Goal: Use online tool/utility: Utilize a website feature to perform a specific function

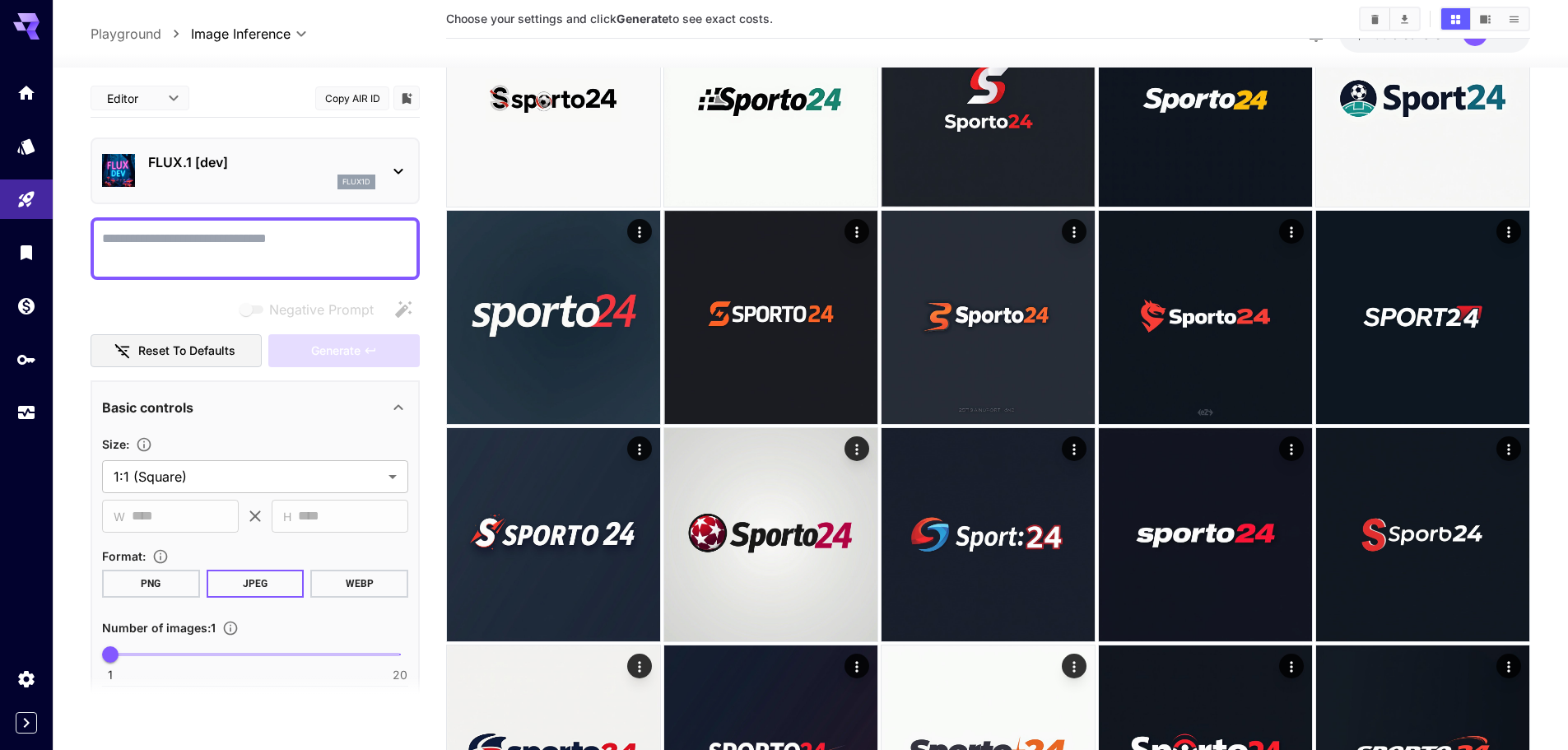
scroll to position [576, 0]
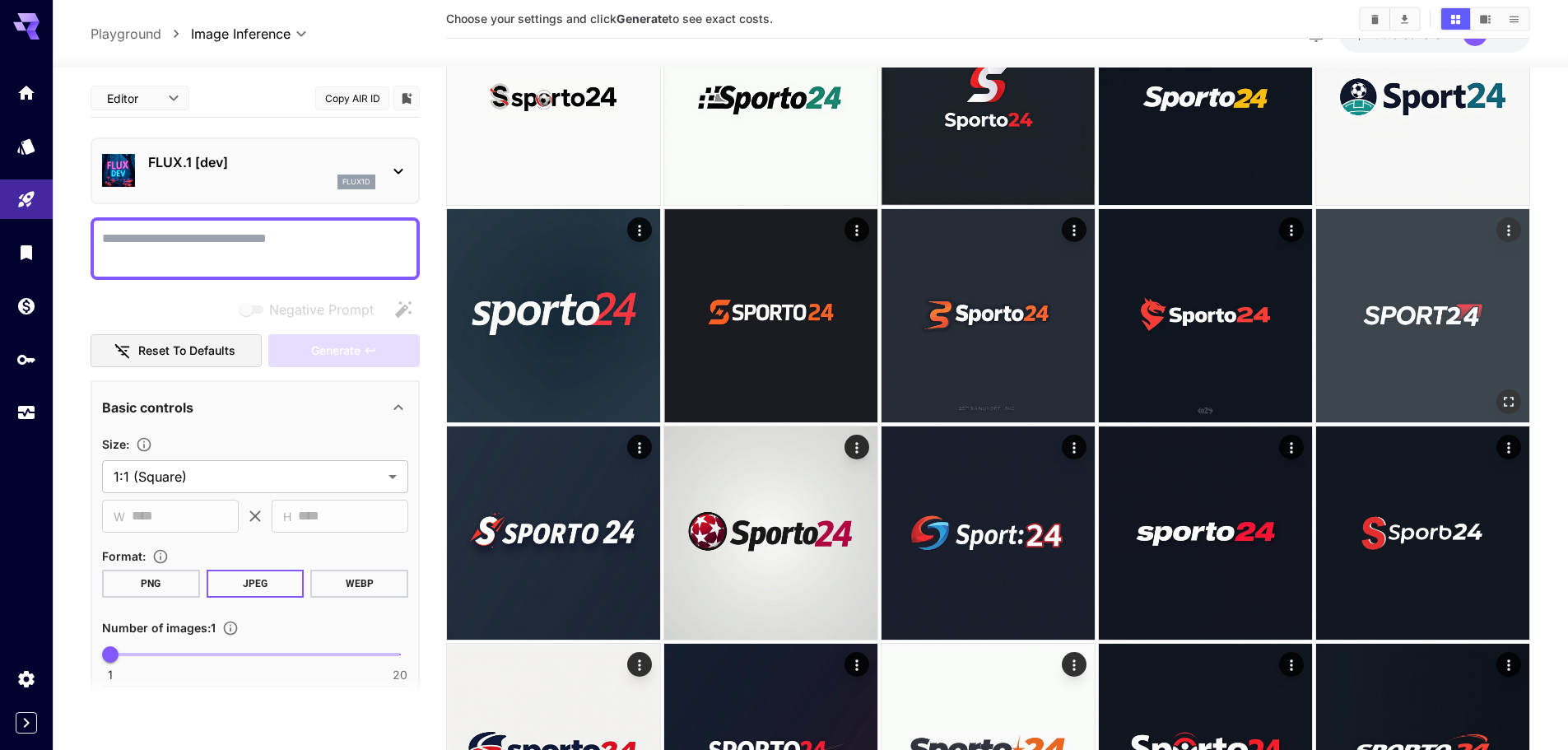
click at [1507, 399] on icon "Open in fullscreen" at bounding box center [1508, 401] width 16 height 16
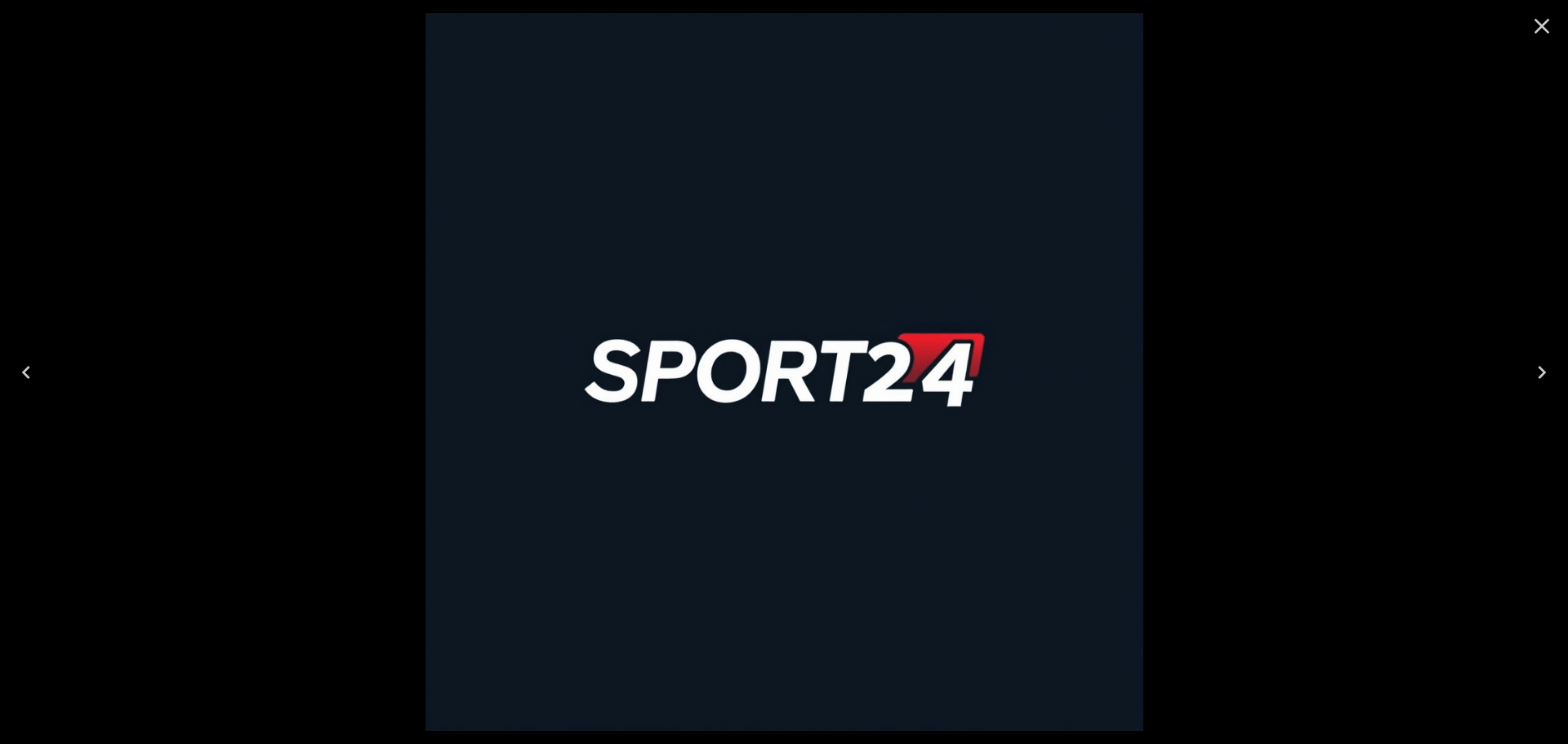
click at [1418, 382] on div at bounding box center [784, 372] width 1568 height 744
click at [1539, 19] on icon "Close" at bounding box center [1542, 26] width 26 height 26
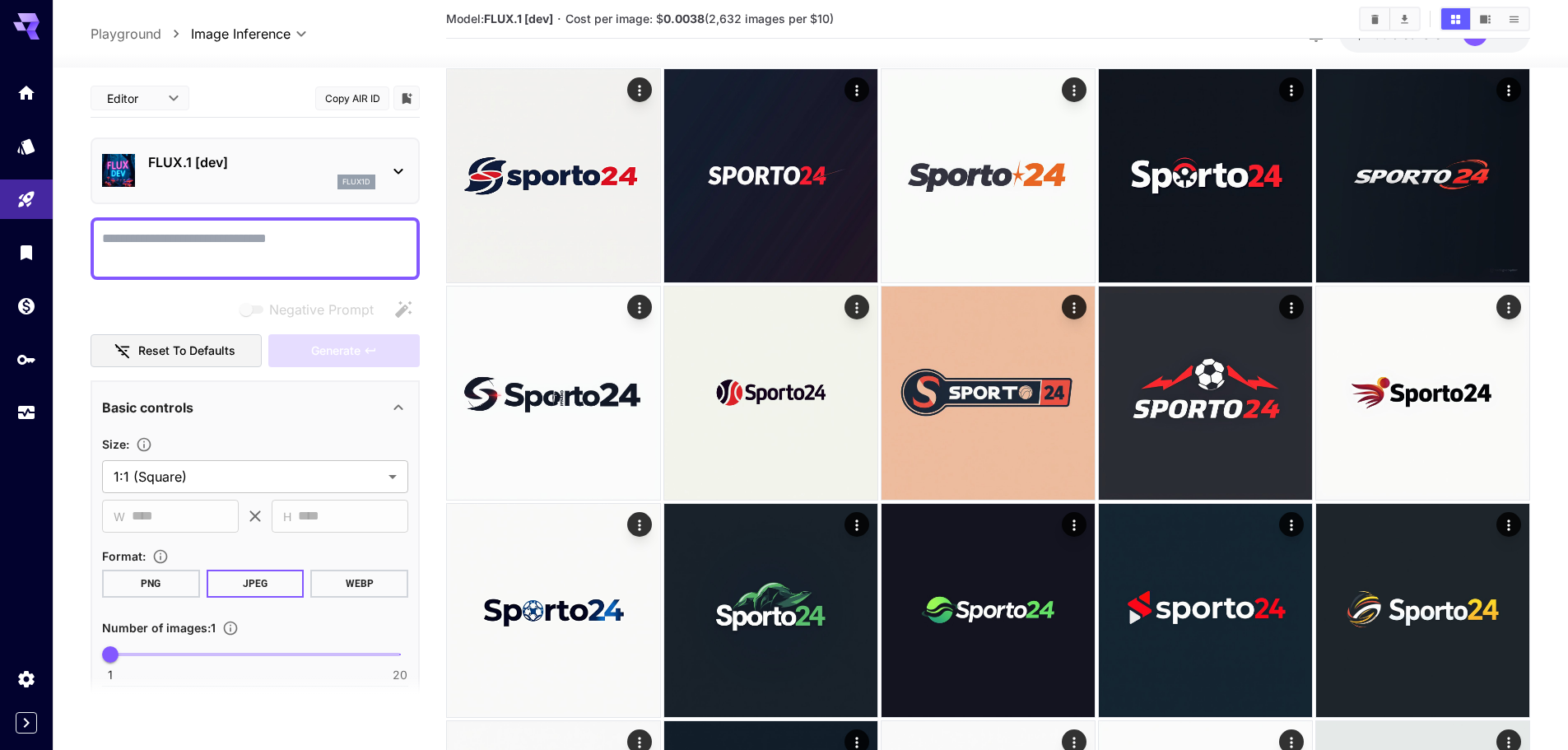
scroll to position [1152, 0]
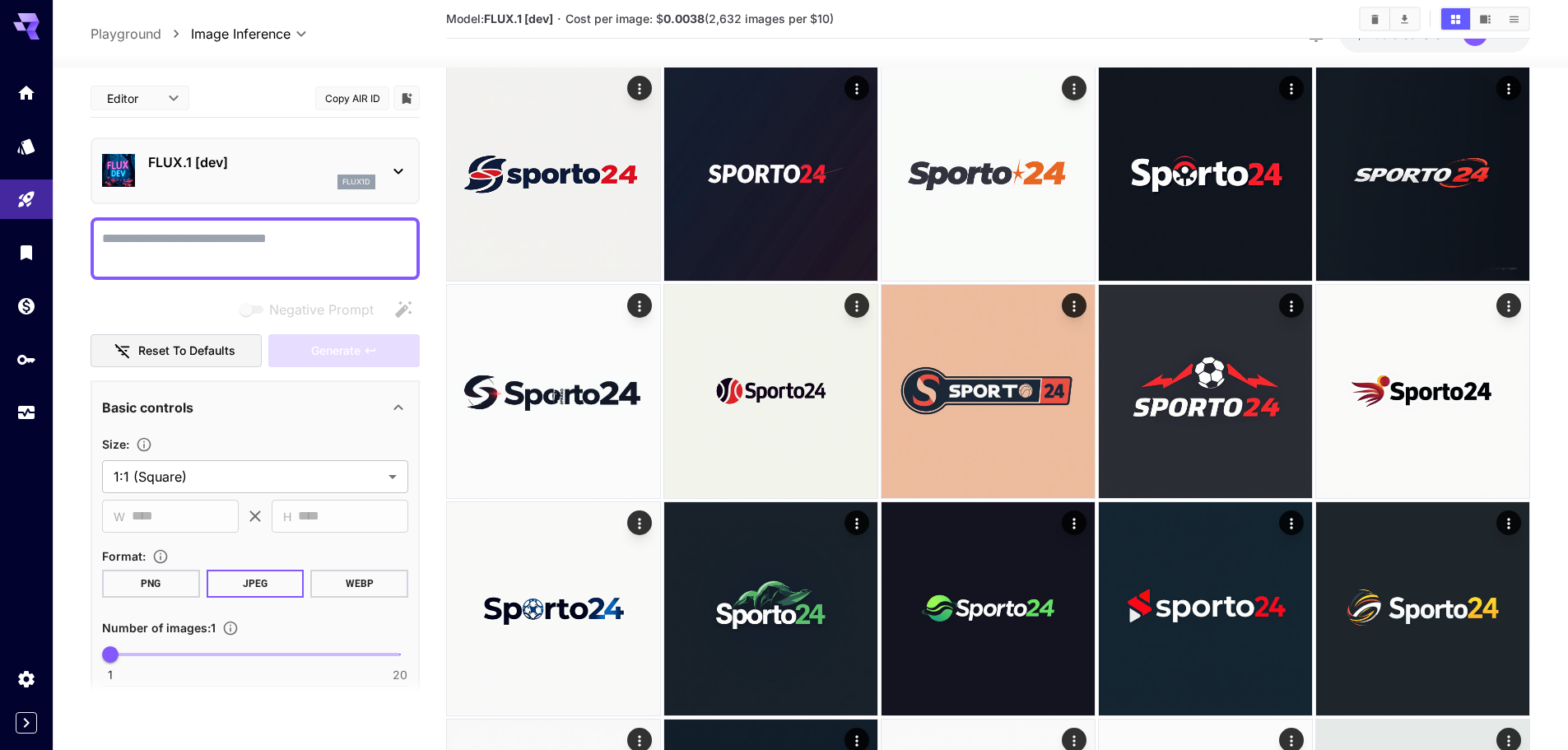
click at [387, 360] on div "Generate" at bounding box center [344, 351] width 152 height 34
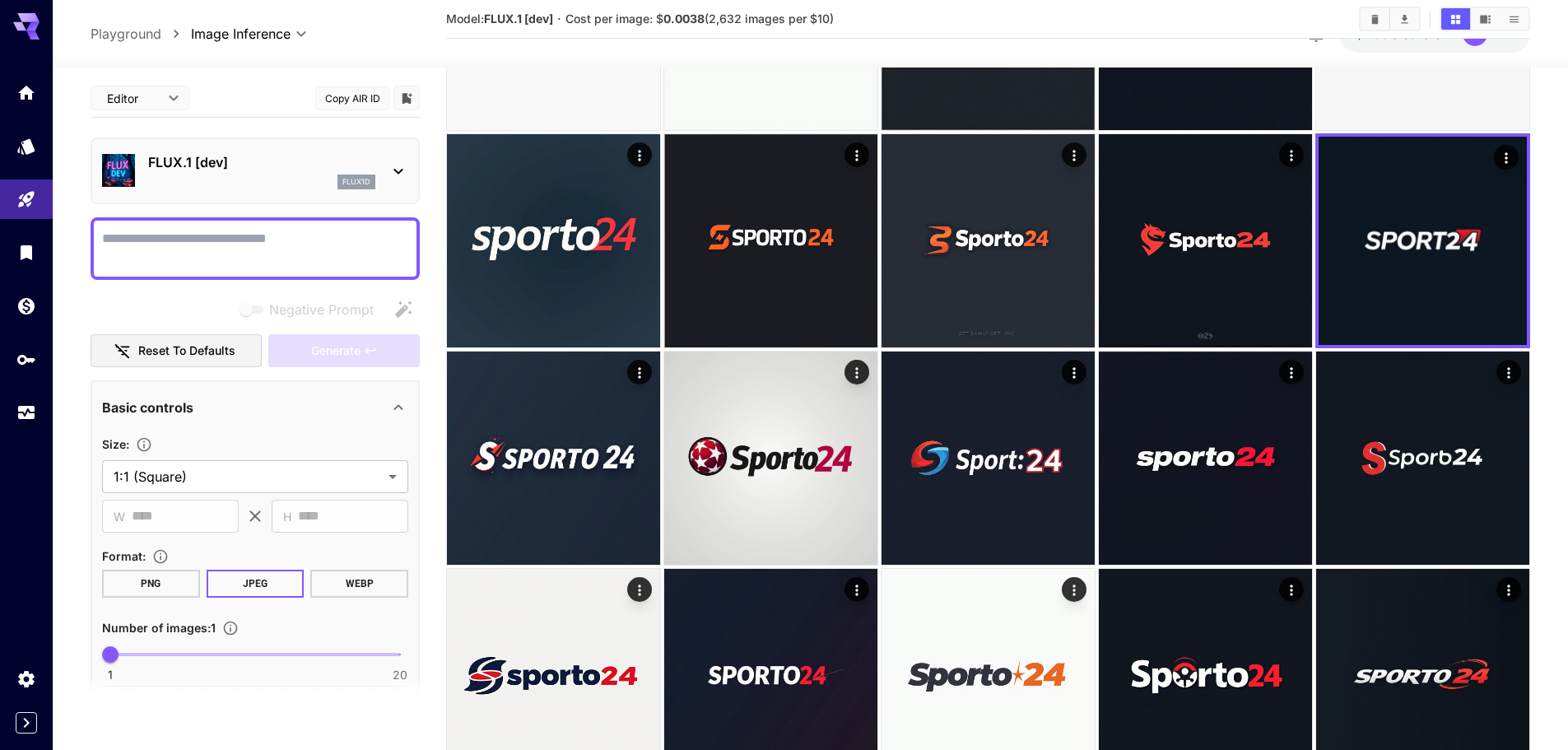
scroll to position [412, 0]
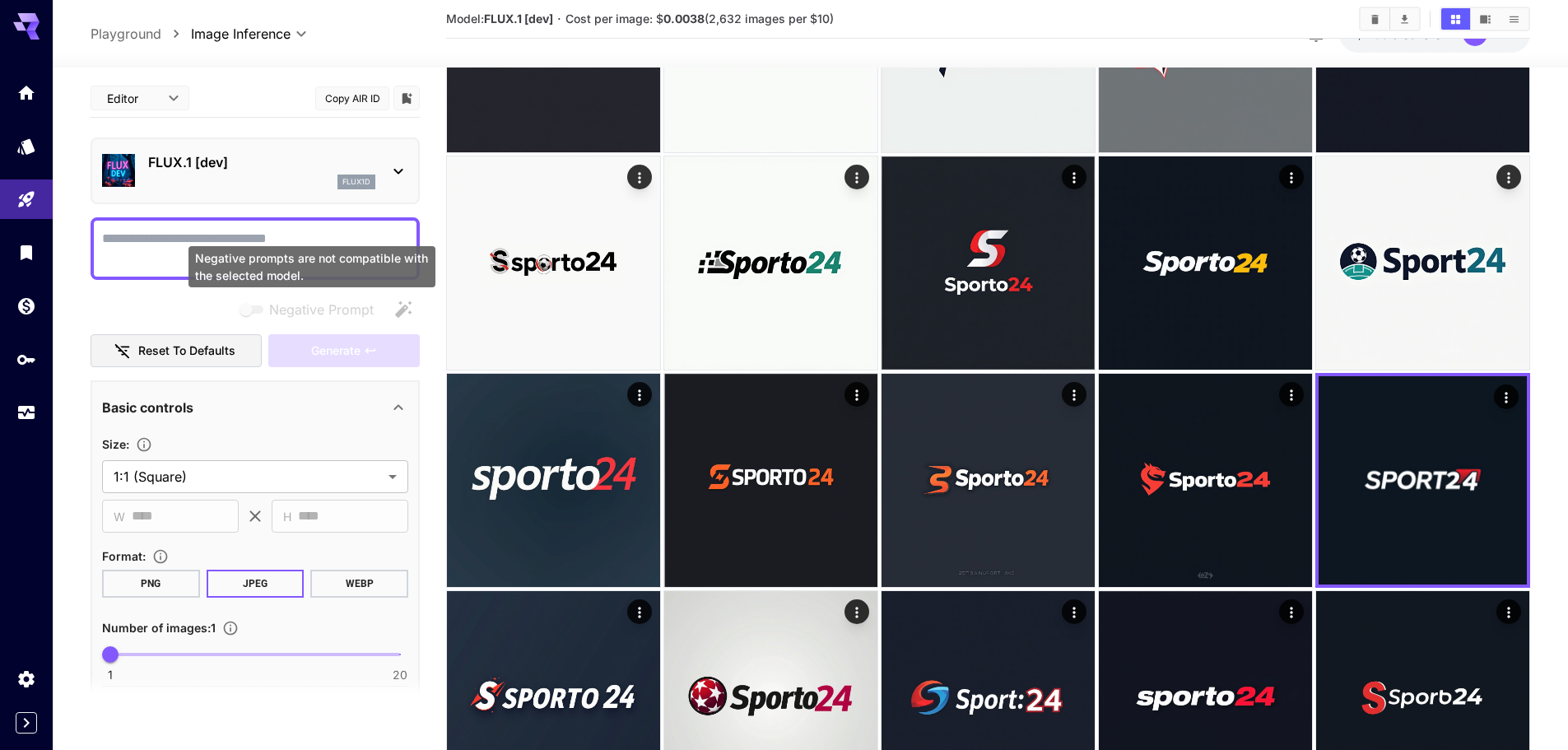
click at [293, 256] on div "Negative prompts are not compatible with the selected model." at bounding box center [312, 266] width 247 height 41
click at [367, 228] on div at bounding box center [254, 248] width 329 height 63
click at [264, 249] on textarea "Negative Prompt" at bounding box center [255, 248] width 306 height 40
paste textarea "**********"
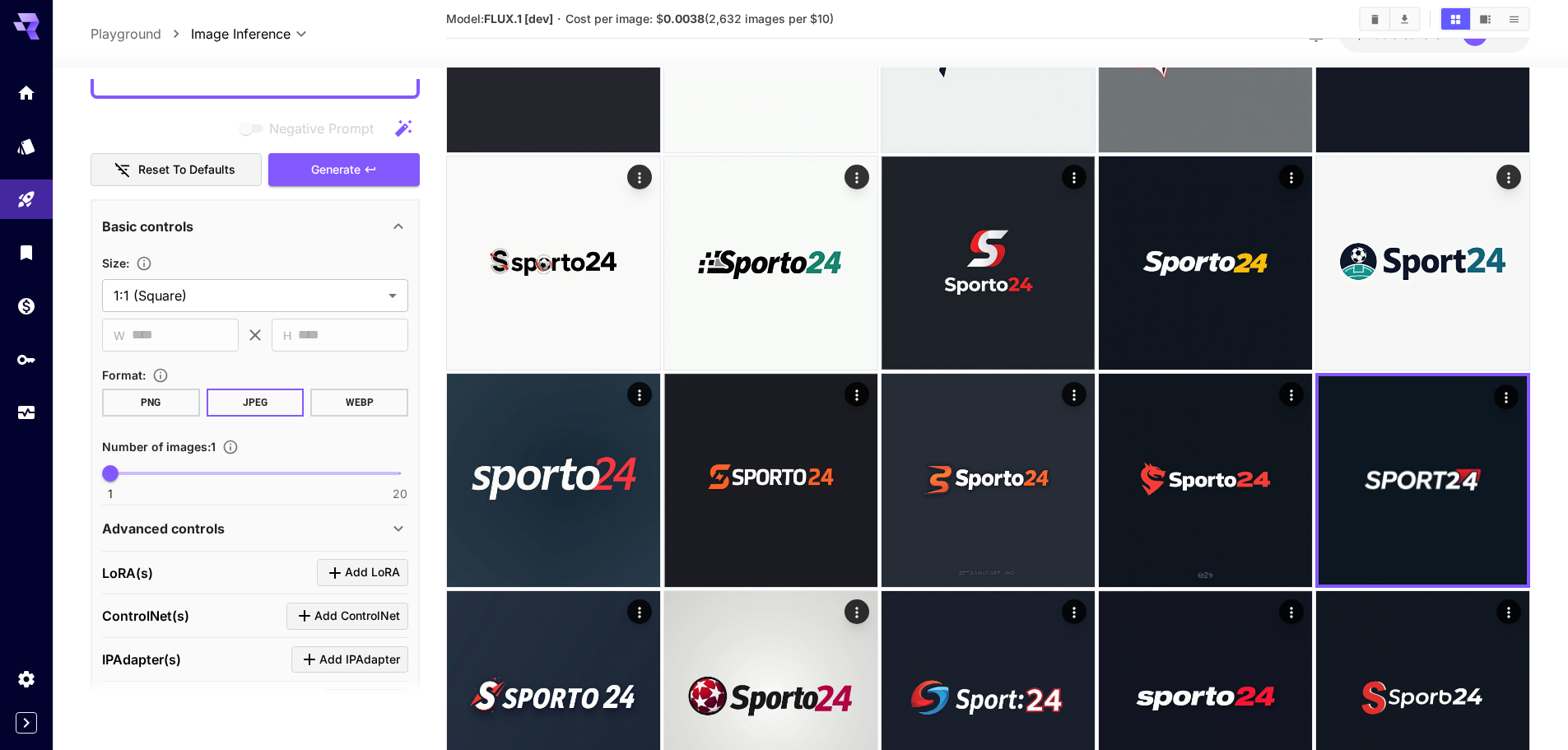
scroll to position [329, 0]
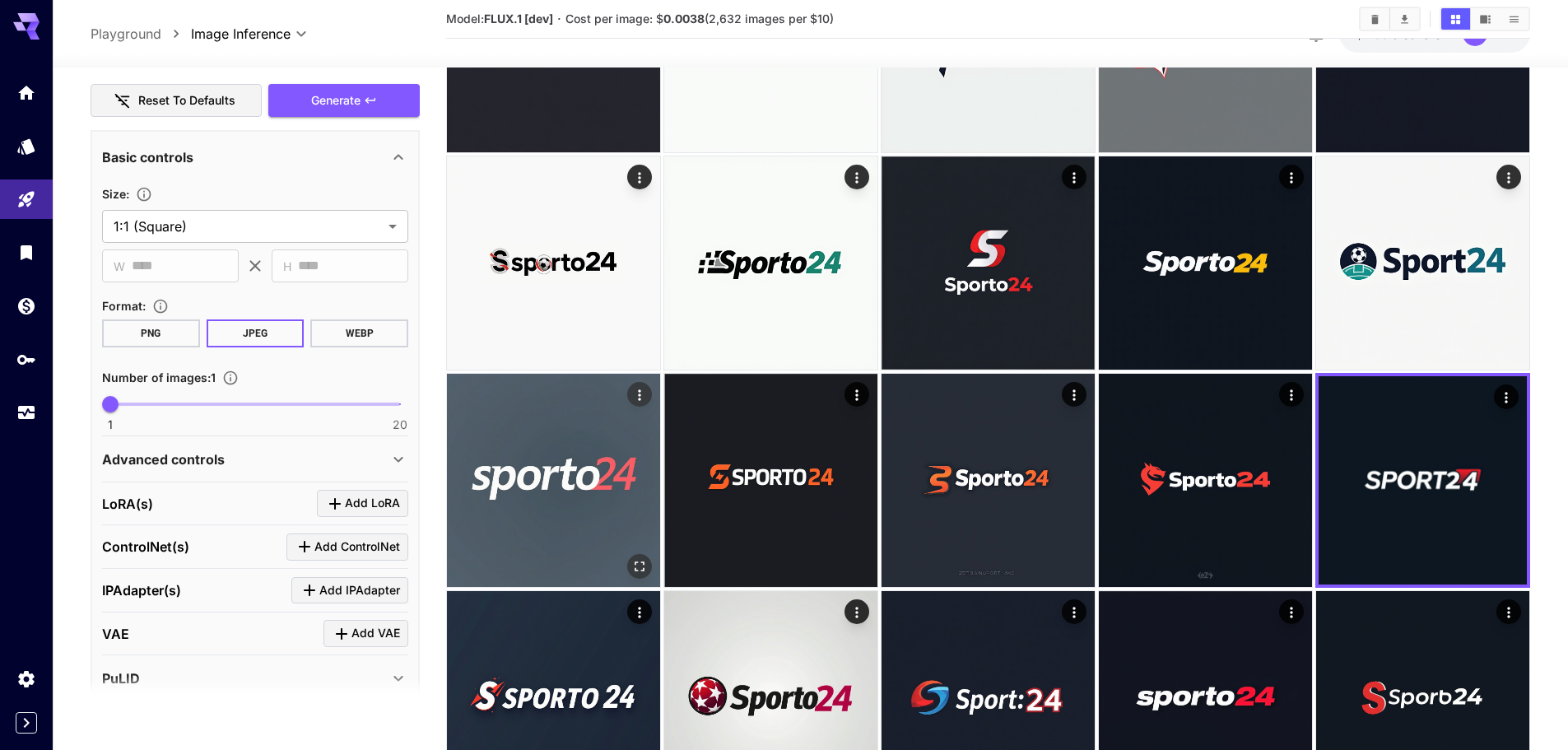
type textarea "**********"
type input "**"
drag, startPoint x: 463, startPoint y: 423, endPoint x: 477, endPoint y: 427, distance: 14.6
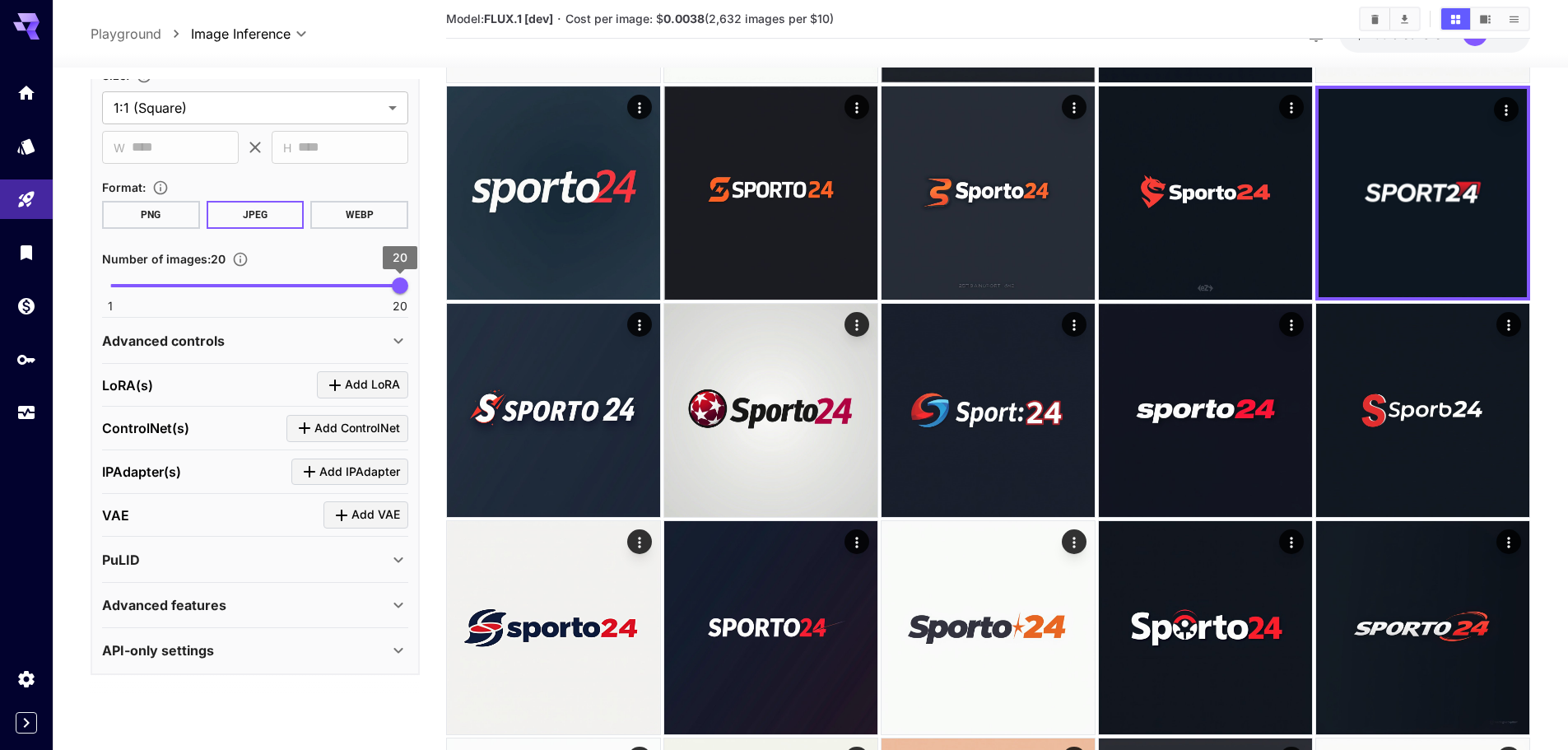
scroll to position [741, 0]
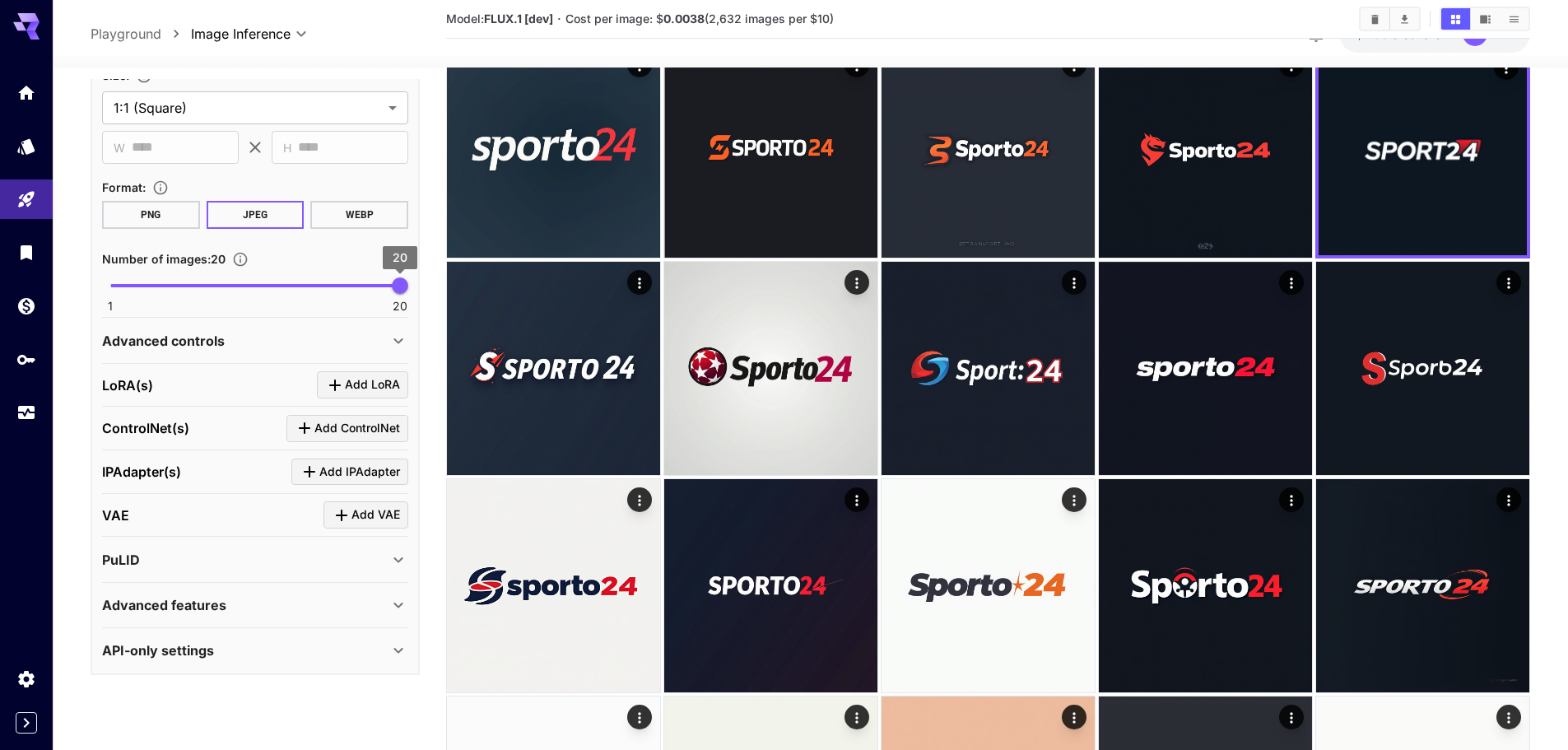
click at [255, 629] on section "LoRA(s) Add LoRA ControlNet(s) Add ControlNet IPAdapter(s) Add IPAdapter VAE Ad…" at bounding box center [255, 519] width 306 height 309
click at [244, 657] on div "API-only settings" at bounding box center [246, 649] width 286 height 20
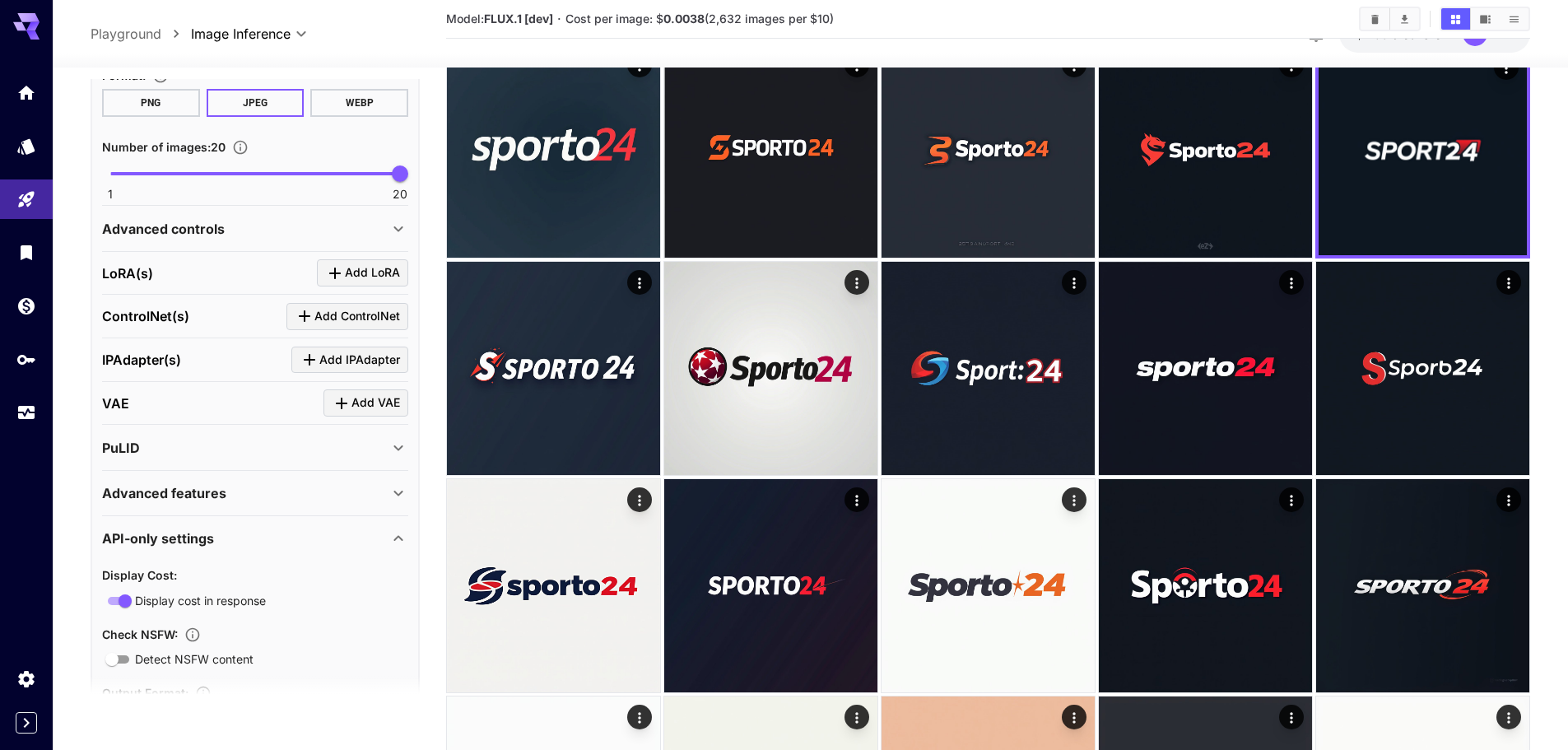
scroll to position [726, 0]
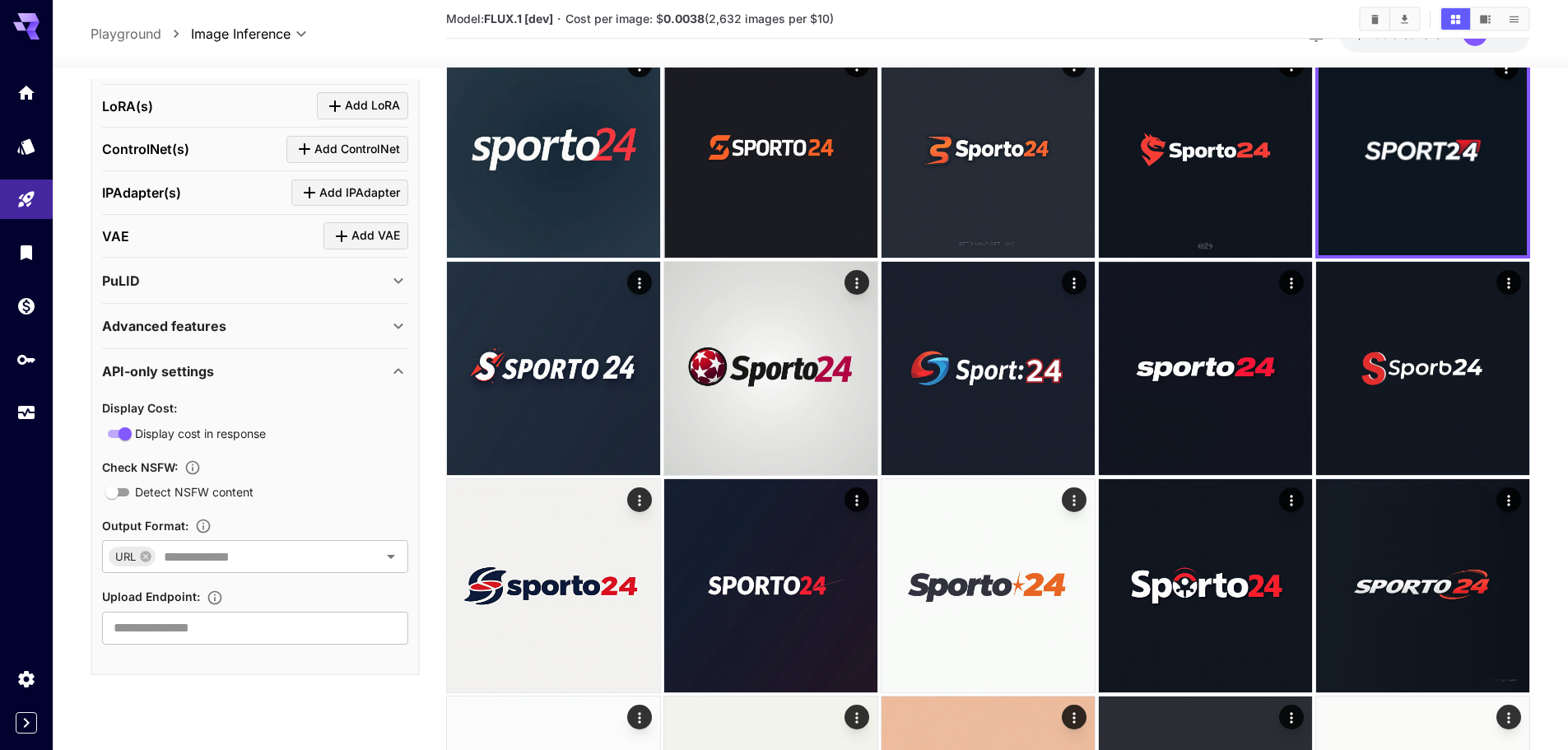
click at [245, 314] on div "Advanced features" at bounding box center [255, 326] width 306 height 40
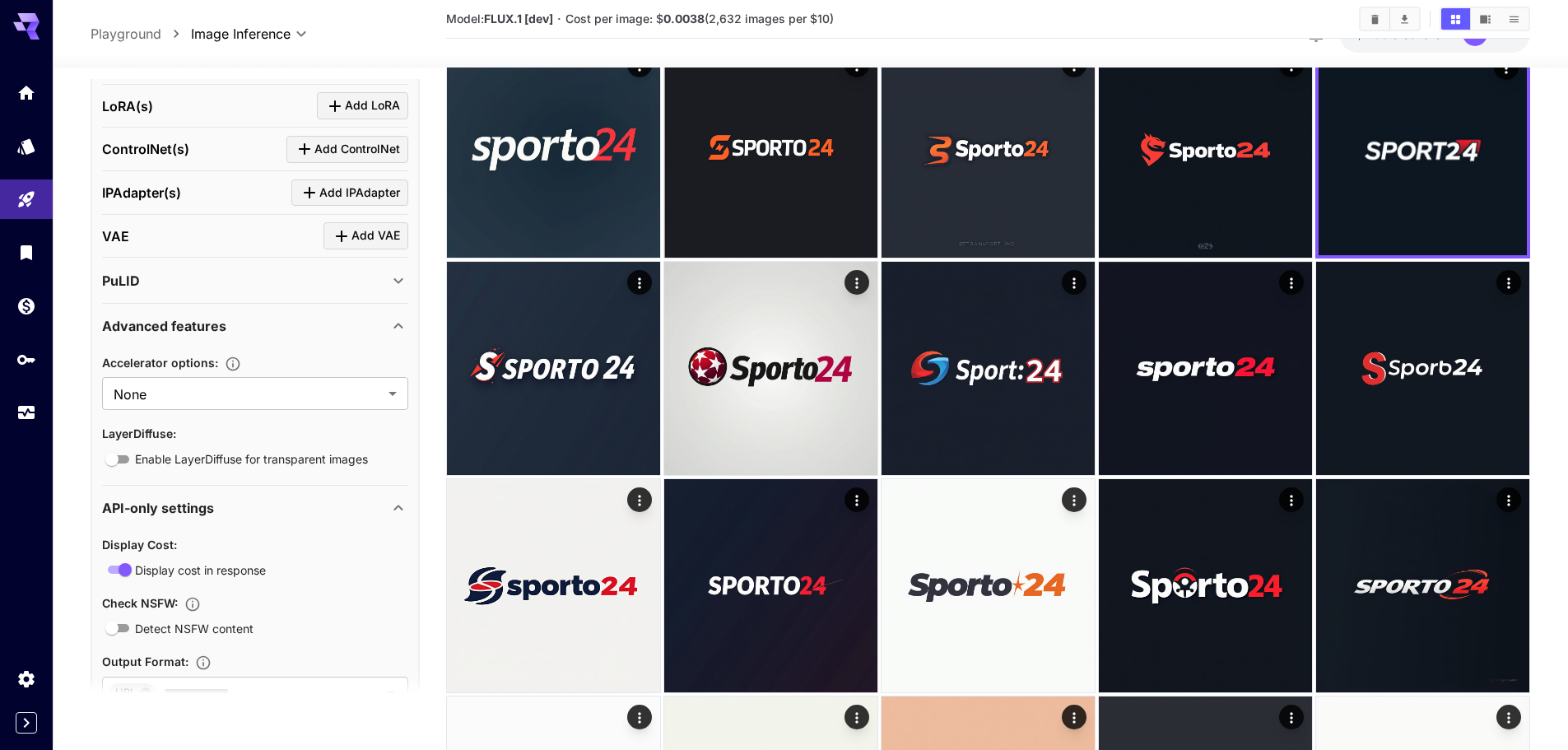
click at [254, 284] on div "PuLID" at bounding box center [246, 281] width 286 height 20
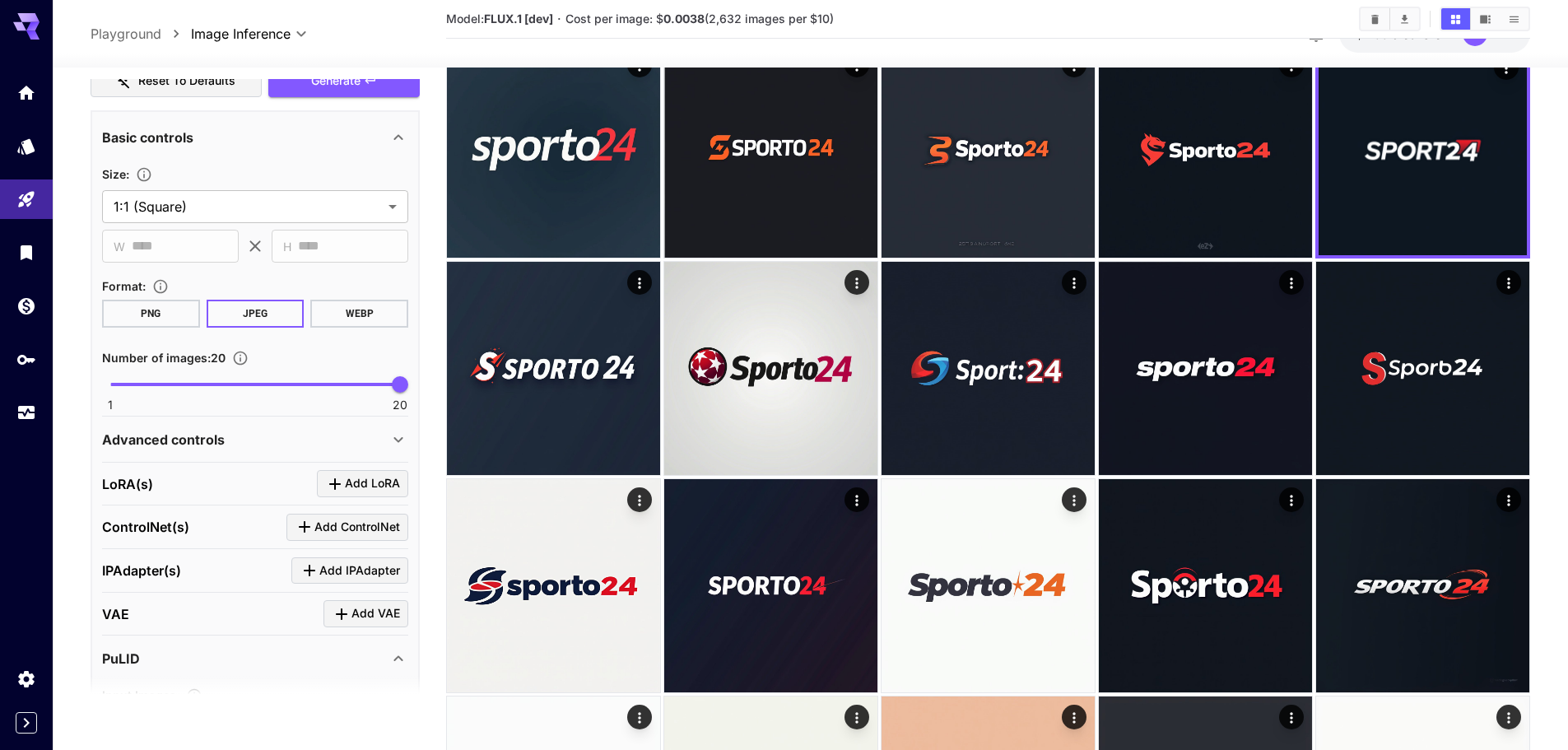
scroll to position [315, 0]
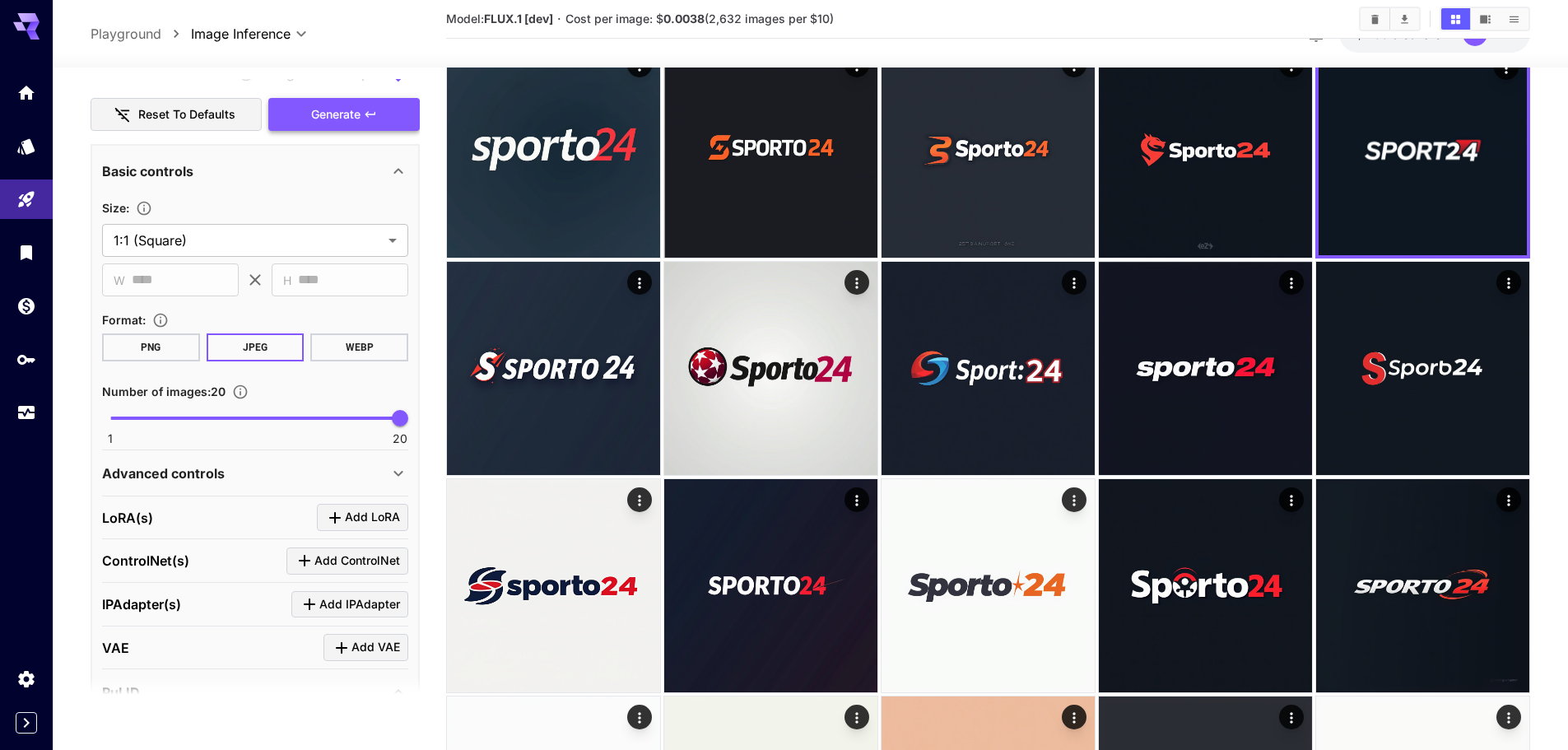
click at [392, 119] on button "Generate" at bounding box center [344, 115] width 152 height 34
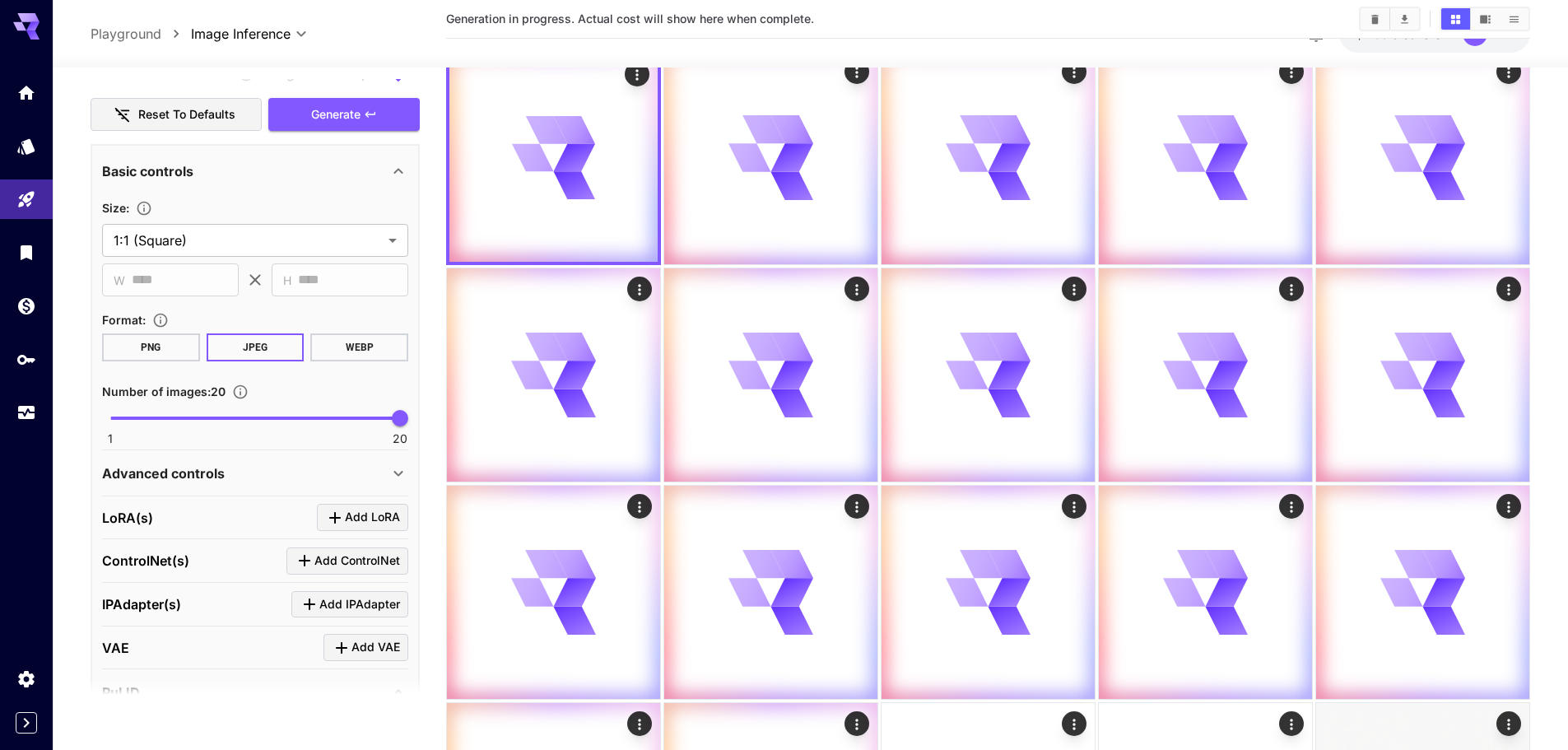
scroll to position [0, 0]
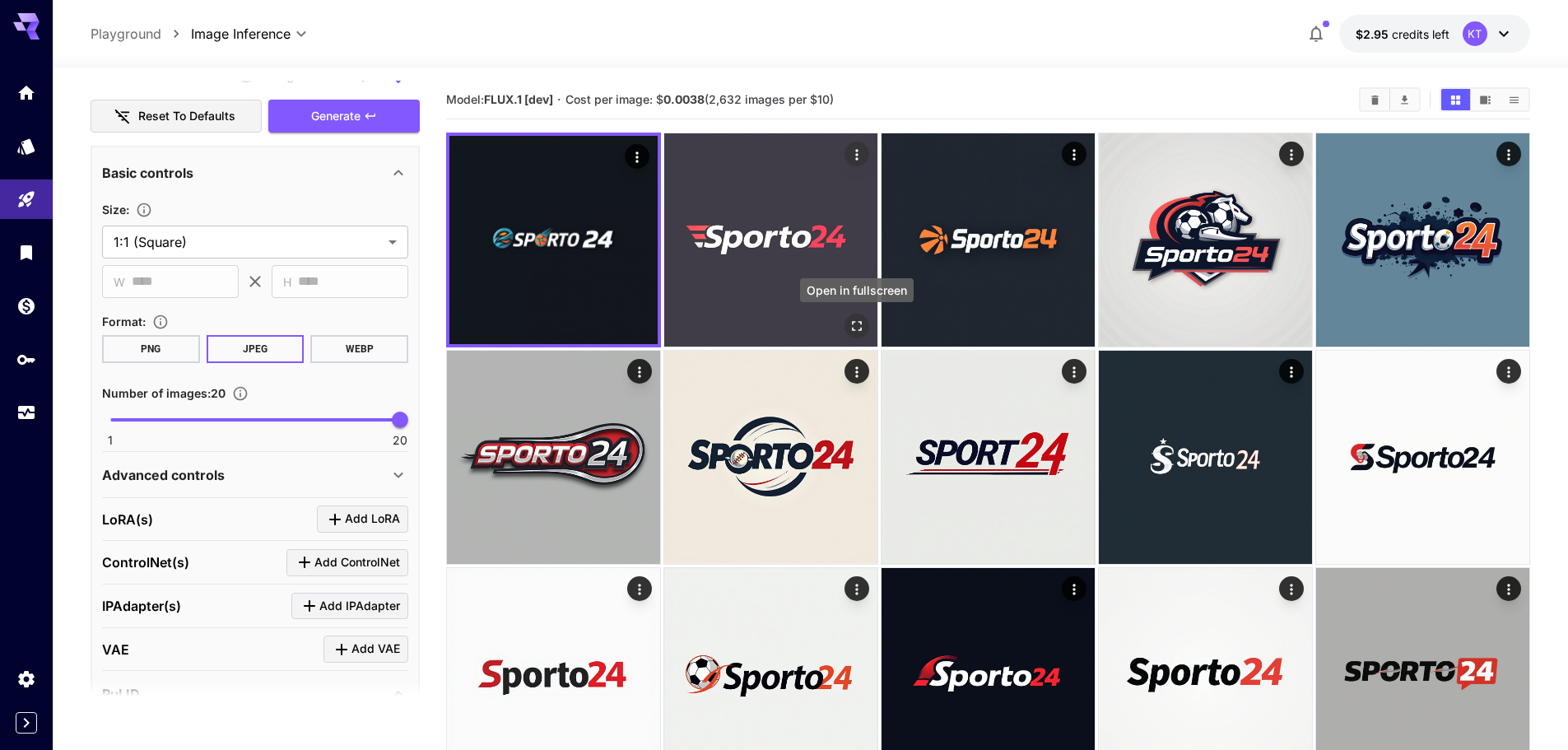
click at [848, 316] on button "Open in fullscreen" at bounding box center [858, 326] width 25 height 25
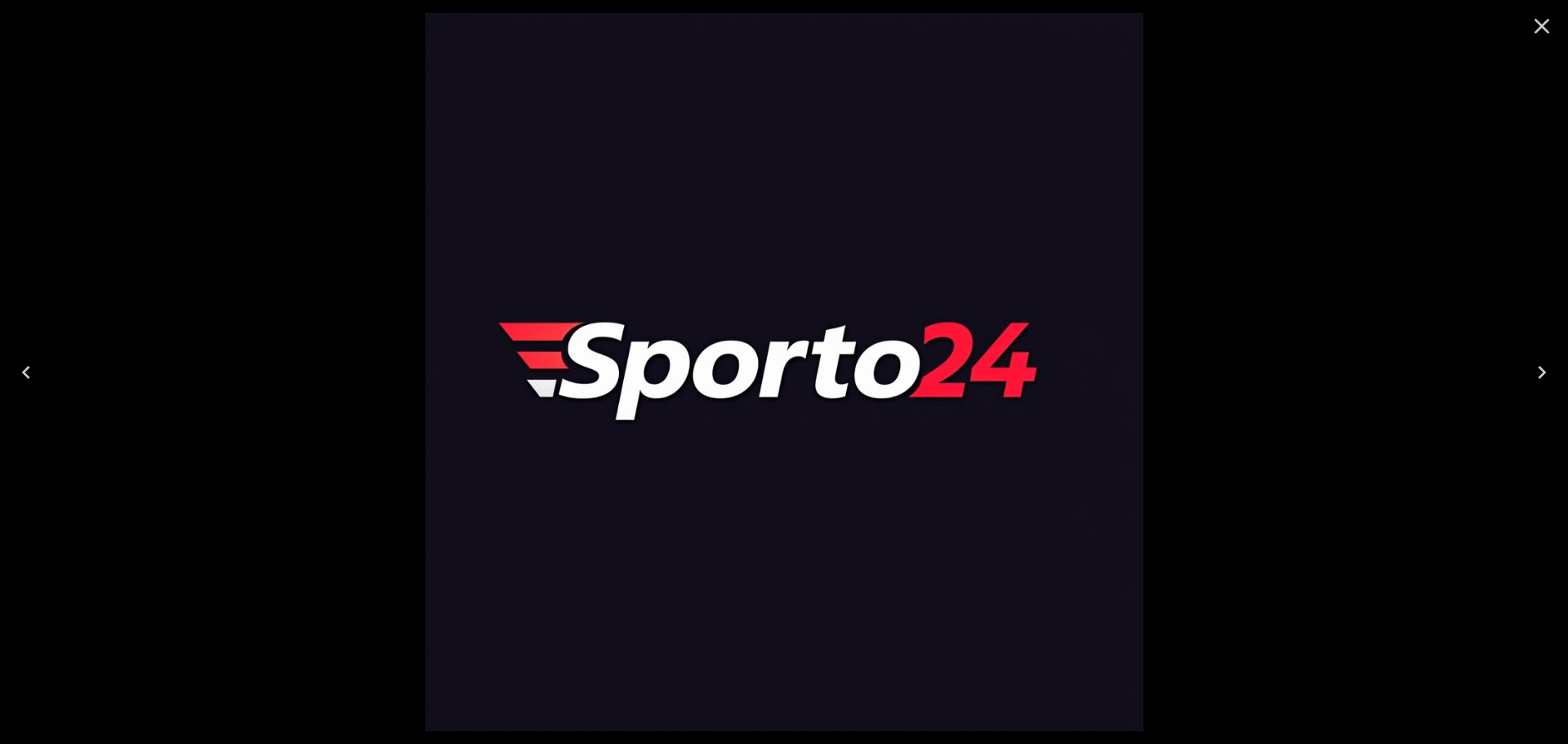
click at [1532, 45] on button "Close" at bounding box center [1542, 26] width 40 height 40
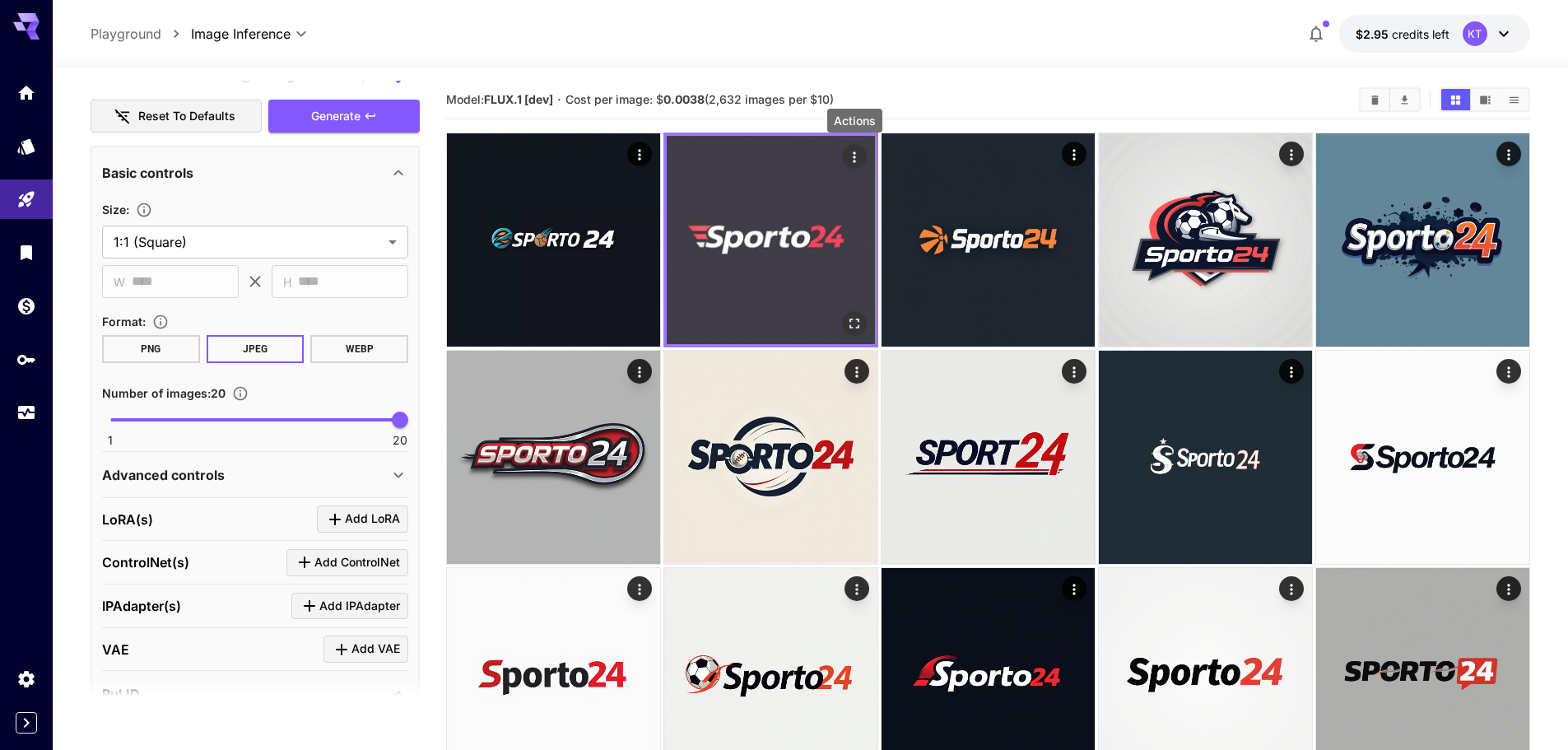
click at [854, 157] on icon "Actions" at bounding box center [854, 156] width 3 height 10
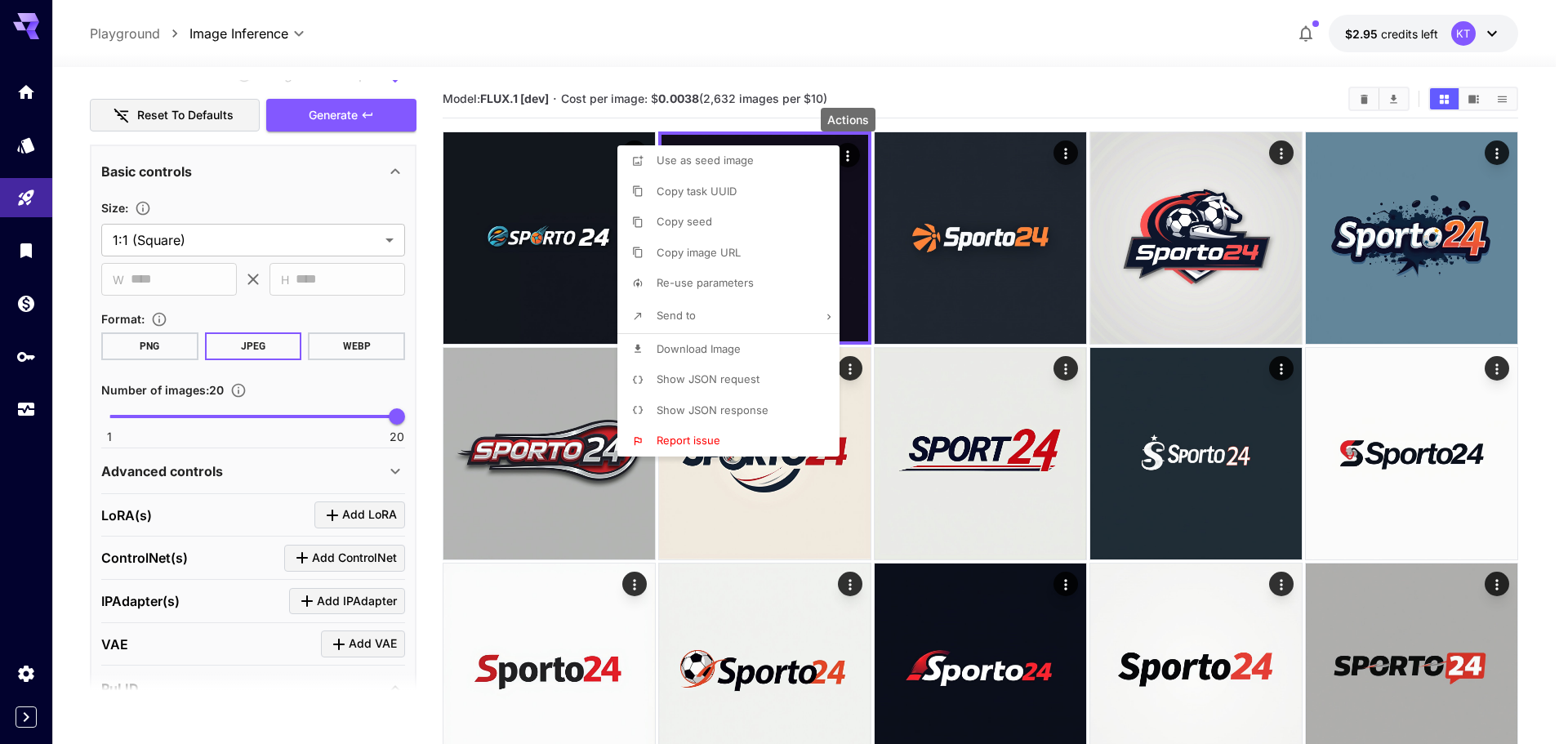
click at [749, 344] on li "Download Image" at bounding box center [733, 349] width 232 height 31
click at [1088, 80] on div at bounding box center [784, 372] width 1568 height 744
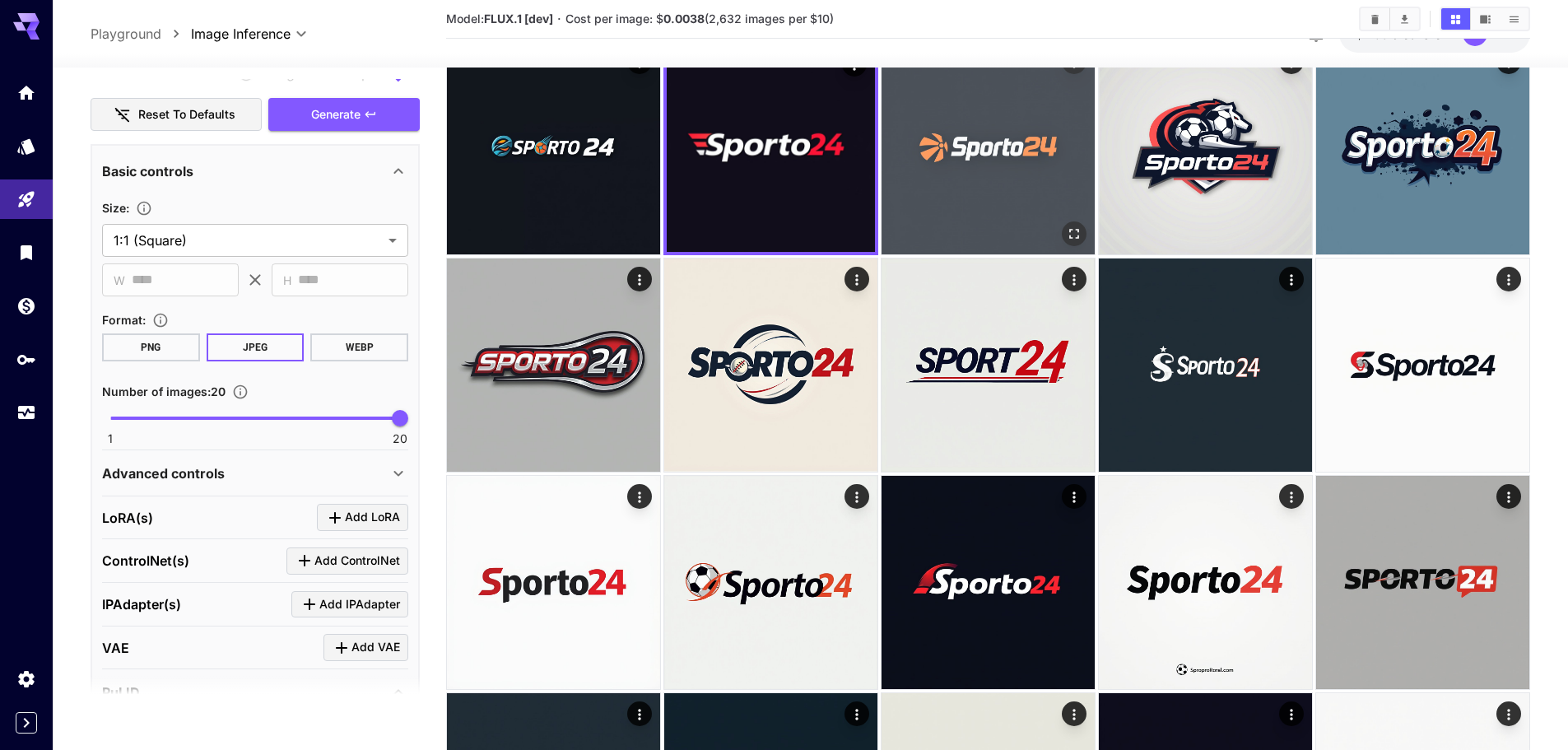
scroll to position [82, 0]
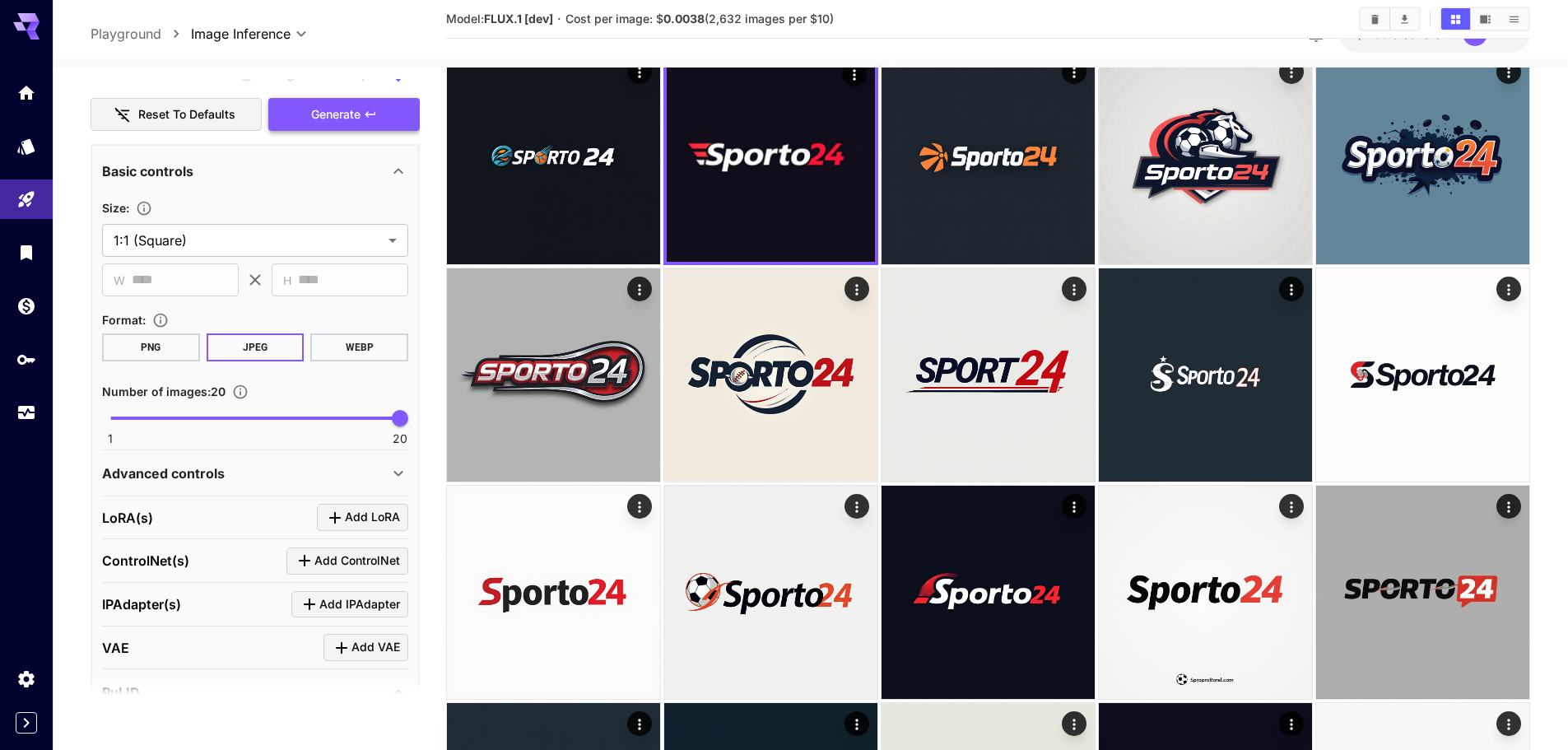
click at [346, 113] on span "Generate" at bounding box center [336, 115] width 49 height 21
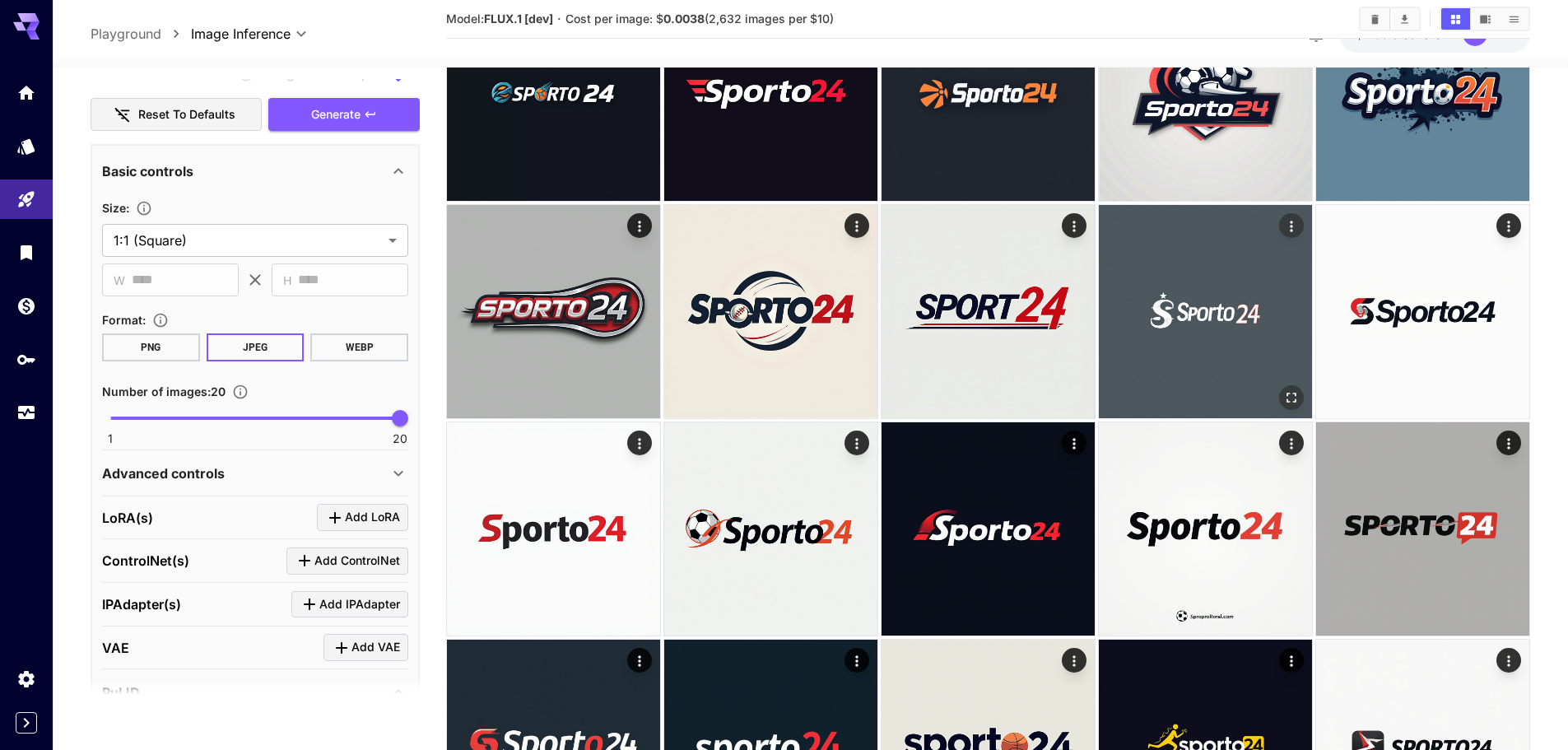
scroll to position [1070, 0]
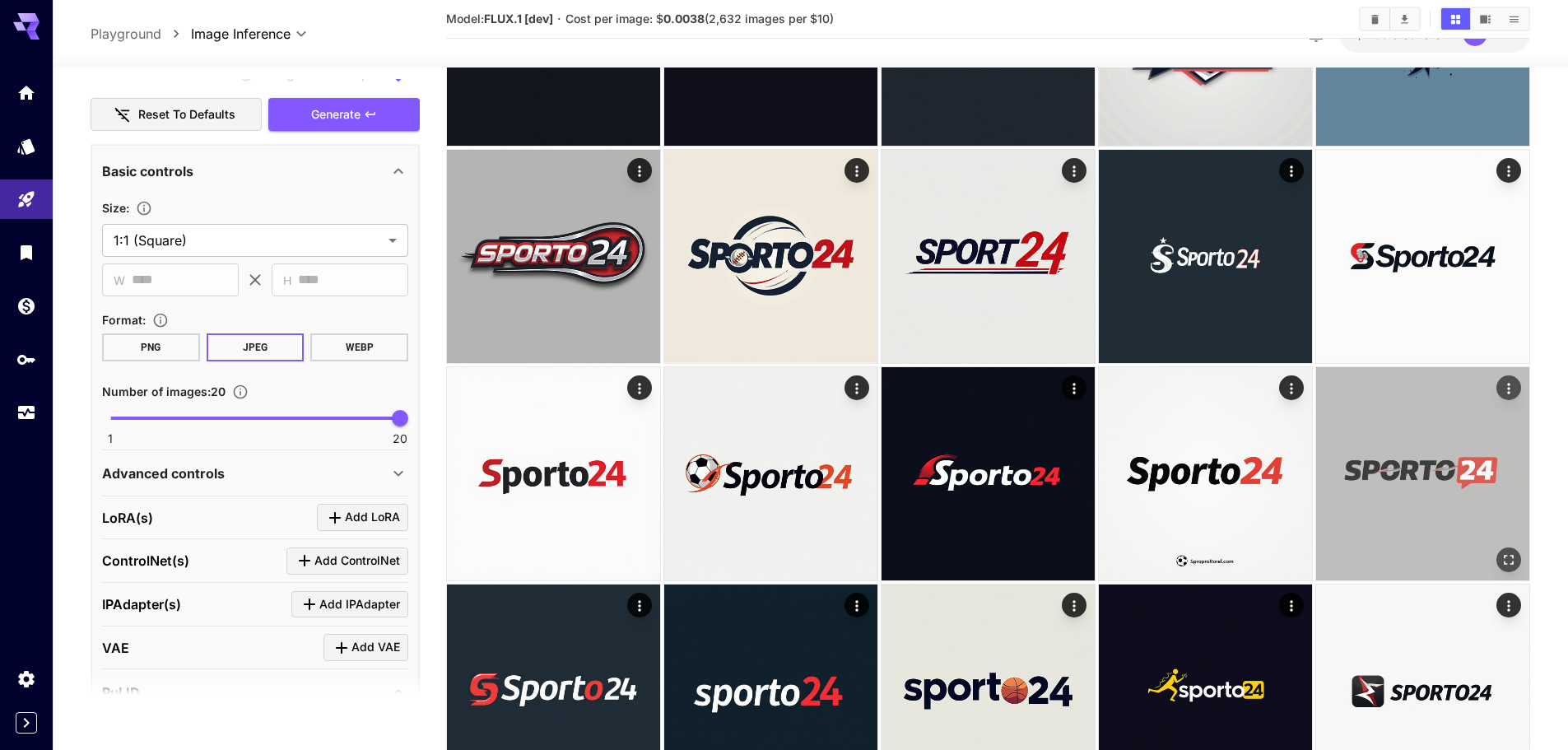
click at [1491, 552] on img at bounding box center [1423, 473] width 213 height 213
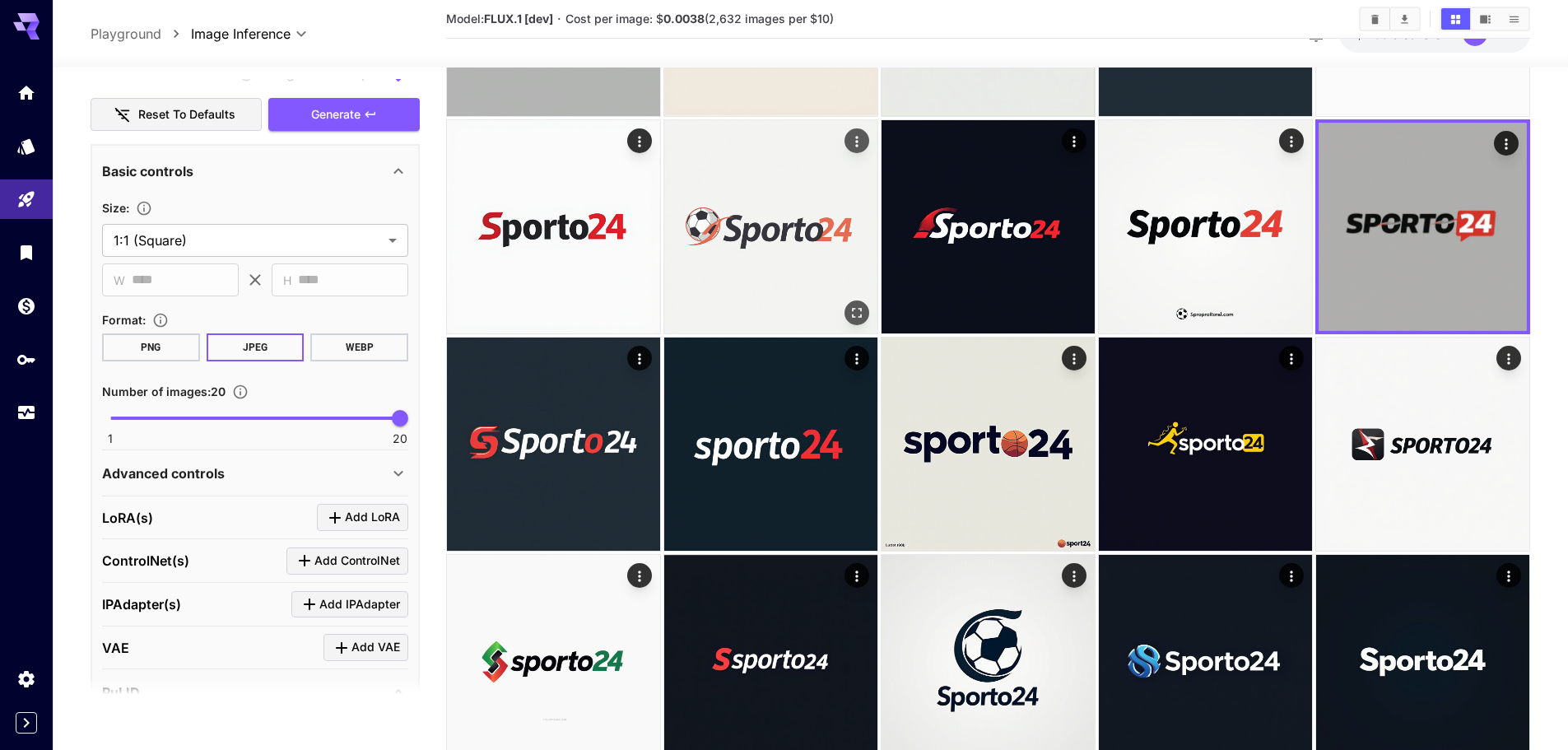
scroll to position [988, 0]
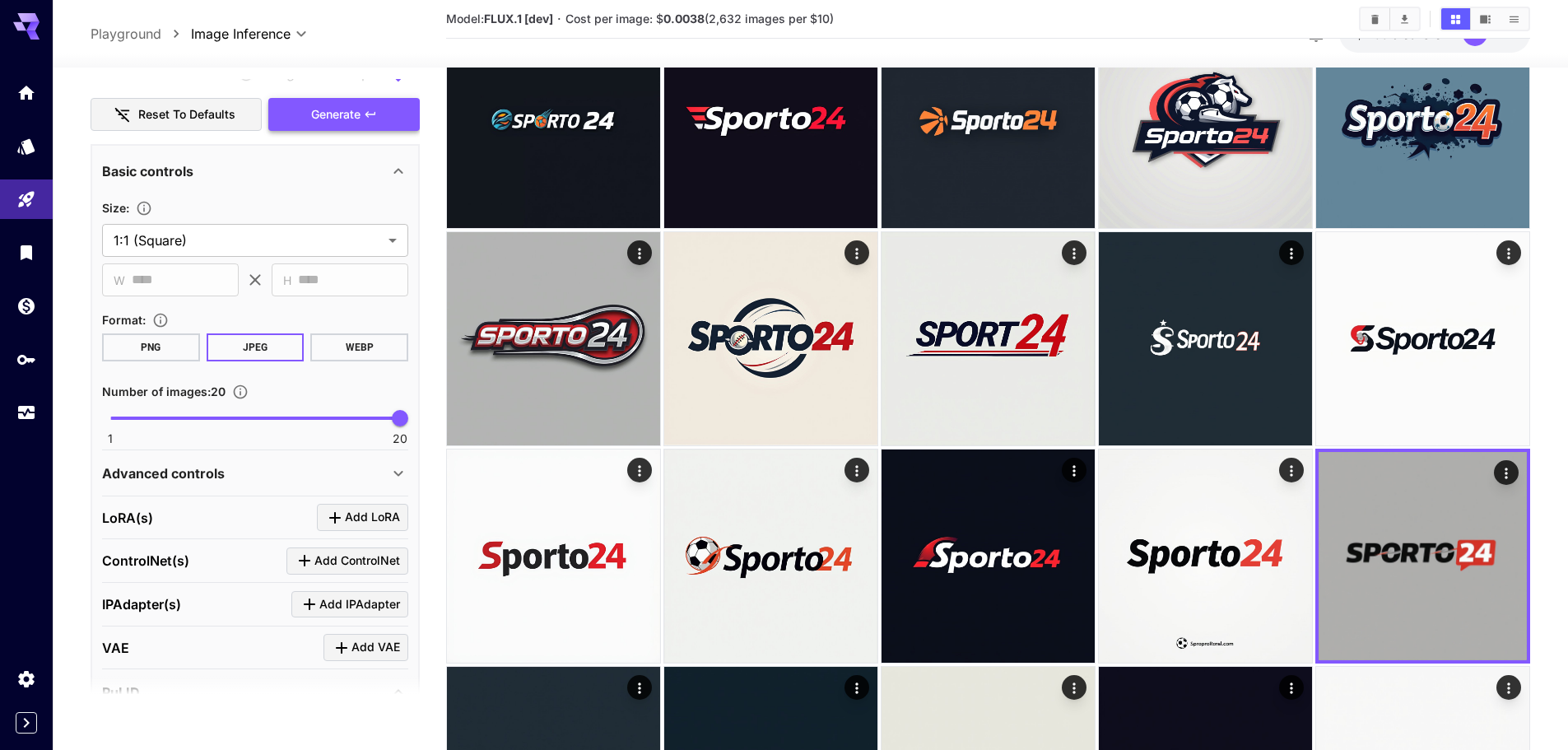
click at [298, 112] on button "Generate" at bounding box center [344, 115] width 152 height 34
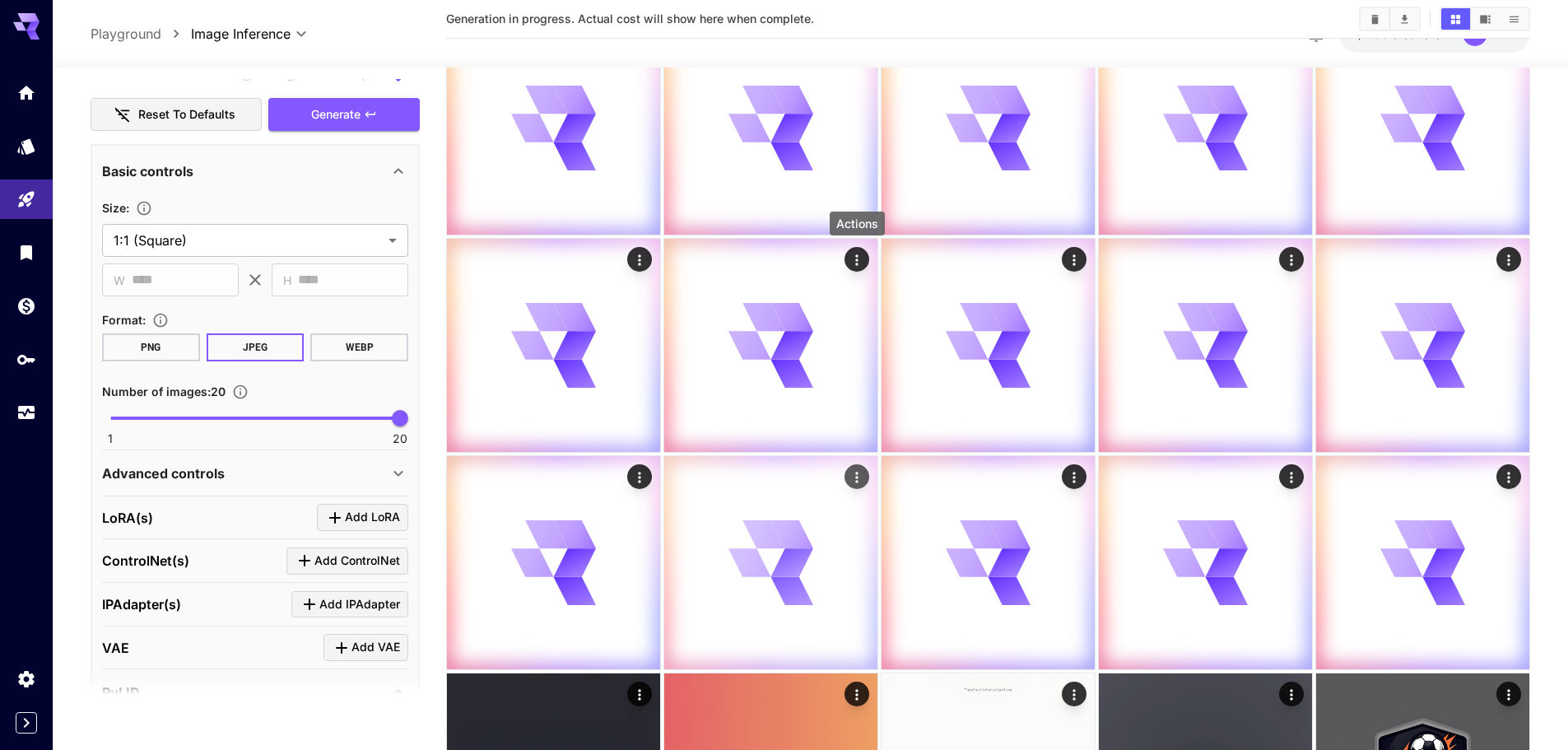
scroll to position [658, 0]
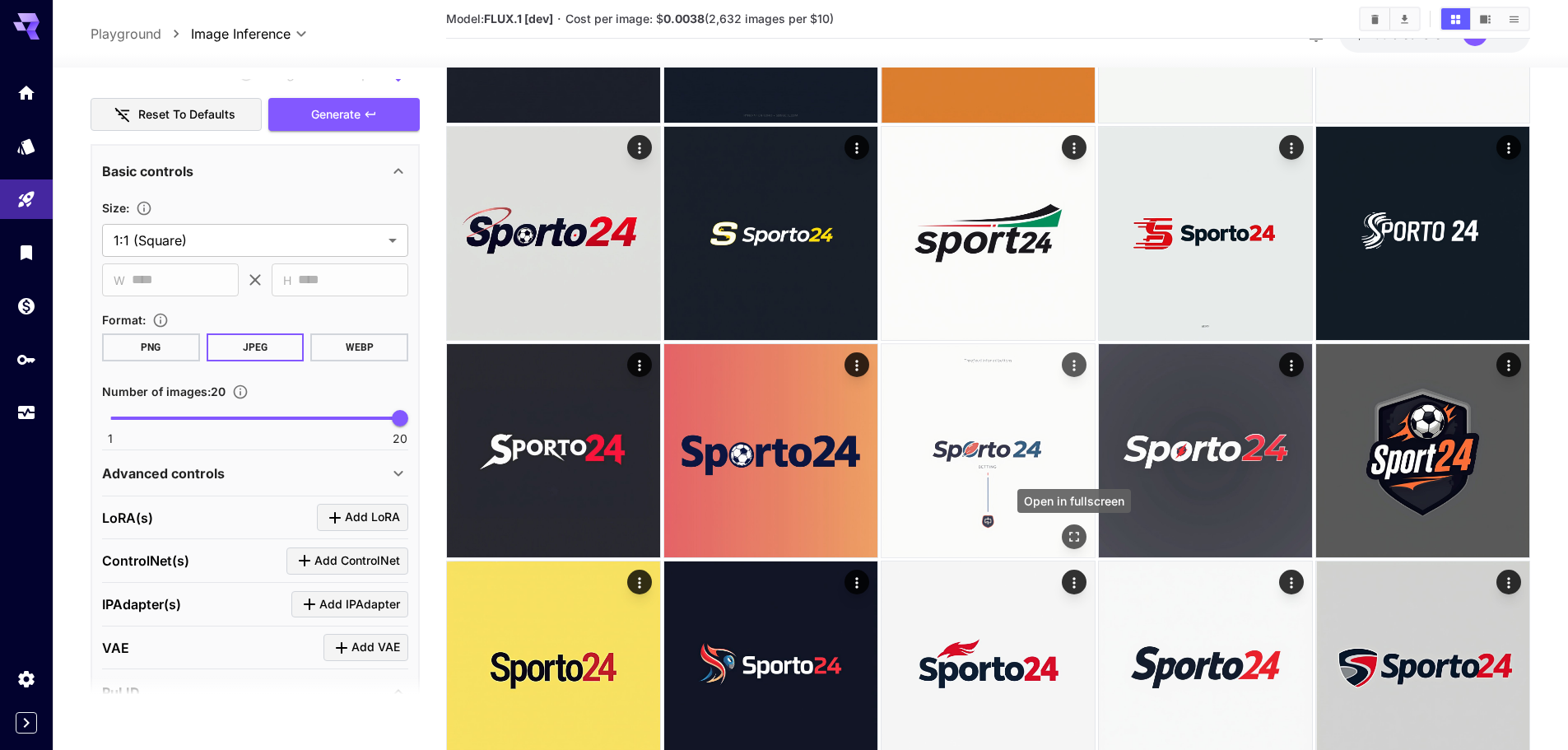
click at [1076, 527] on button "Open in fullscreen" at bounding box center [1075, 537] width 25 height 25
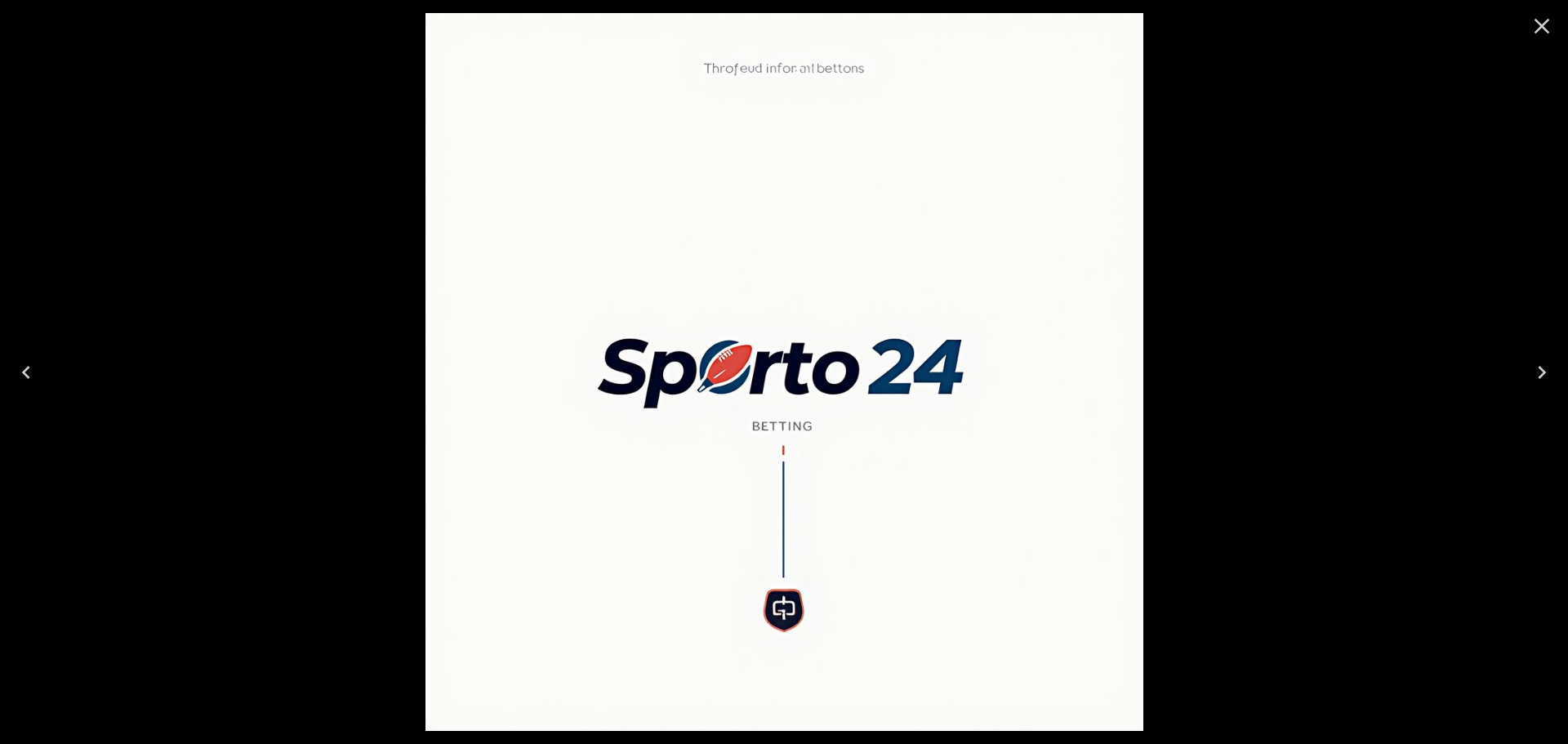
click at [1539, 28] on icon "Close" at bounding box center [1542, 26] width 15 height 15
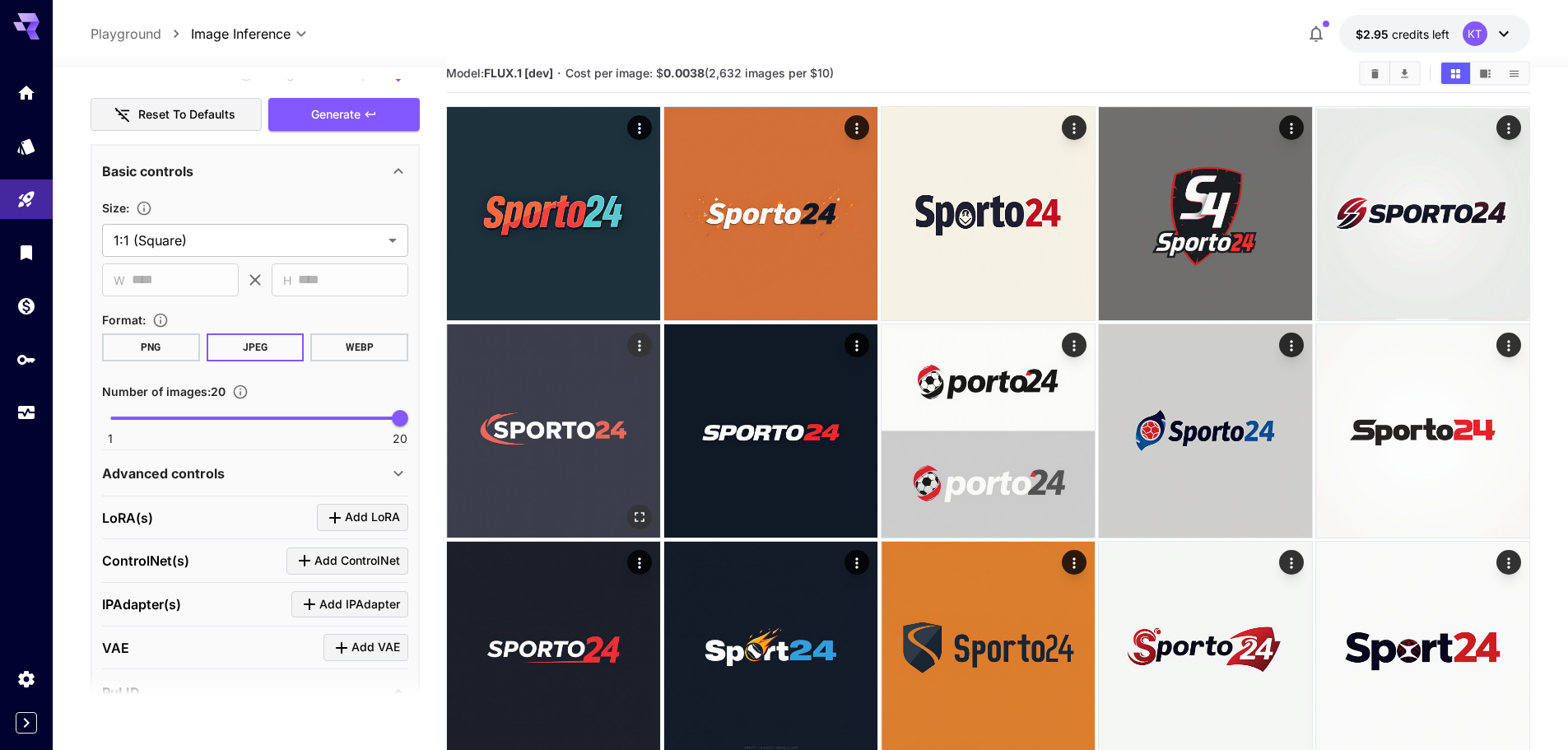
scroll to position [0, 0]
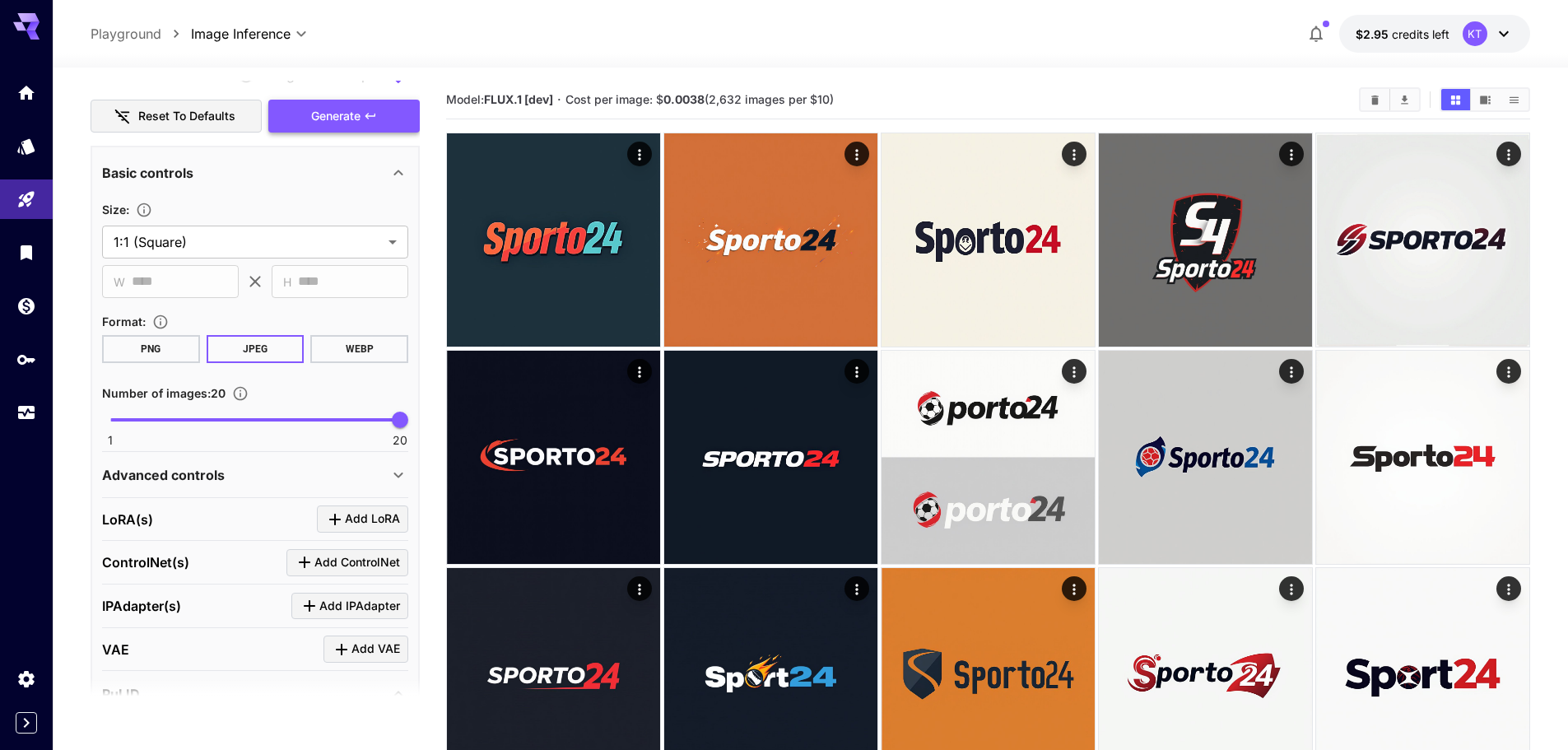
click at [391, 115] on button "Generate" at bounding box center [344, 117] width 152 height 34
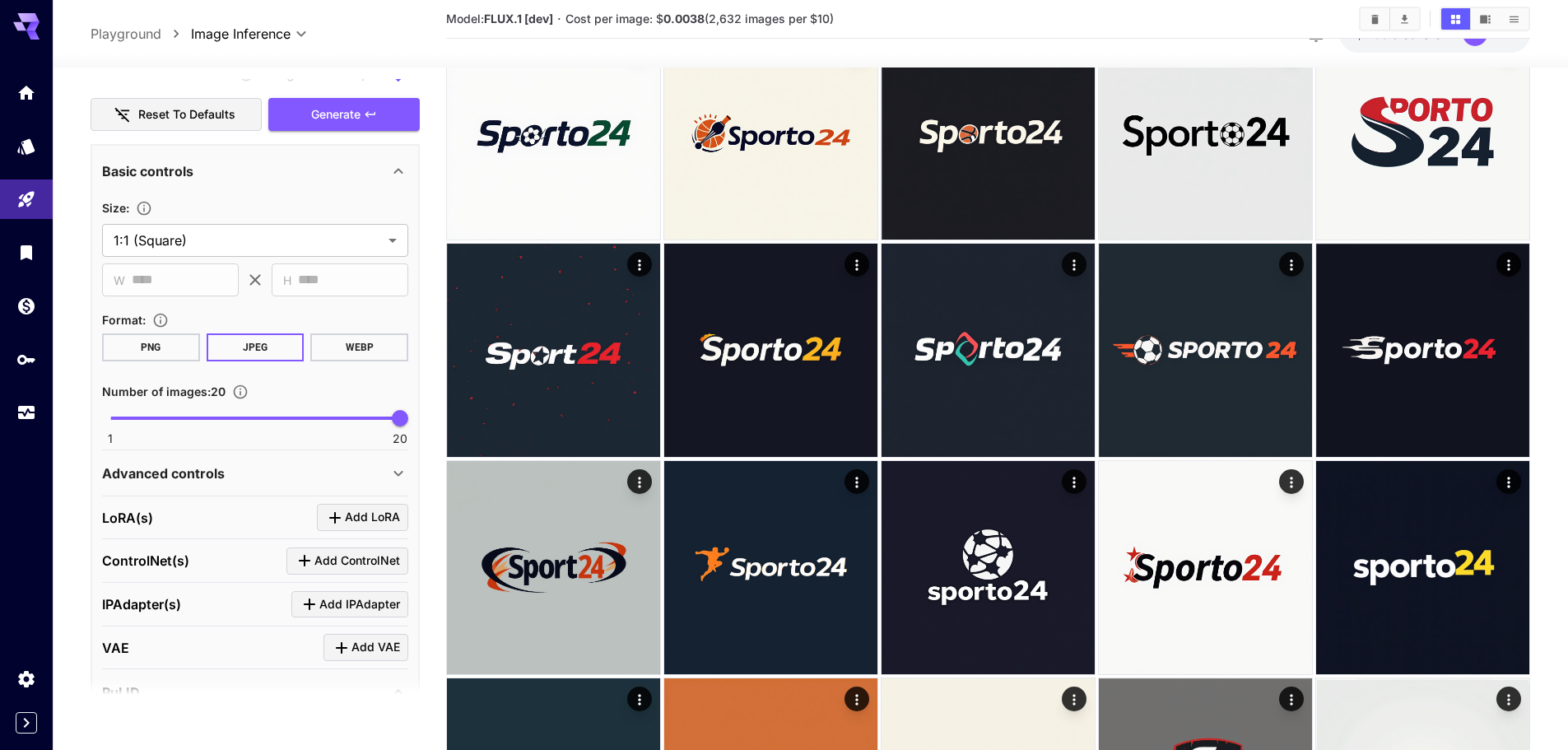
scroll to position [329, 0]
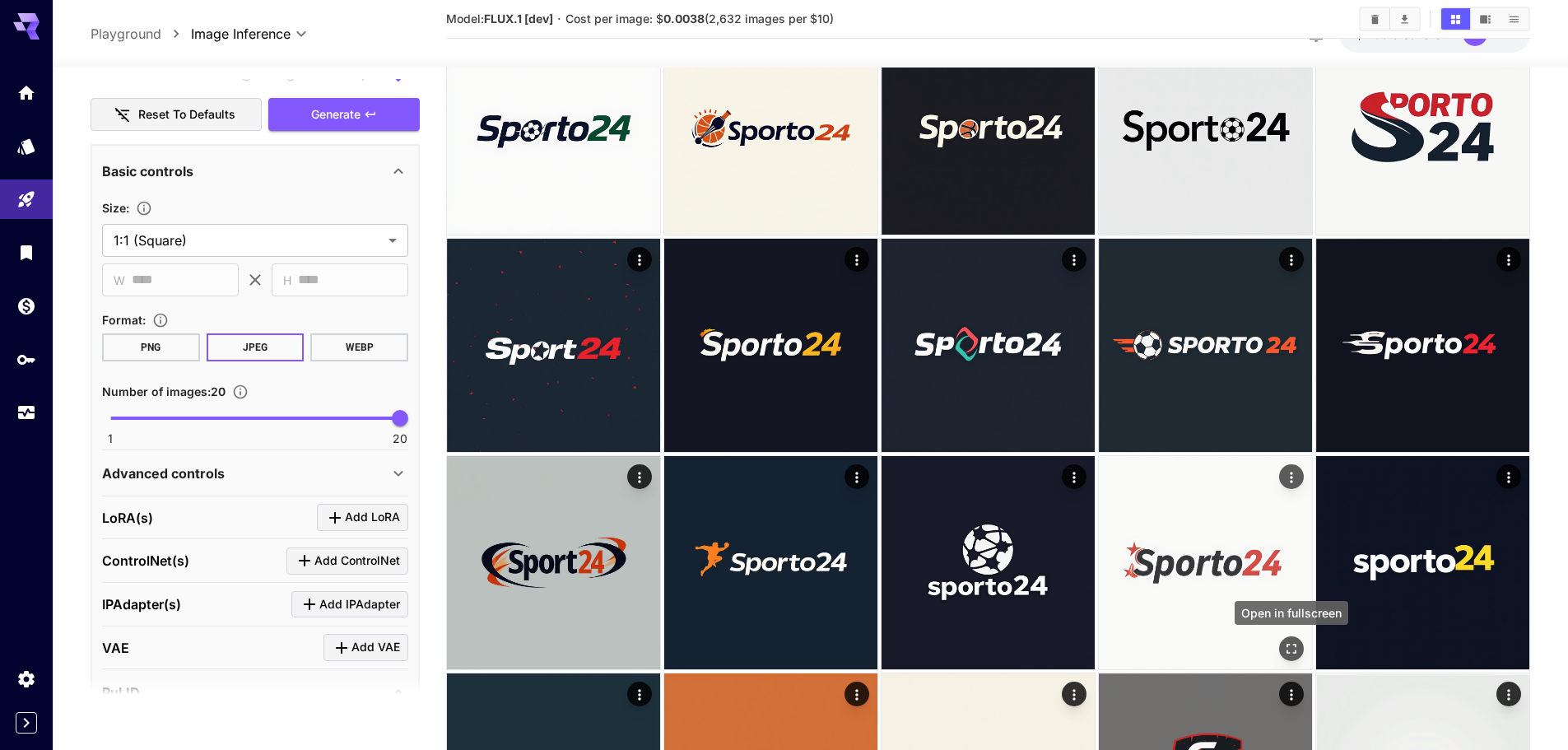
click at [1287, 635] on div "Open in fullscreen" at bounding box center [1291, 617] width 117 height 37
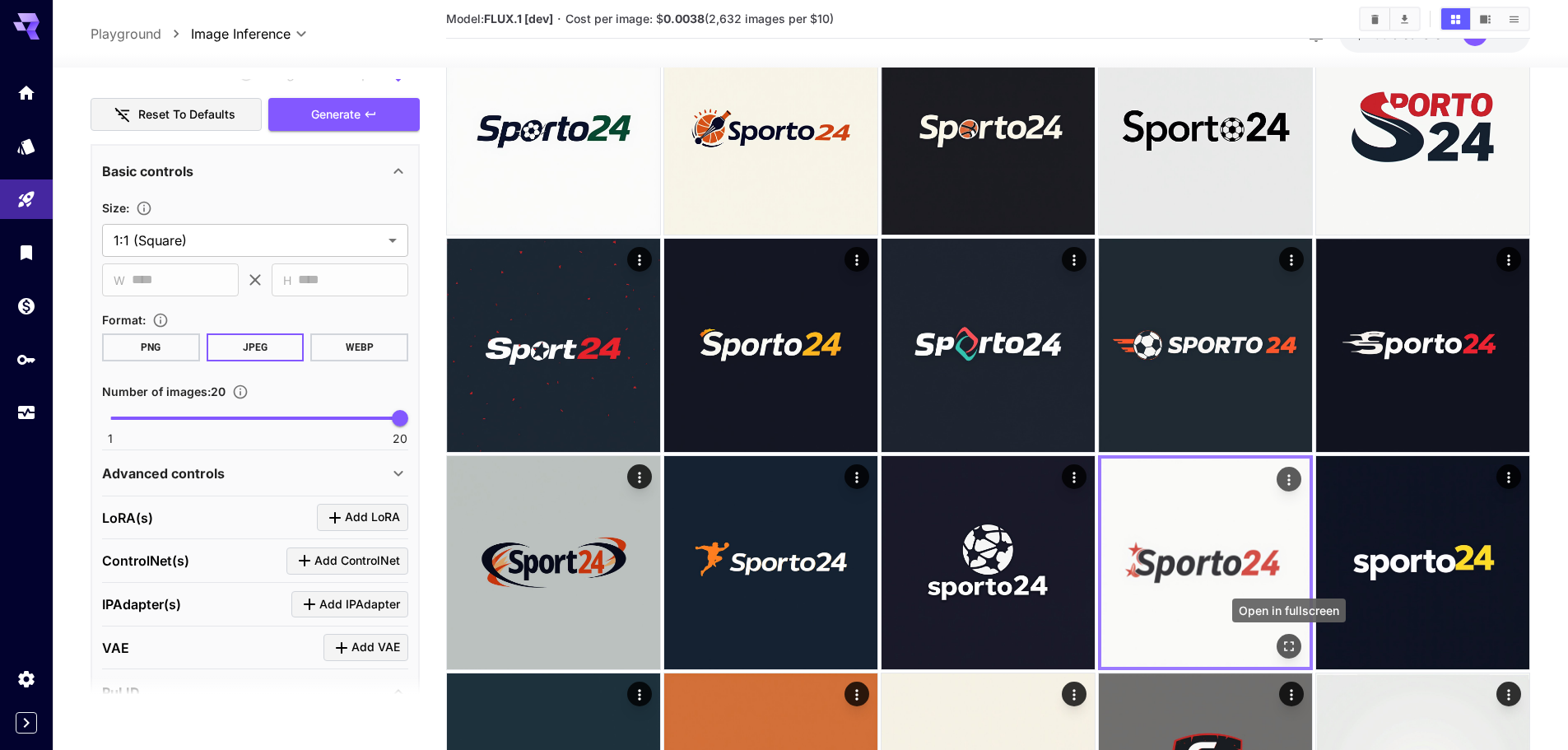
click at [1295, 645] on icon "Open in fullscreen" at bounding box center [1289, 646] width 16 height 16
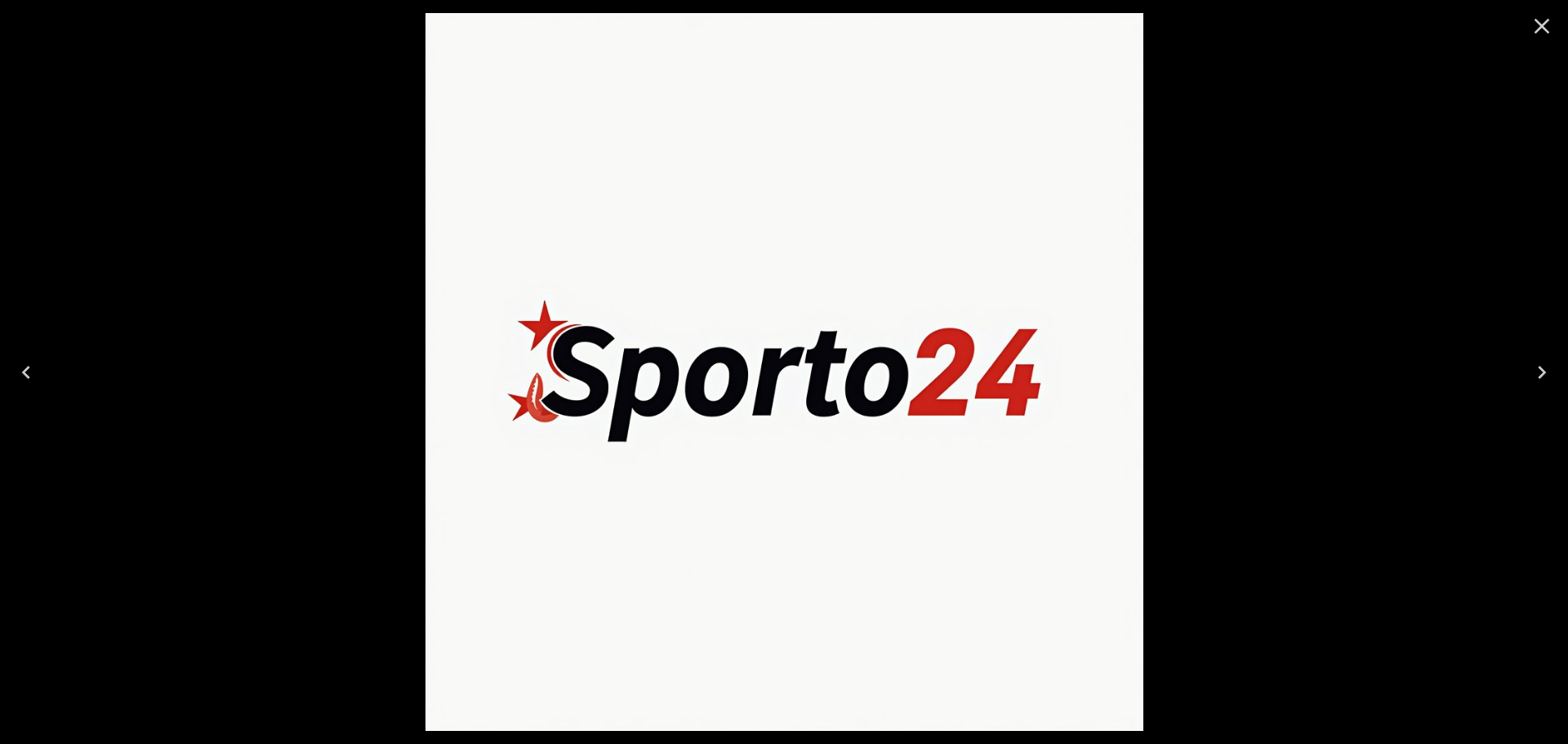
click at [1365, 469] on div at bounding box center [784, 372] width 1568 height 744
click at [1538, 22] on icon "Close" at bounding box center [1542, 26] width 15 height 15
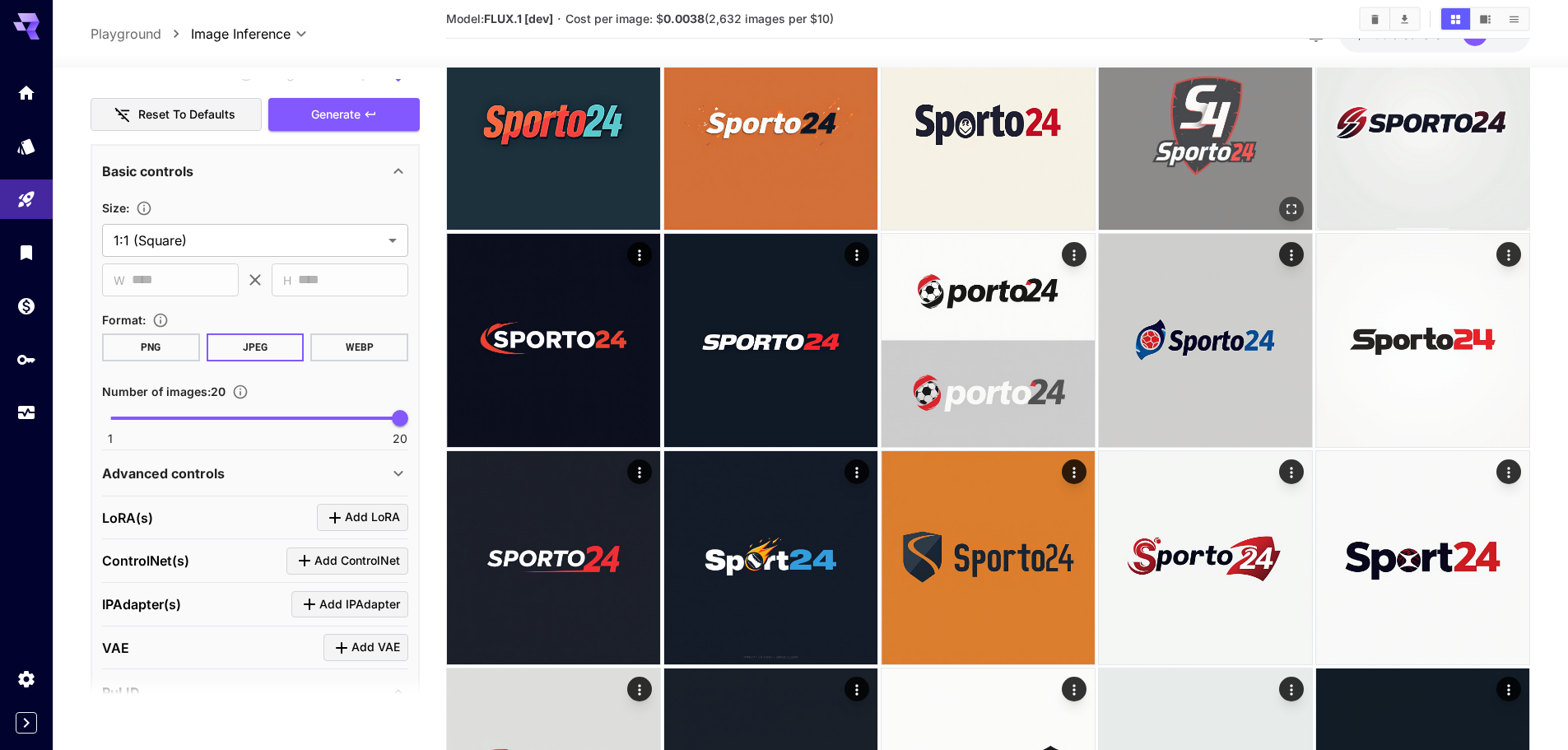
scroll to position [988, 0]
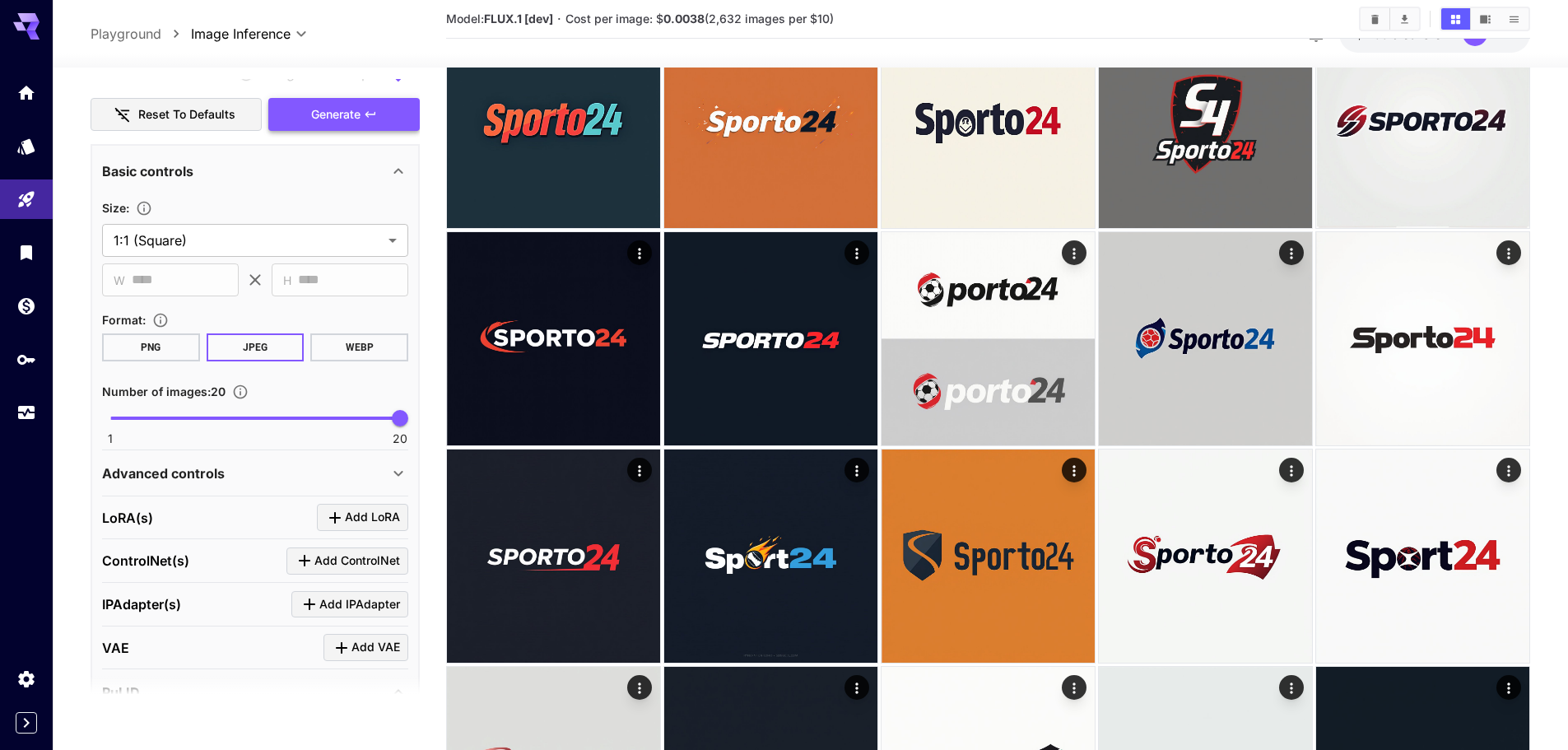
click at [353, 121] on span "Generate" at bounding box center [336, 115] width 49 height 21
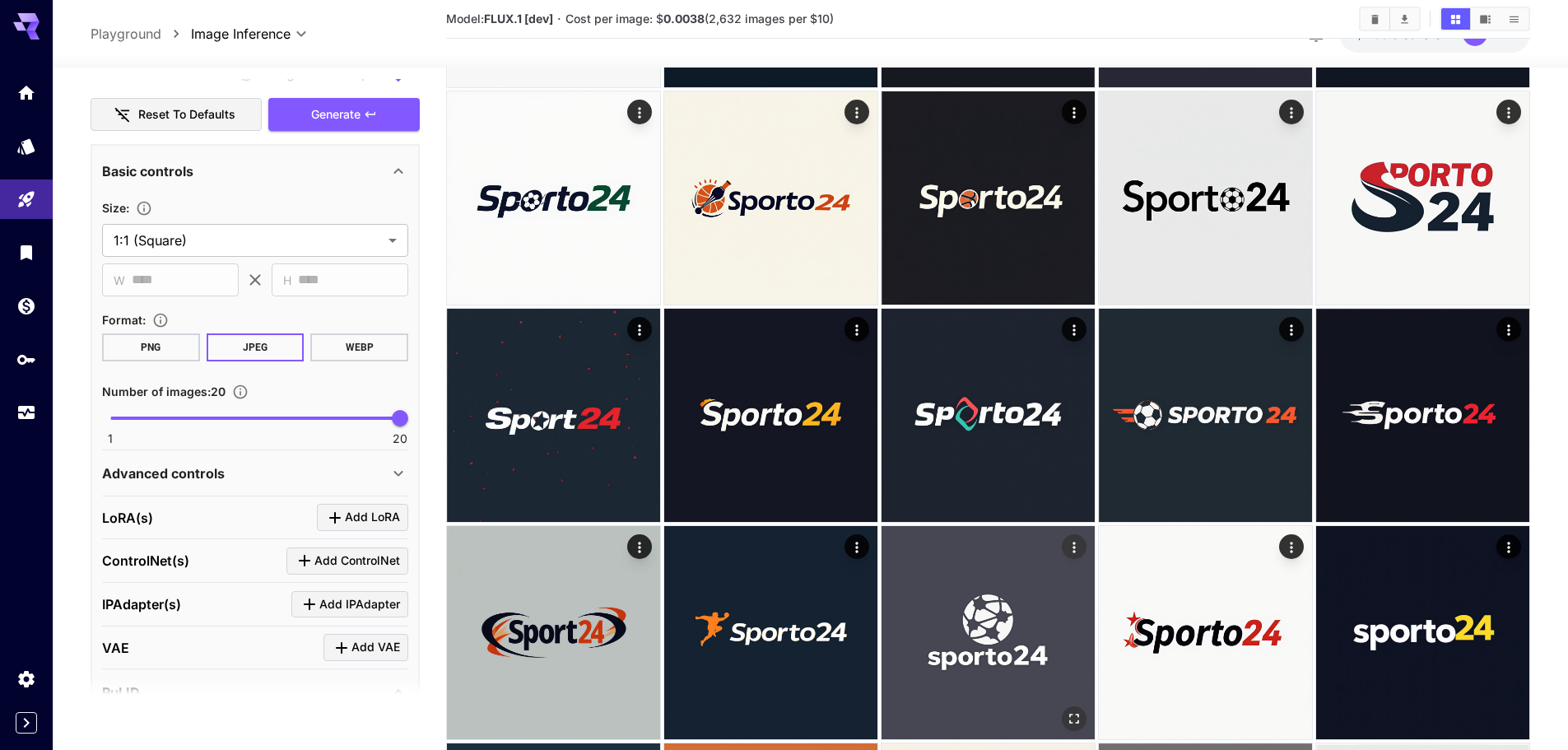
scroll to position [1152, 0]
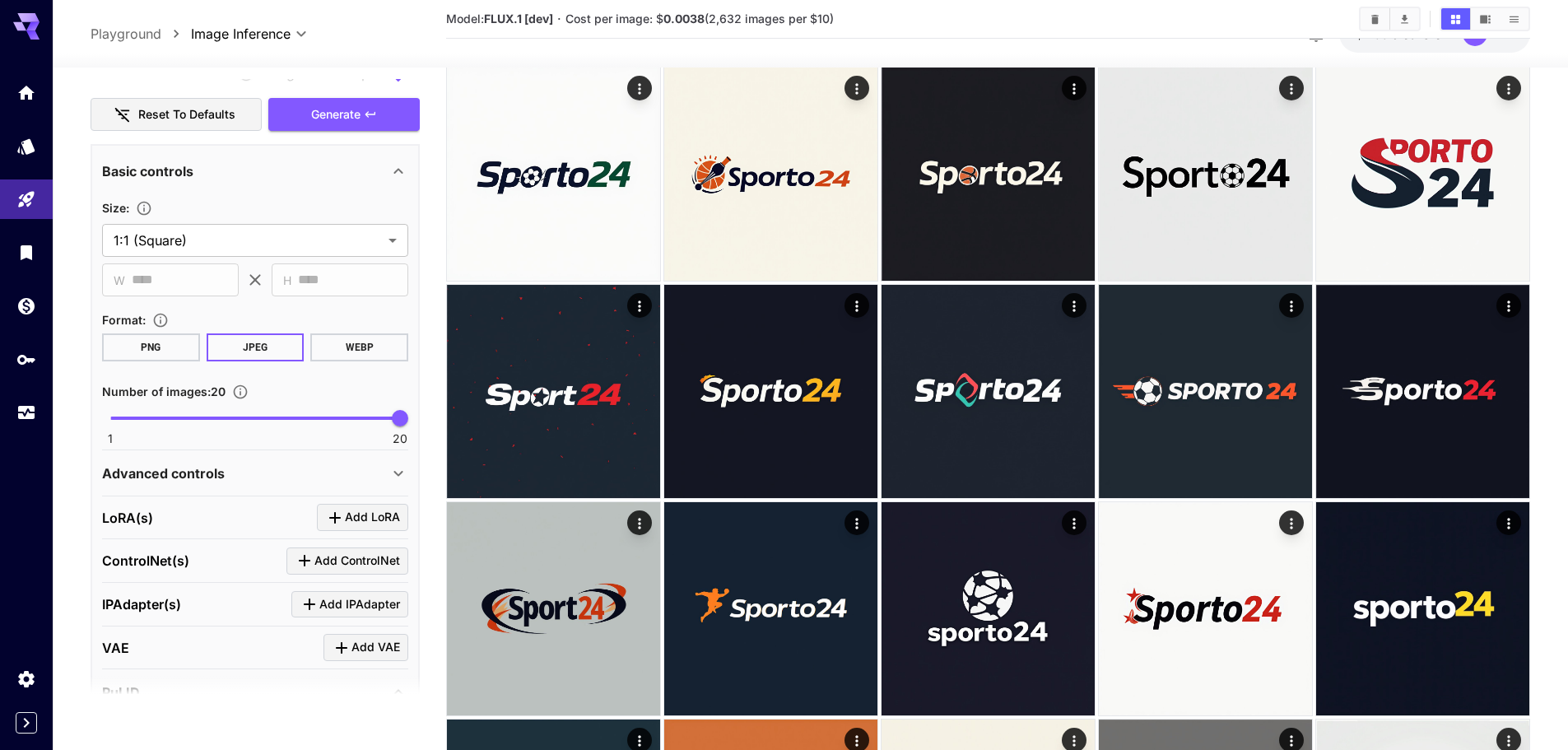
click at [419, 131] on div "Generate" at bounding box center [344, 115] width 152 height 34
click at [409, 117] on button "Generate" at bounding box center [344, 115] width 152 height 34
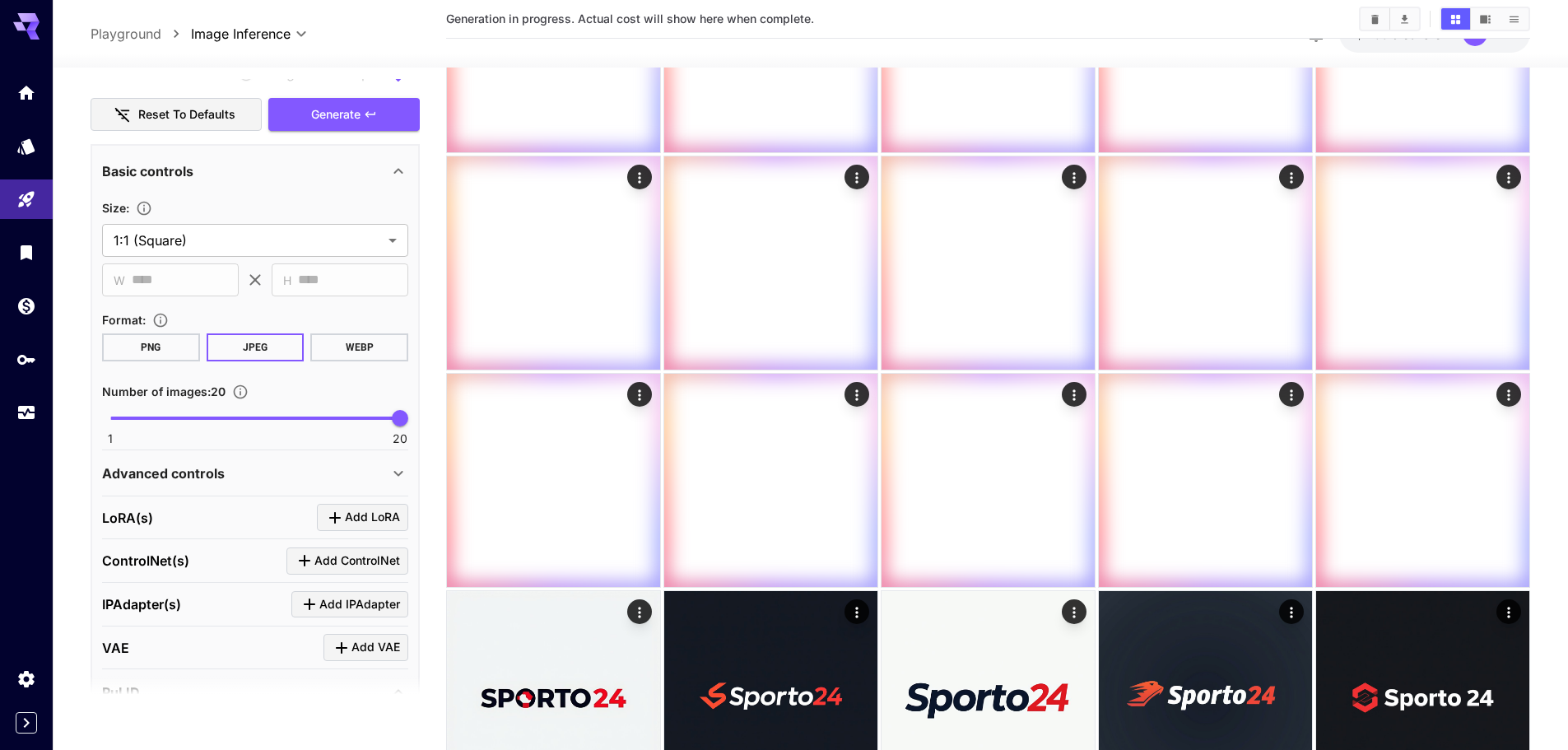
scroll to position [0, 0]
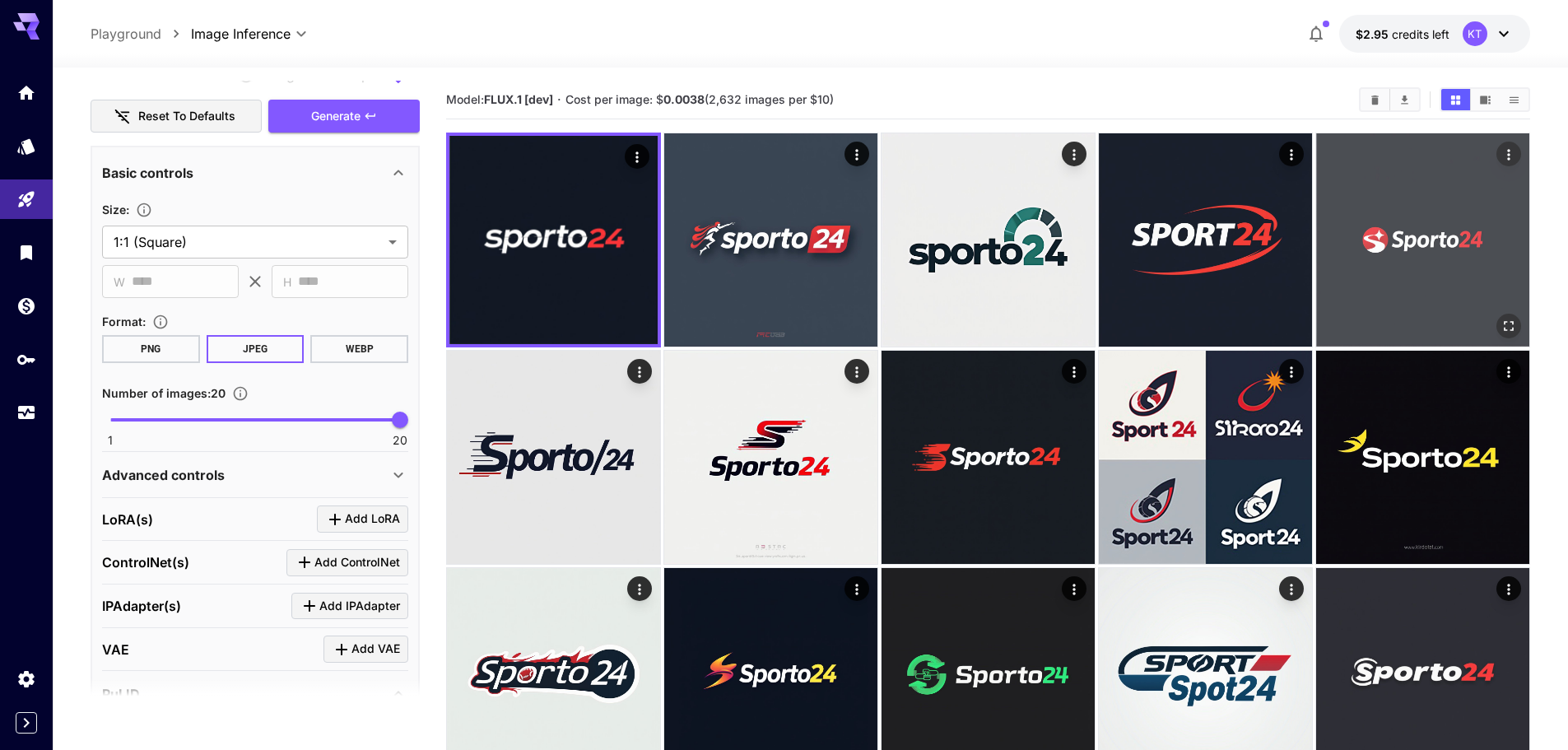
click at [1506, 327] on icon "Open in fullscreen" at bounding box center [1508, 325] width 16 height 16
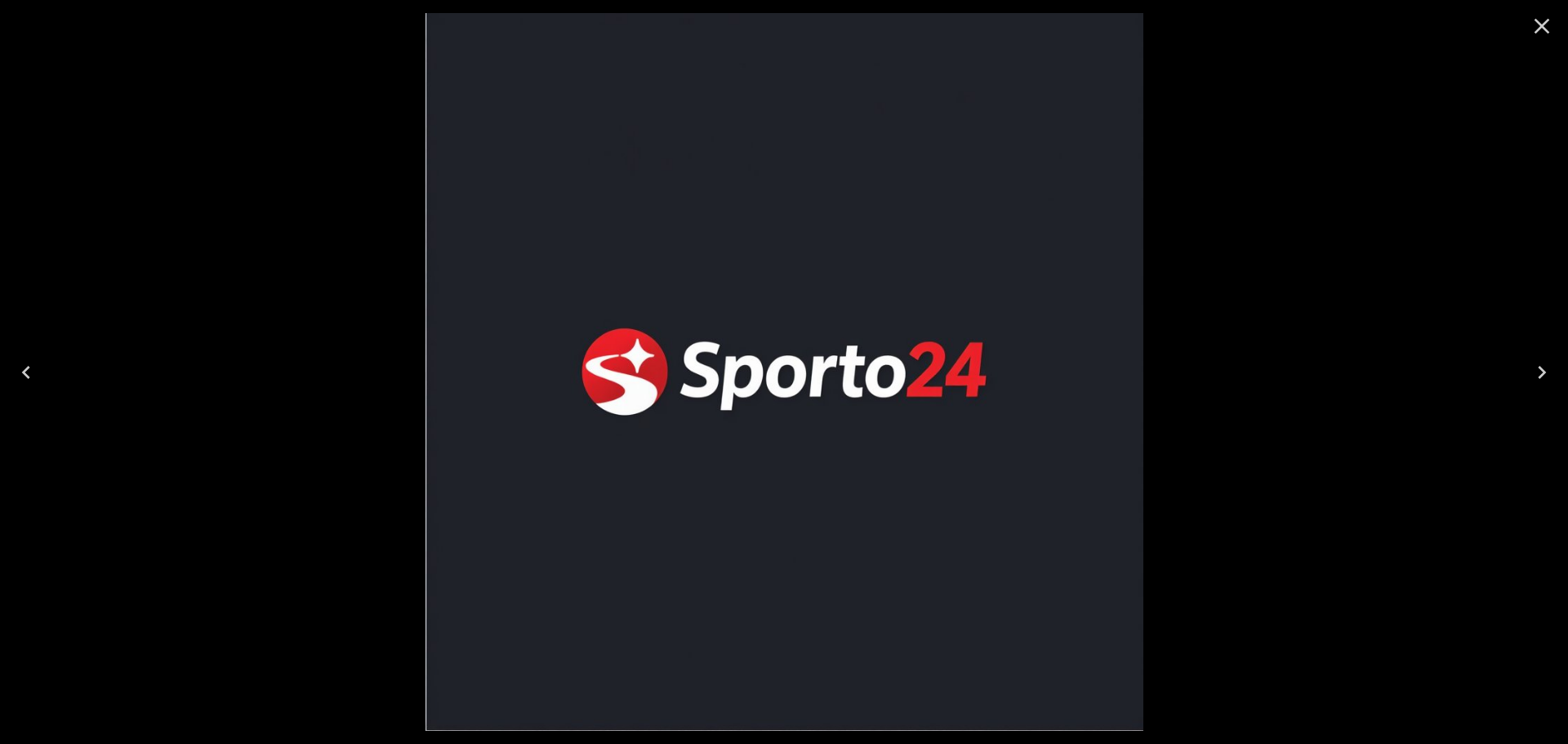
click at [1528, 24] on icon "Close" at bounding box center [1542, 26] width 26 height 26
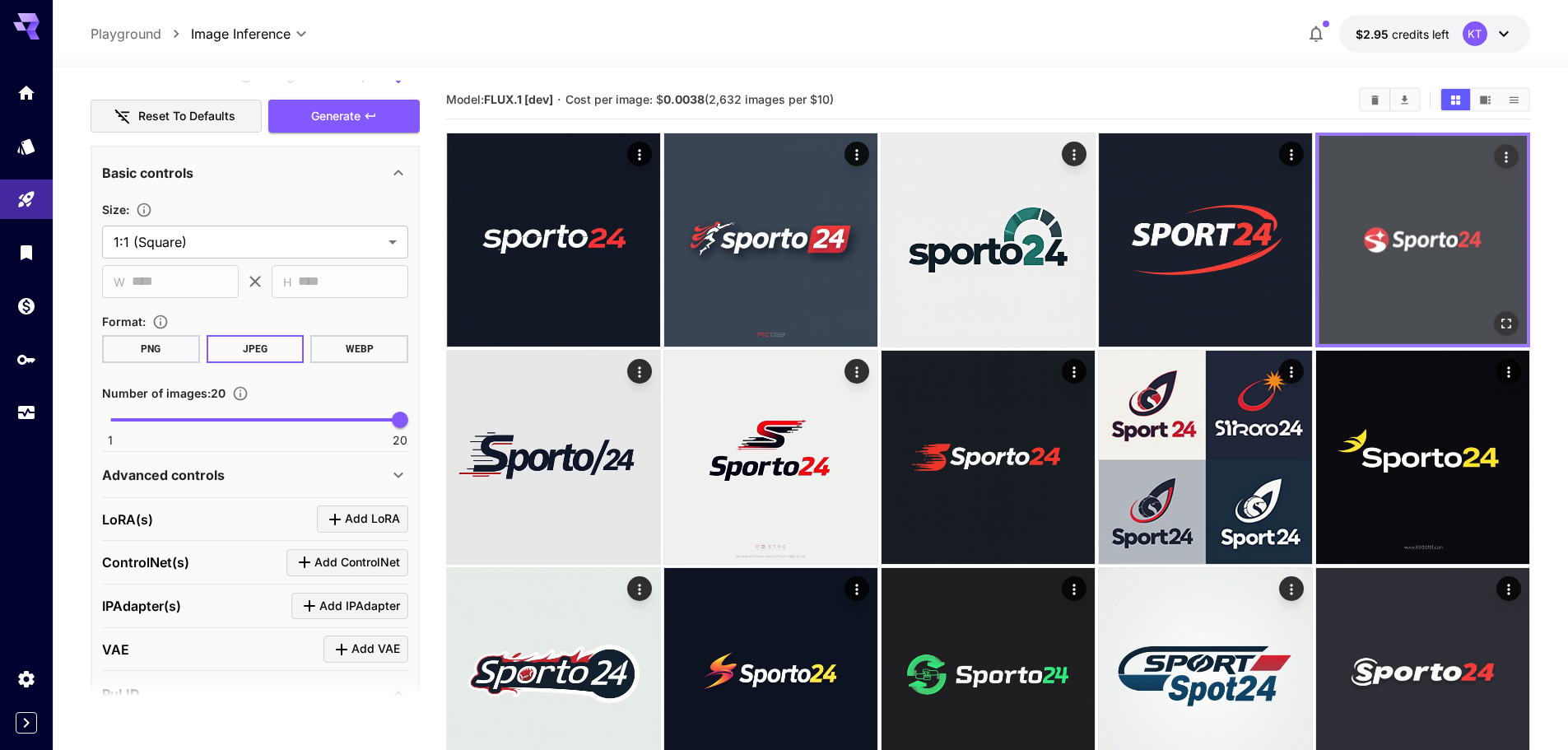
click at [1431, 242] on img at bounding box center [1423, 240] width 209 height 209
click at [1506, 321] on icon "Open in fullscreen" at bounding box center [1506, 322] width 16 height 16
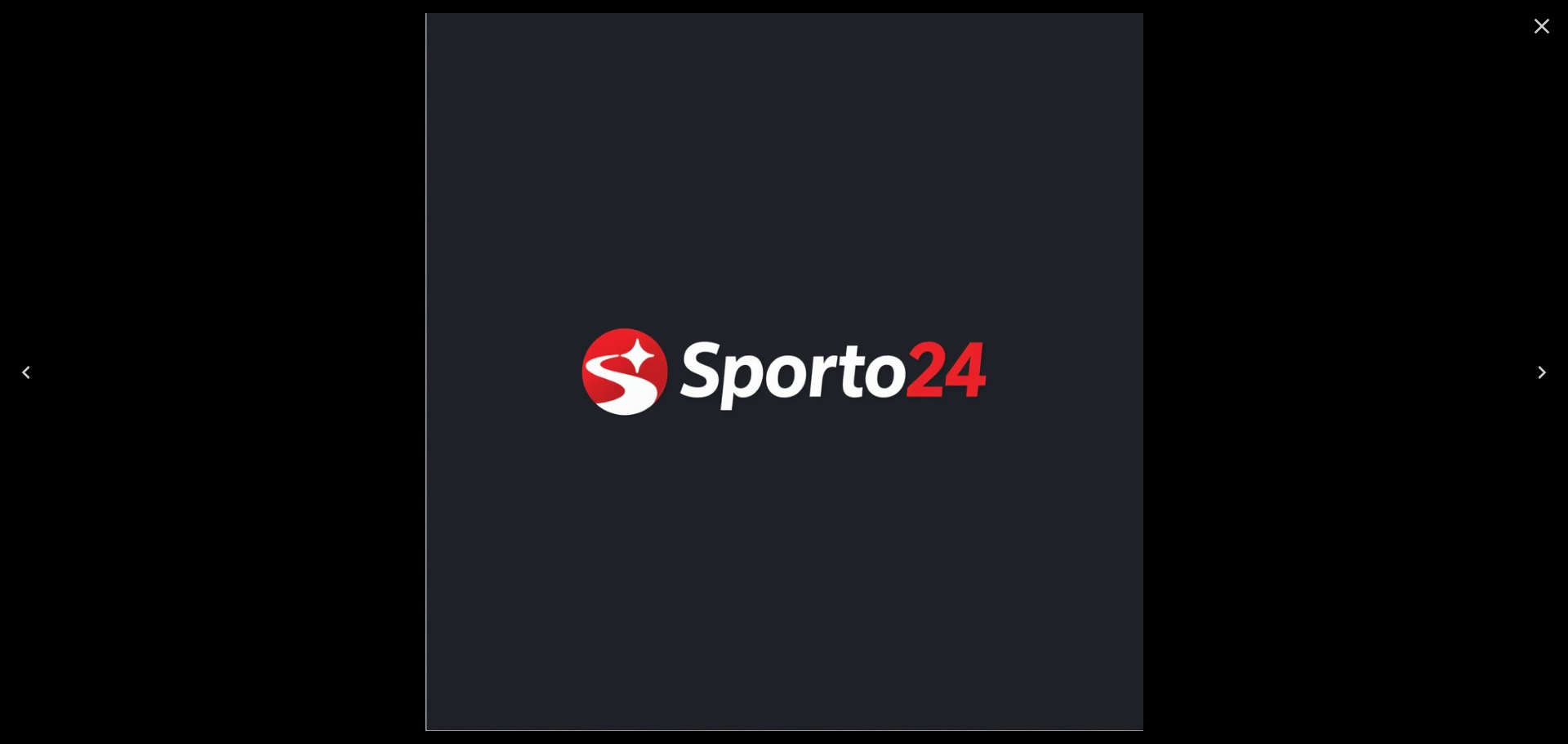
click at [1537, 27] on icon "Close" at bounding box center [1542, 26] width 26 height 26
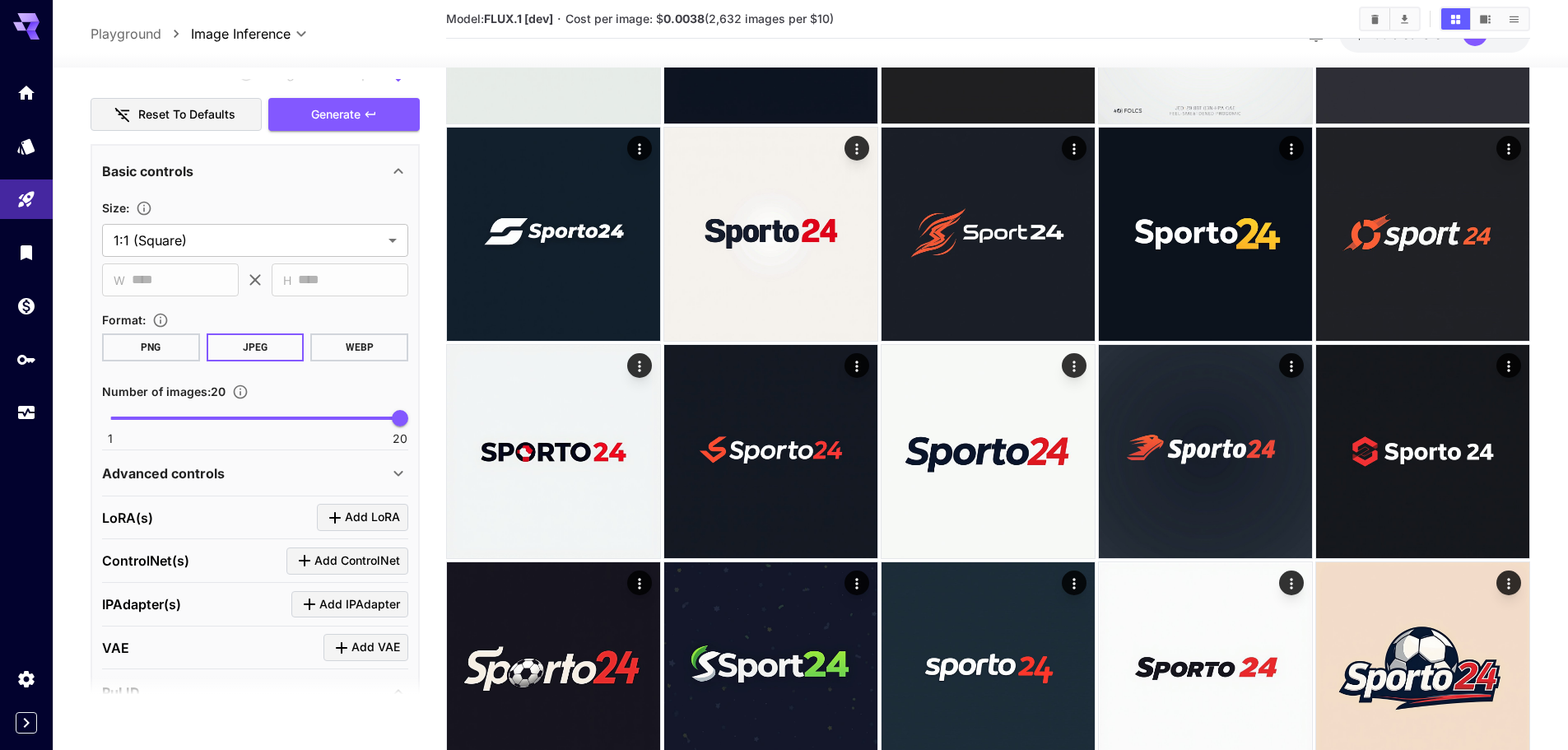
scroll to position [823, 0]
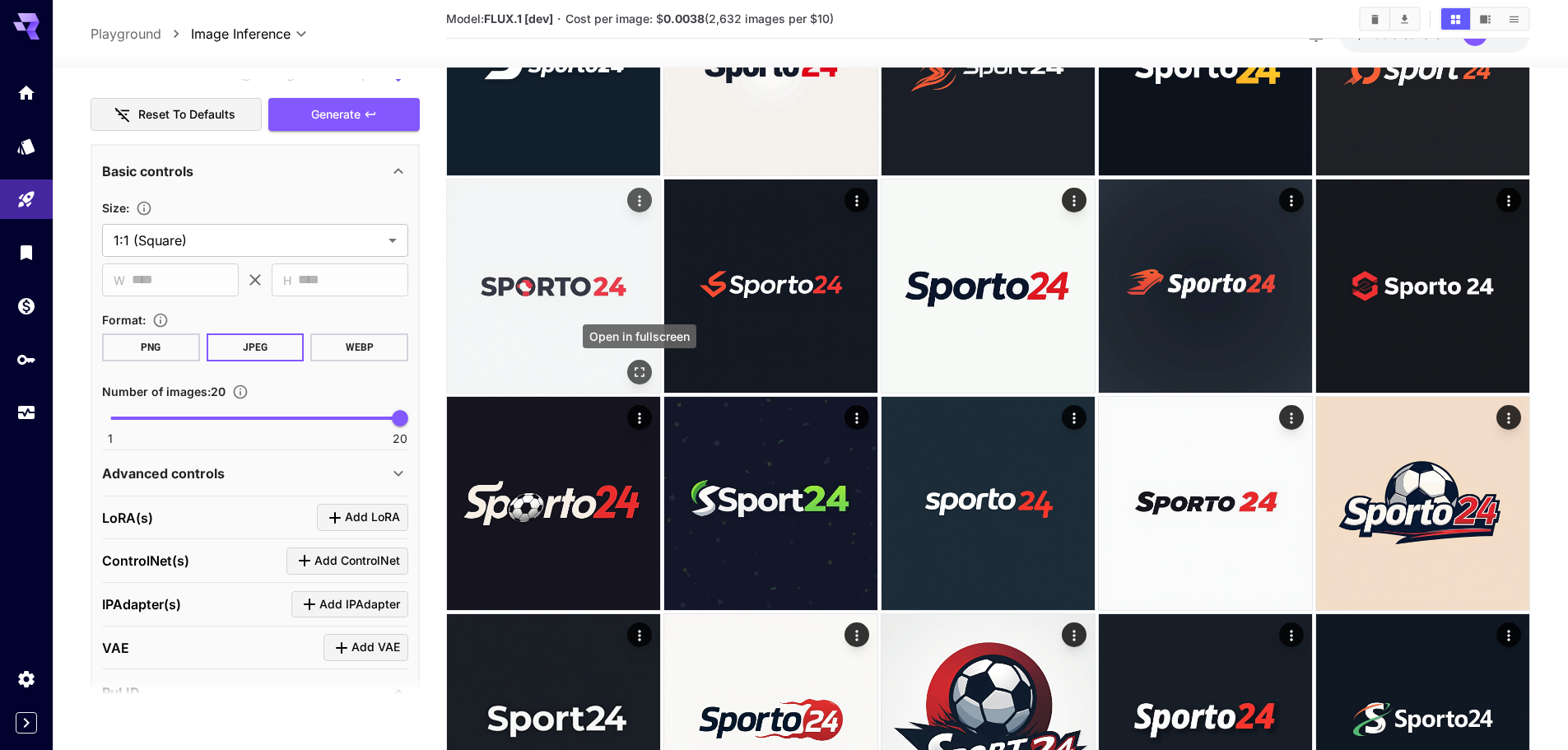
click at [627, 369] on div "Open in fullscreen" at bounding box center [639, 372] width 25 height 25
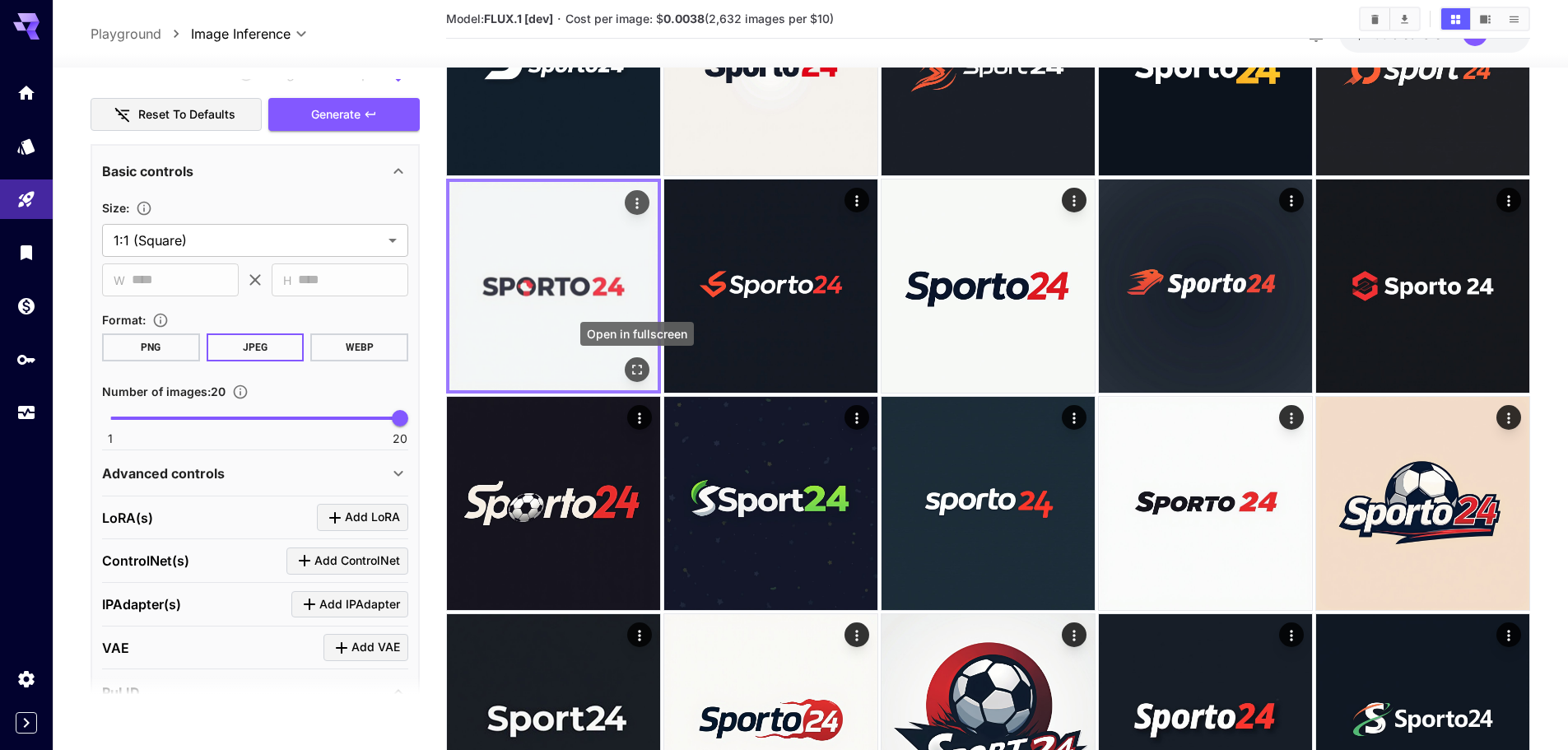
click at [649, 372] on button "Open in fullscreen" at bounding box center [637, 370] width 25 height 25
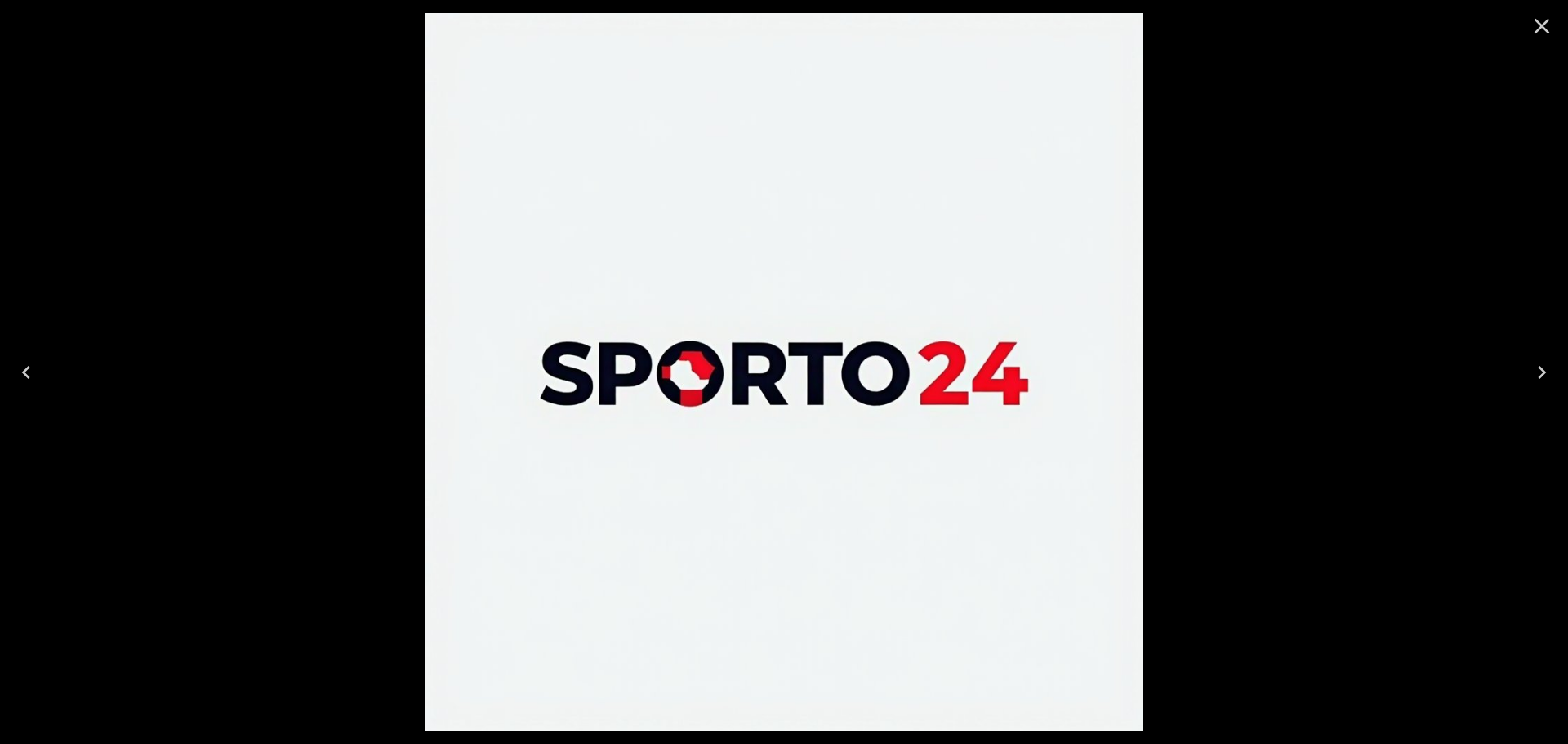
click at [1532, 28] on icon "Close" at bounding box center [1542, 26] width 26 height 26
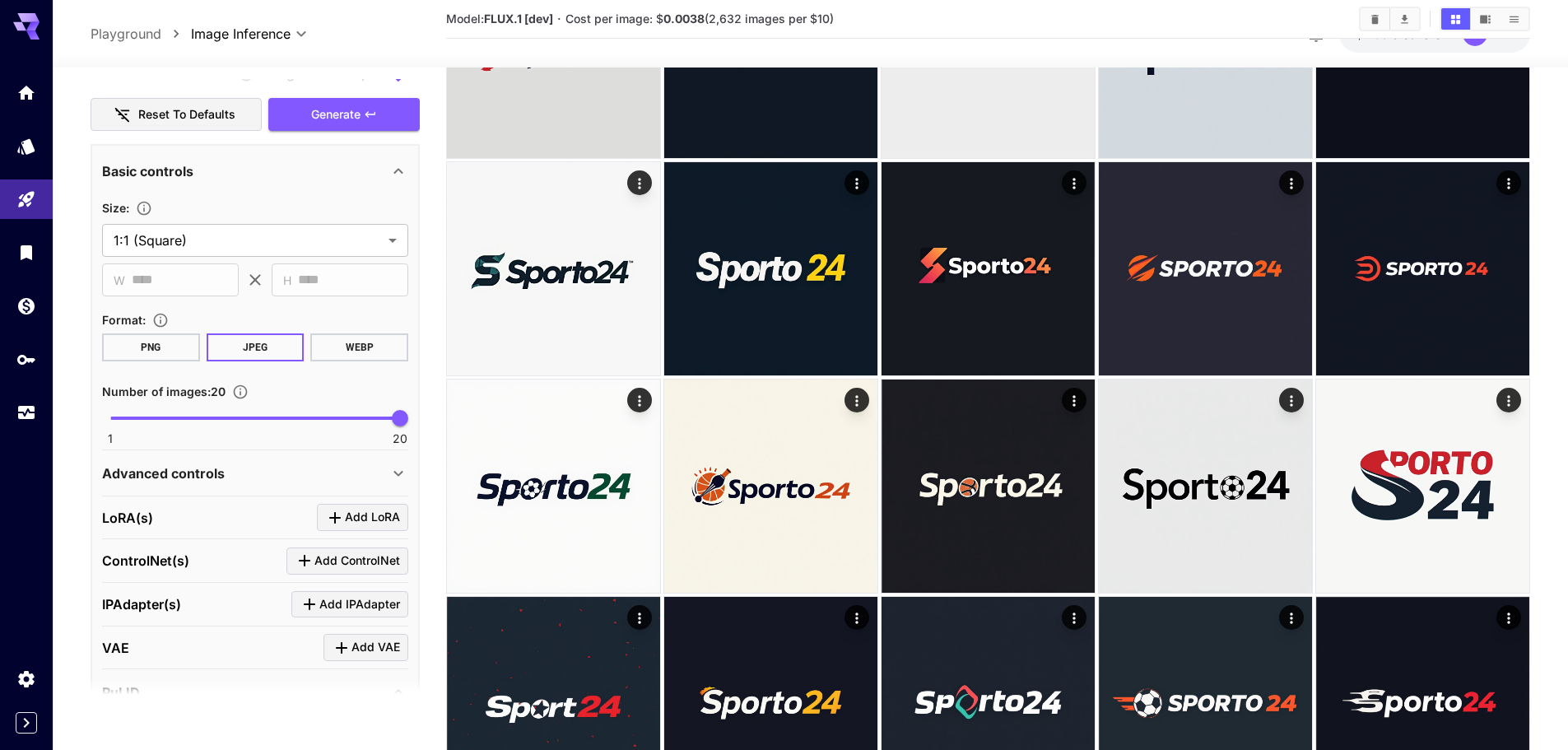
scroll to position [1729, 0]
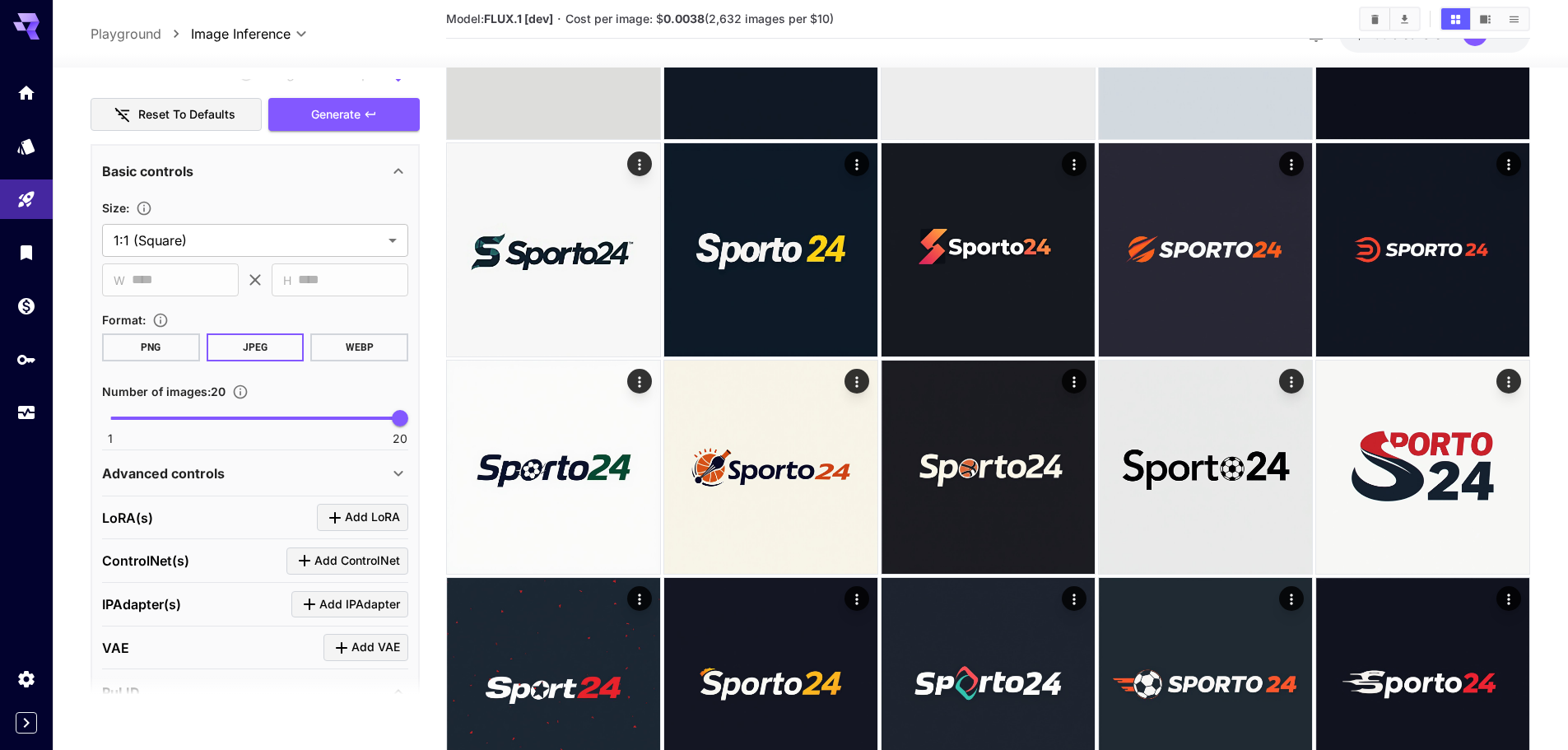
click at [356, 134] on div "**********" at bounding box center [254, 641] width 329 height 1755
click at [346, 128] on button "Generate" at bounding box center [344, 115] width 152 height 34
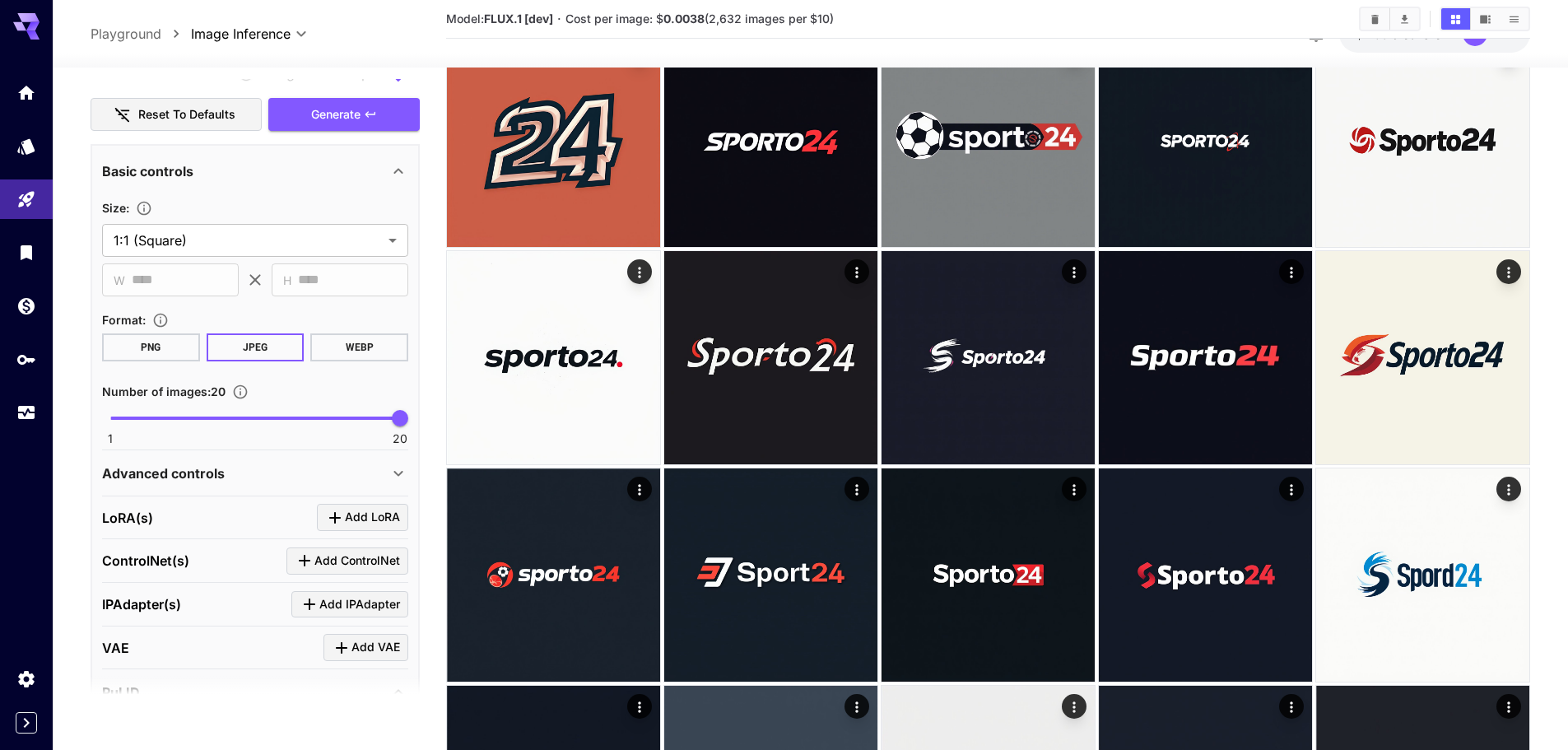
scroll to position [329, 0]
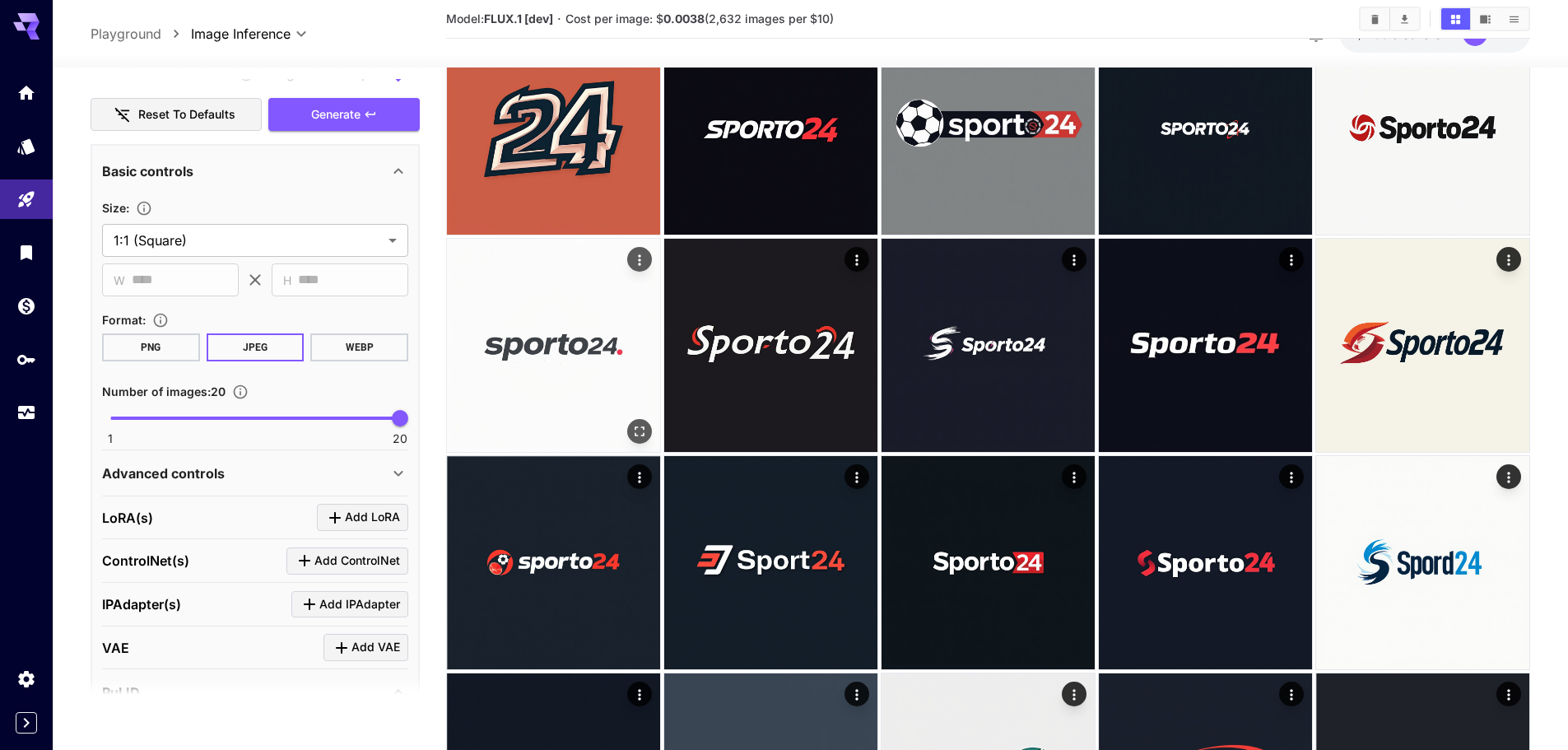
click at [642, 427] on icon "Open in fullscreen" at bounding box center [639, 430] width 16 height 16
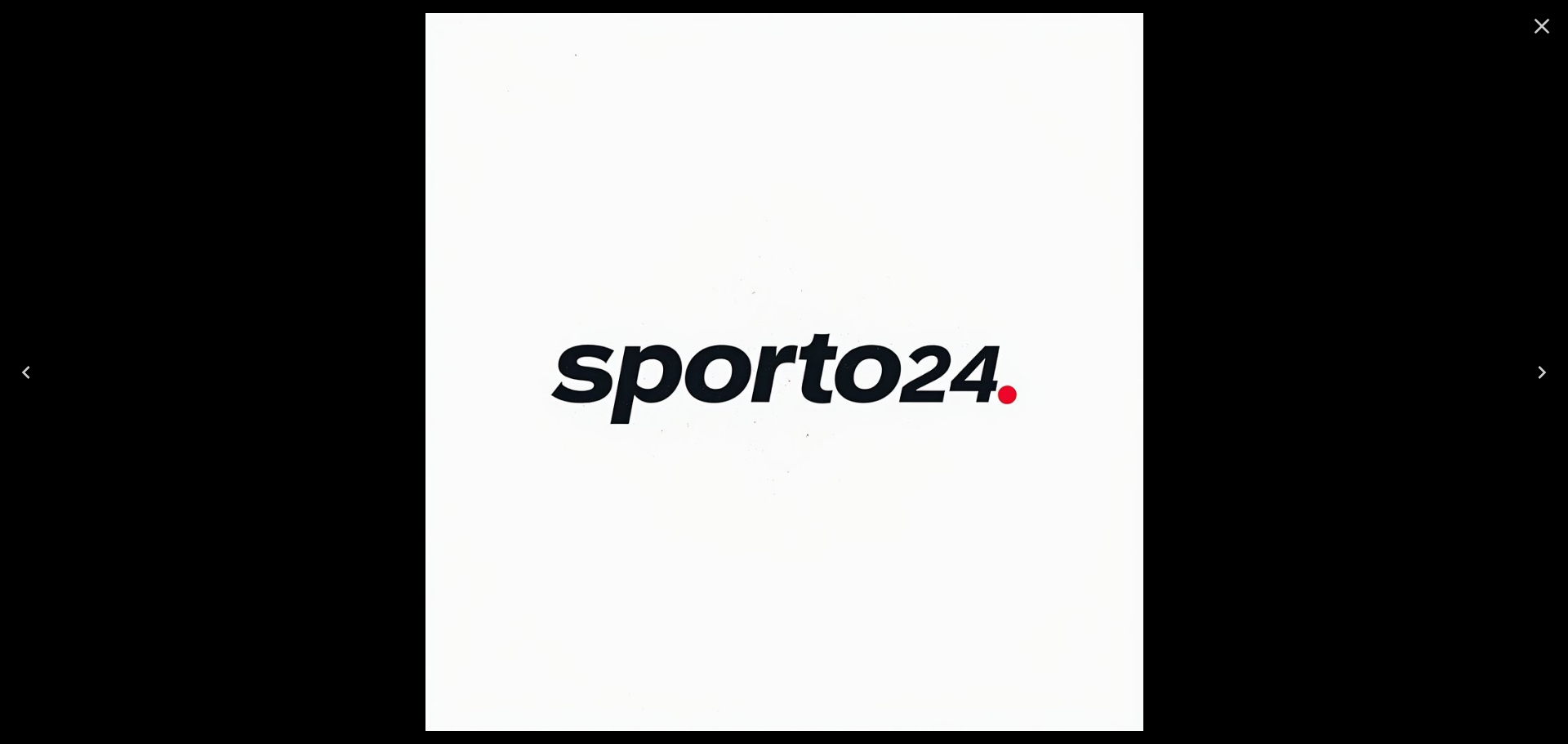
click at [1540, 28] on icon "Close" at bounding box center [1542, 26] width 15 height 15
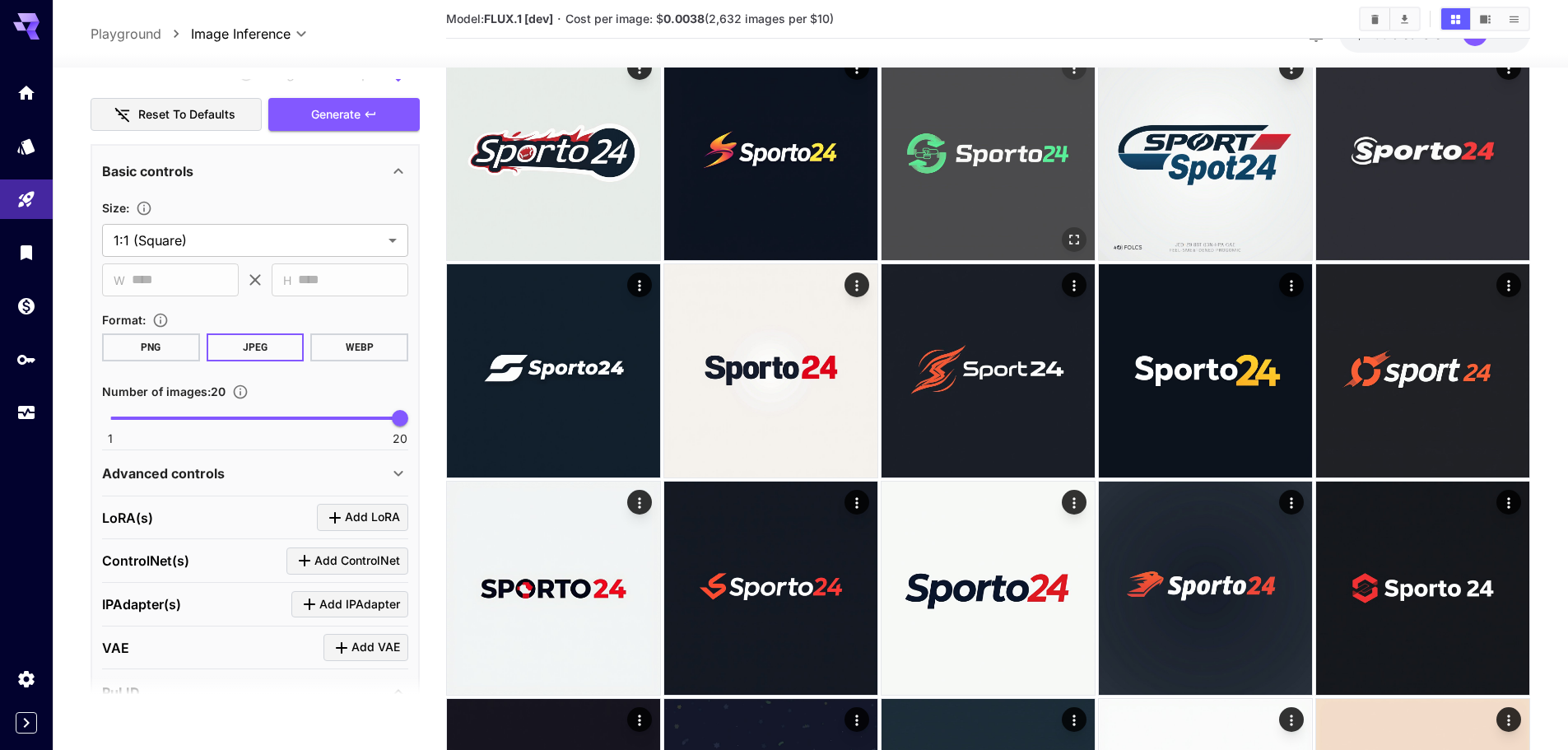
scroll to position [1399, 0]
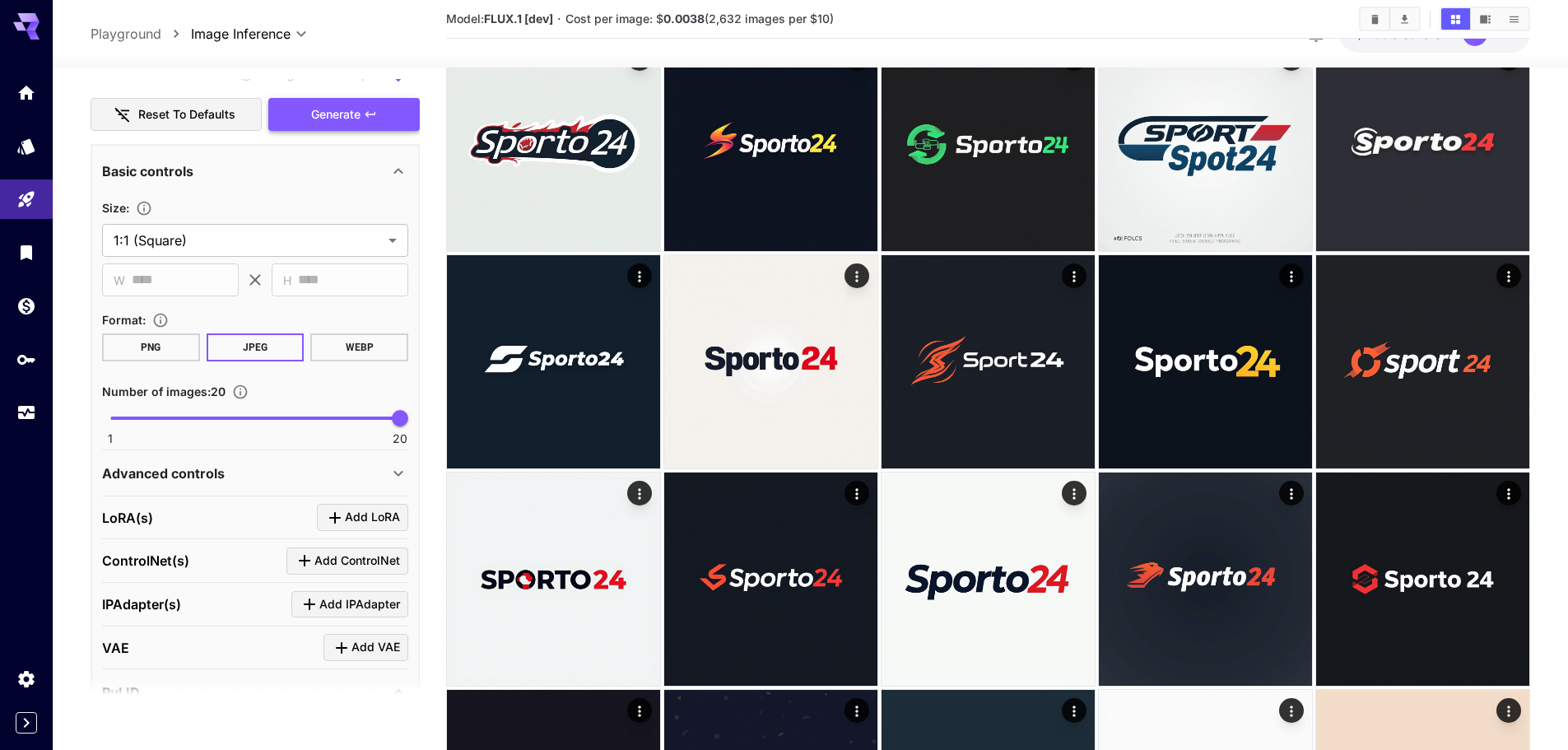
click at [329, 128] on button "Generate" at bounding box center [344, 115] width 152 height 34
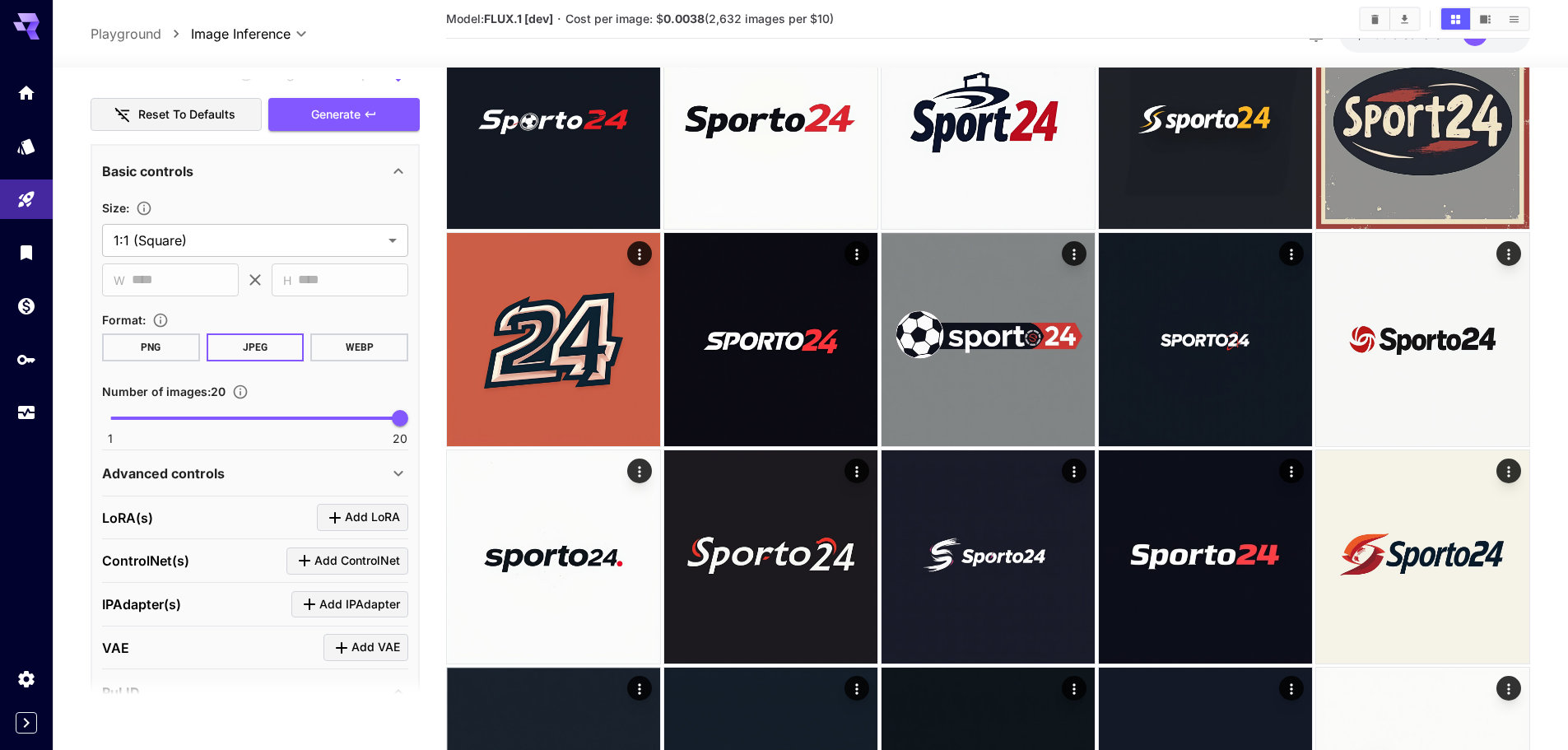
scroll to position [988, 0]
click at [384, 123] on button "Generate" at bounding box center [344, 115] width 152 height 34
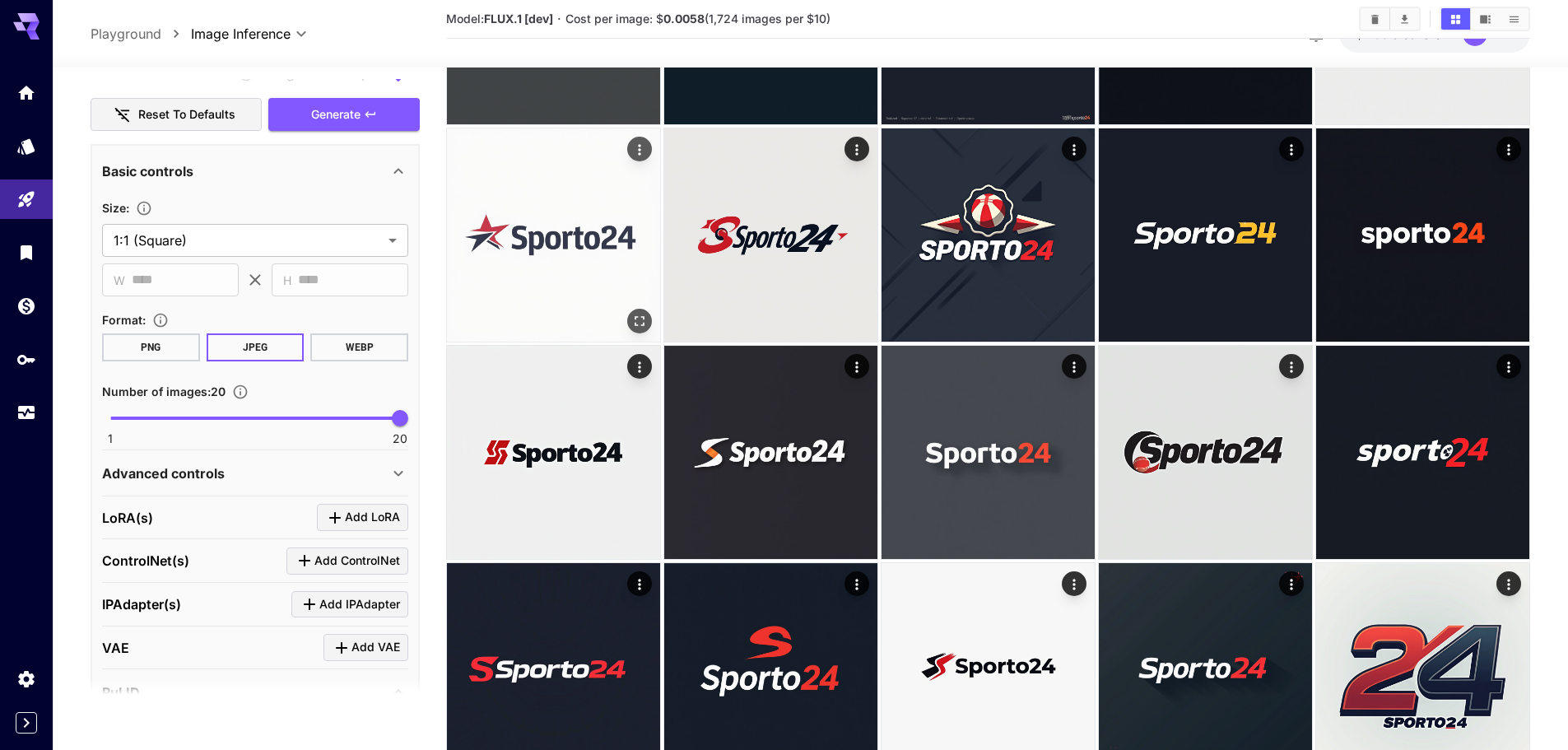
scroll to position [905, 0]
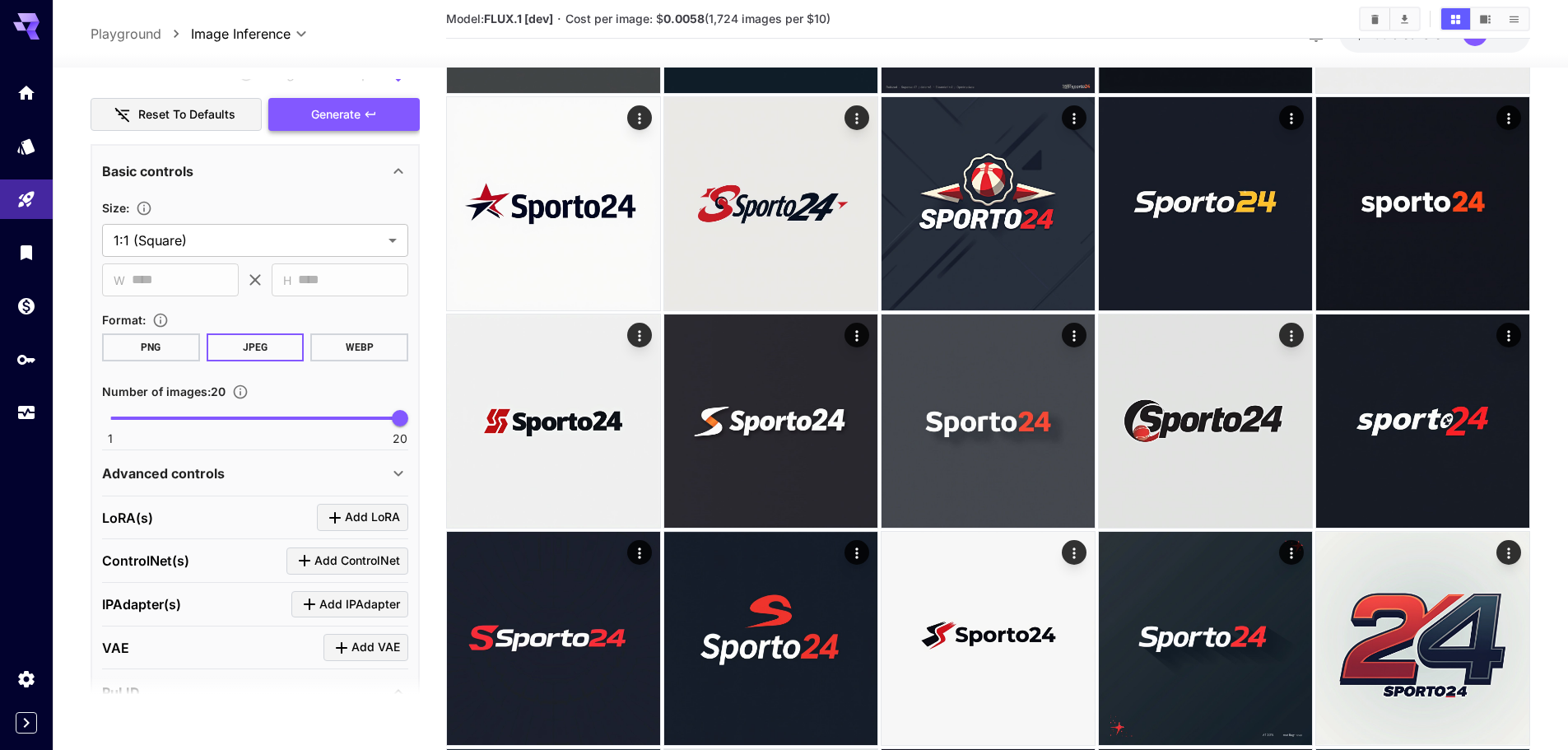
click at [286, 126] on button "Generate" at bounding box center [344, 115] width 152 height 34
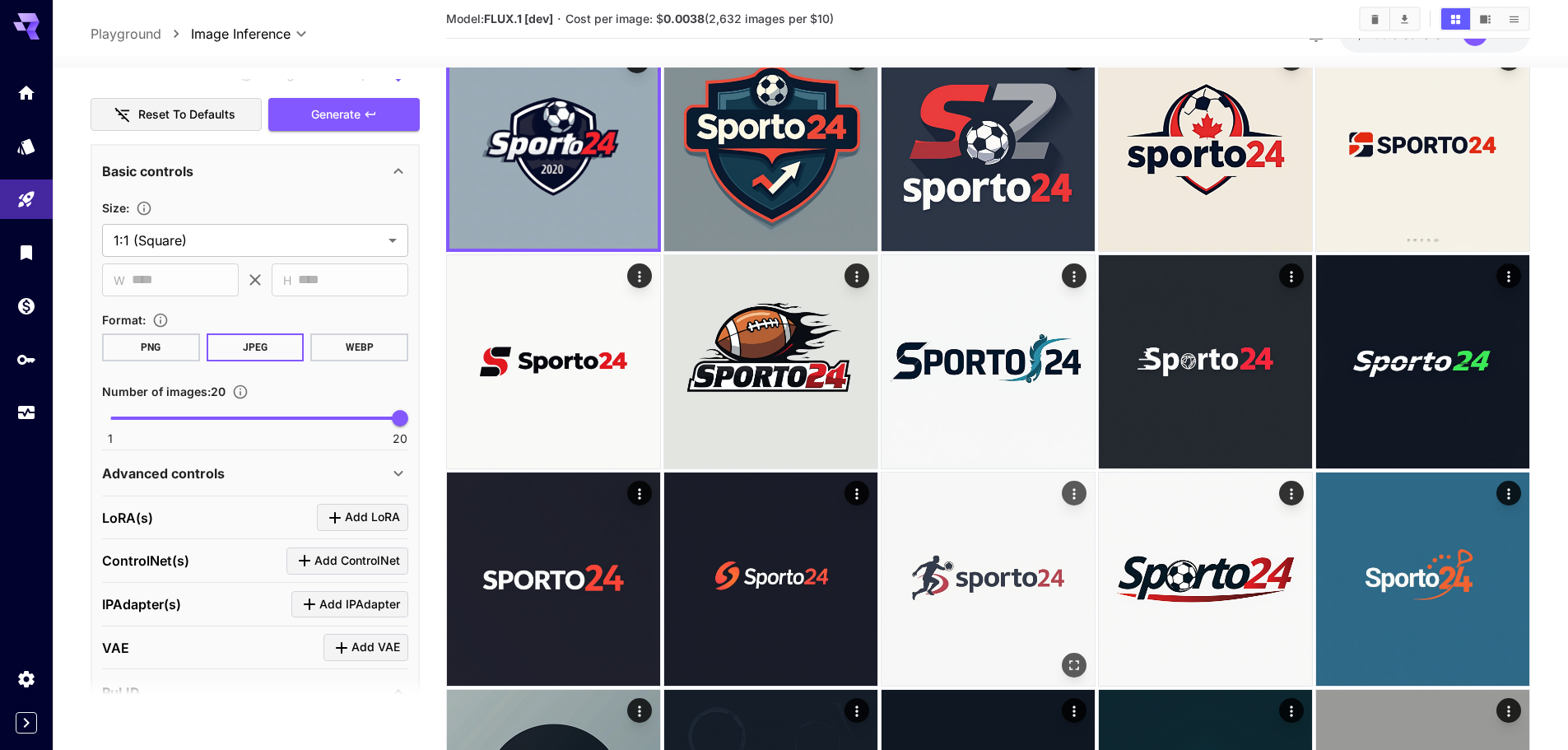
scroll to position [0, 0]
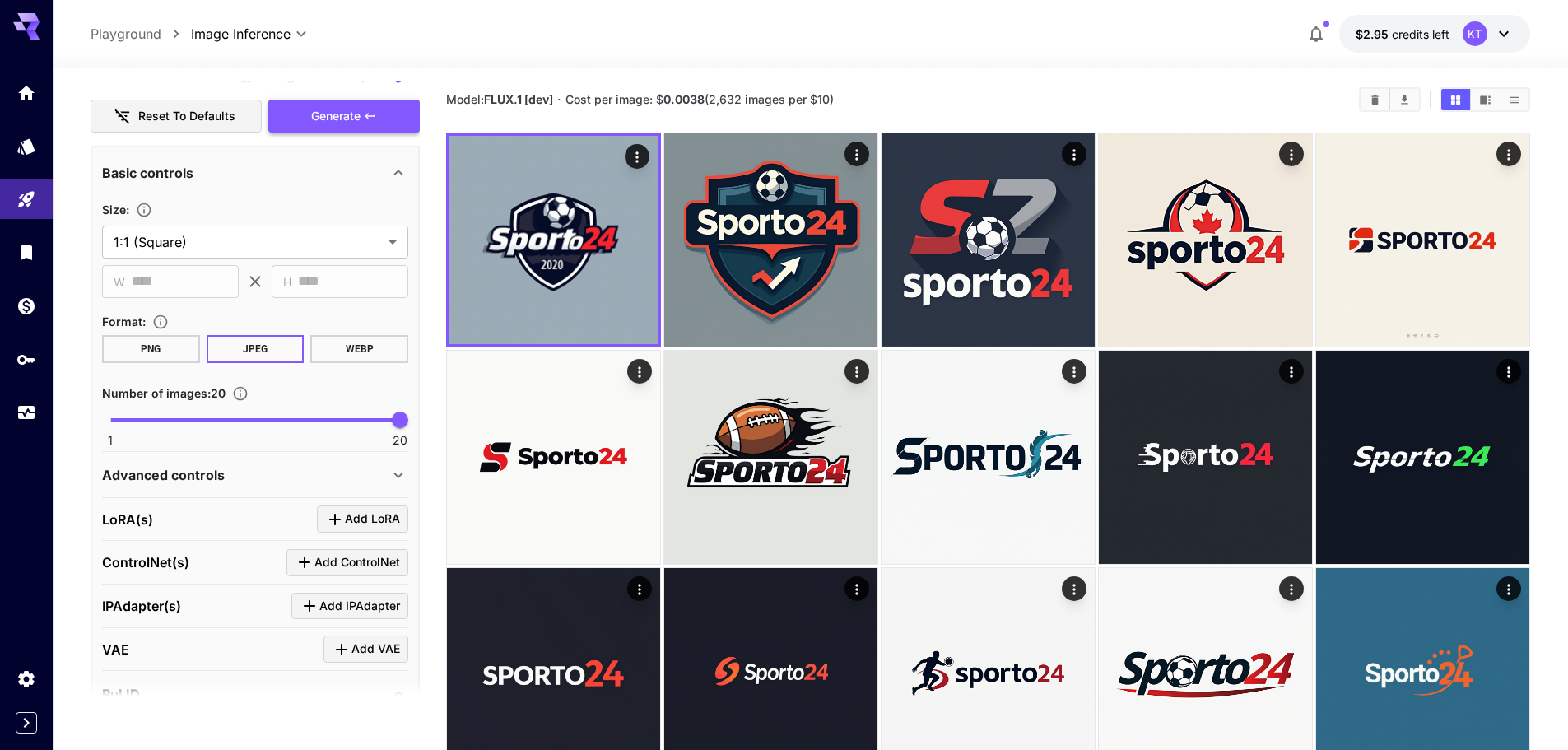
click at [360, 118] on span "Generate" at bounding box center [336, 117] width 49 height 21
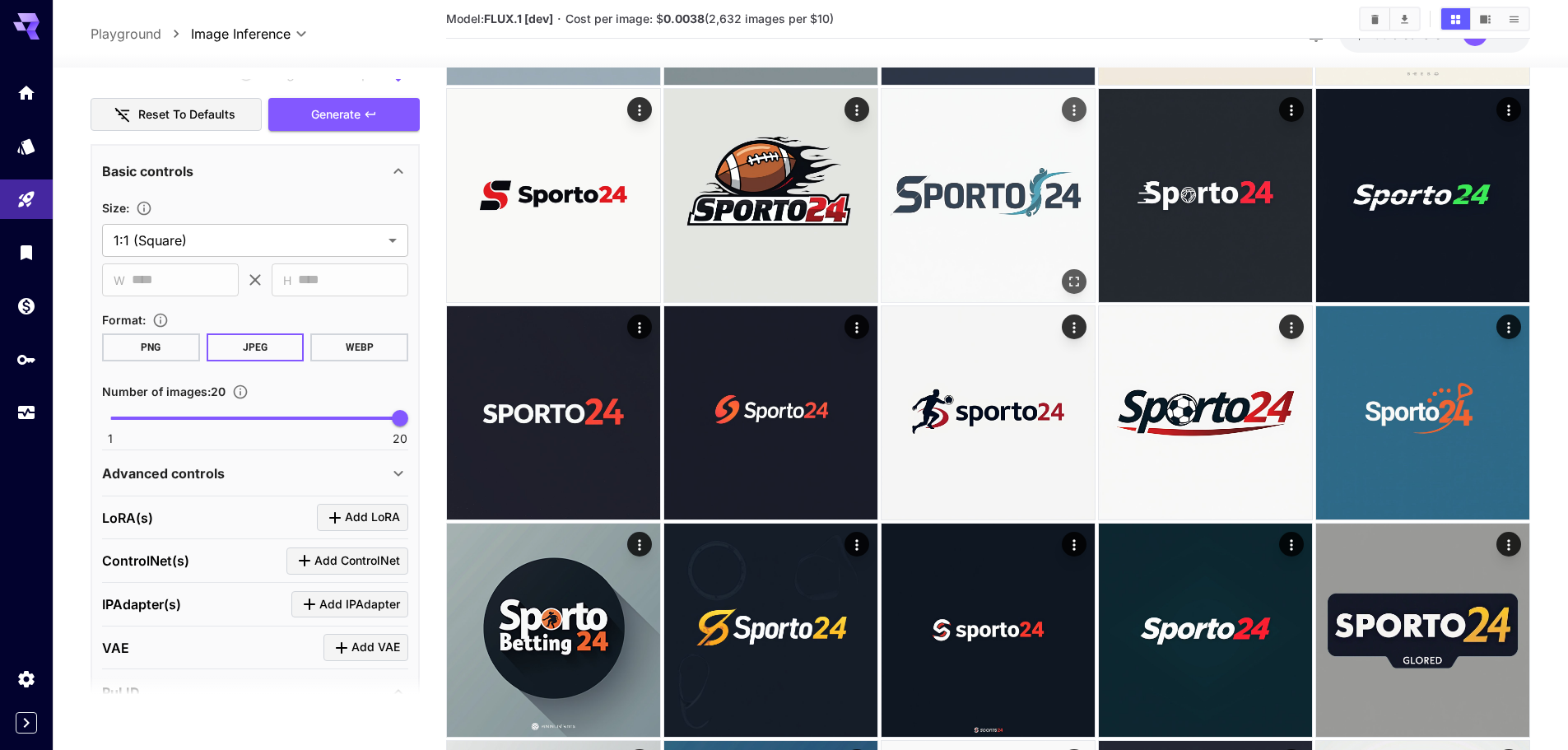
scroll to position [1152, 0]
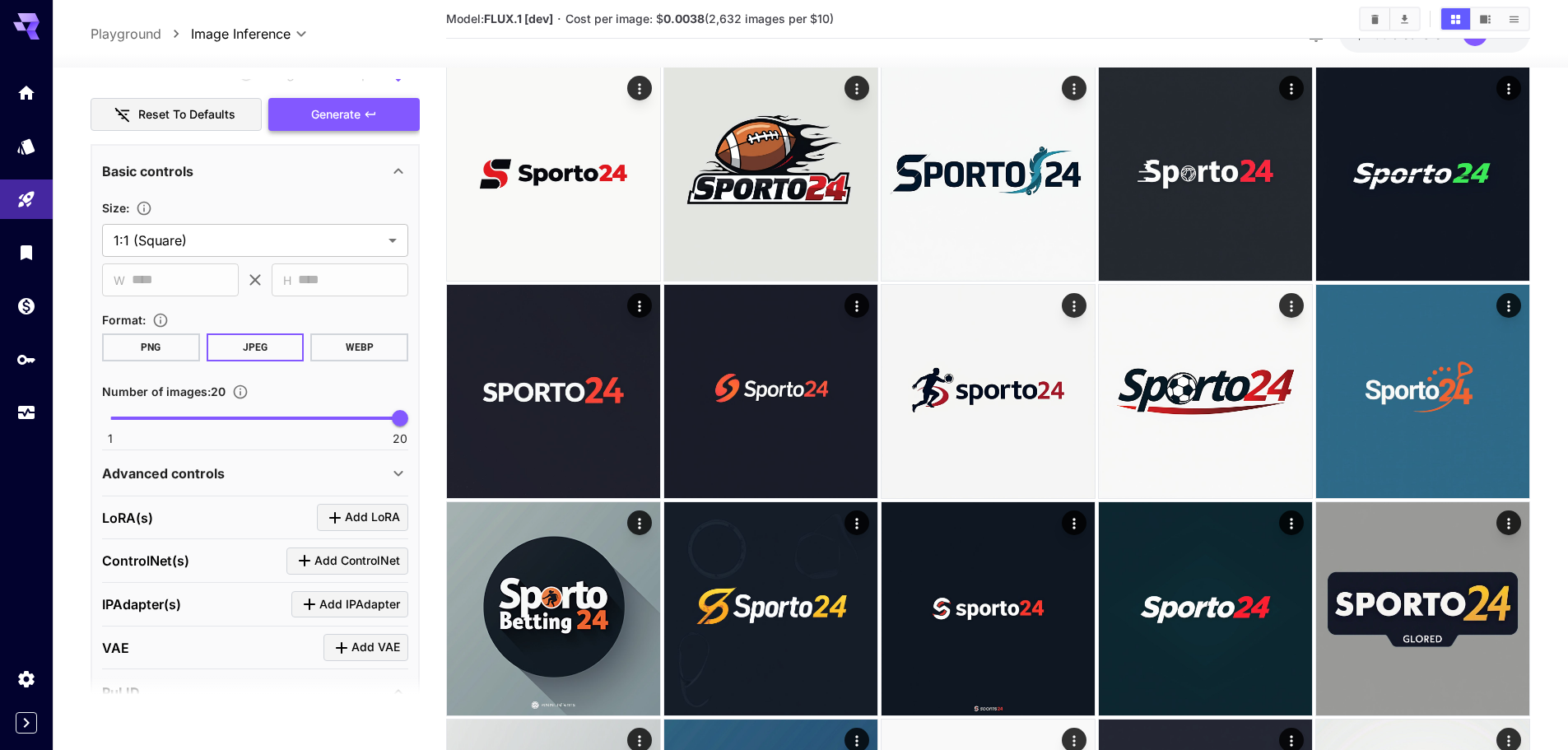
click at [407, 115] on button "Generate" at bounding box center [344, 115] width 152 height 34
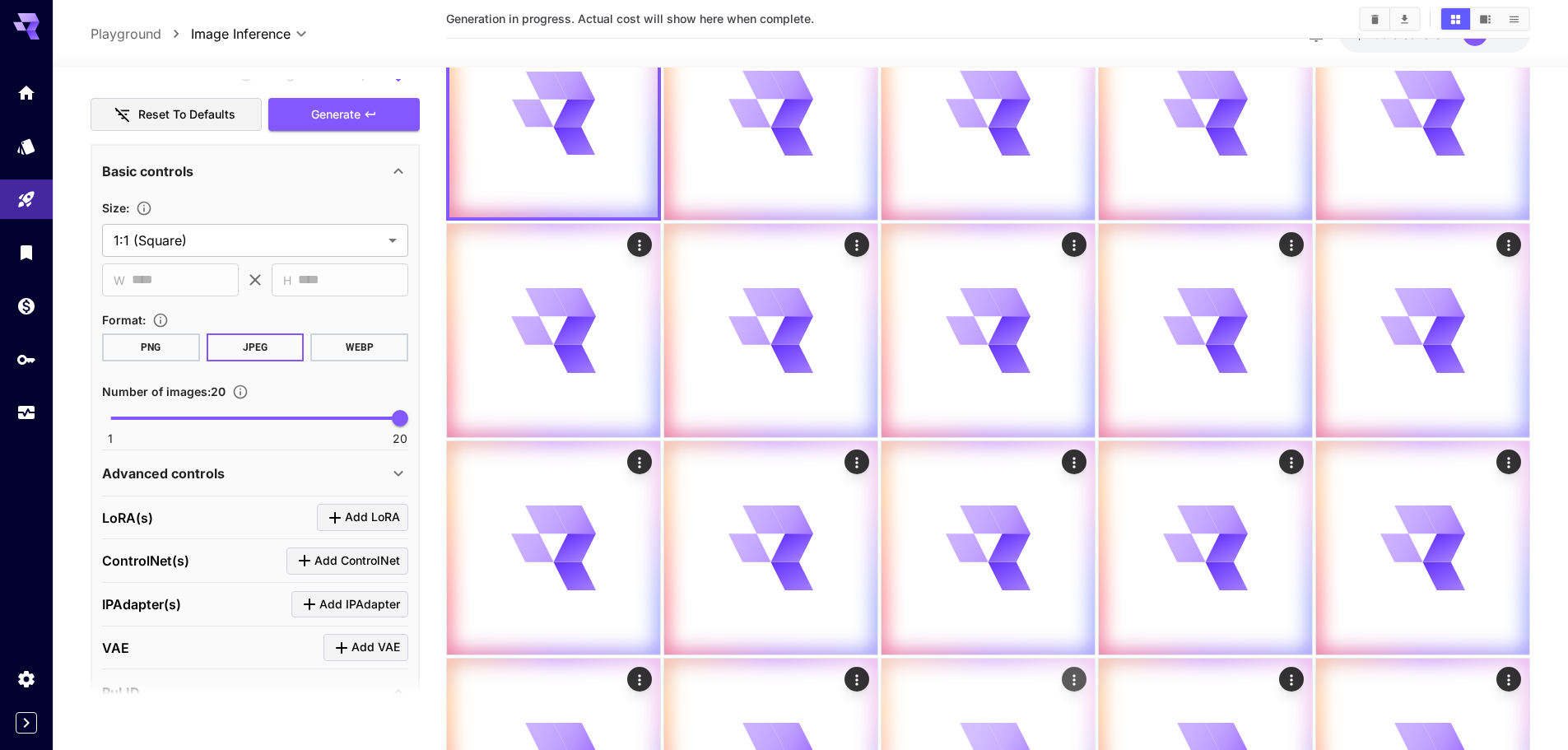
scroll to position [0, 0]
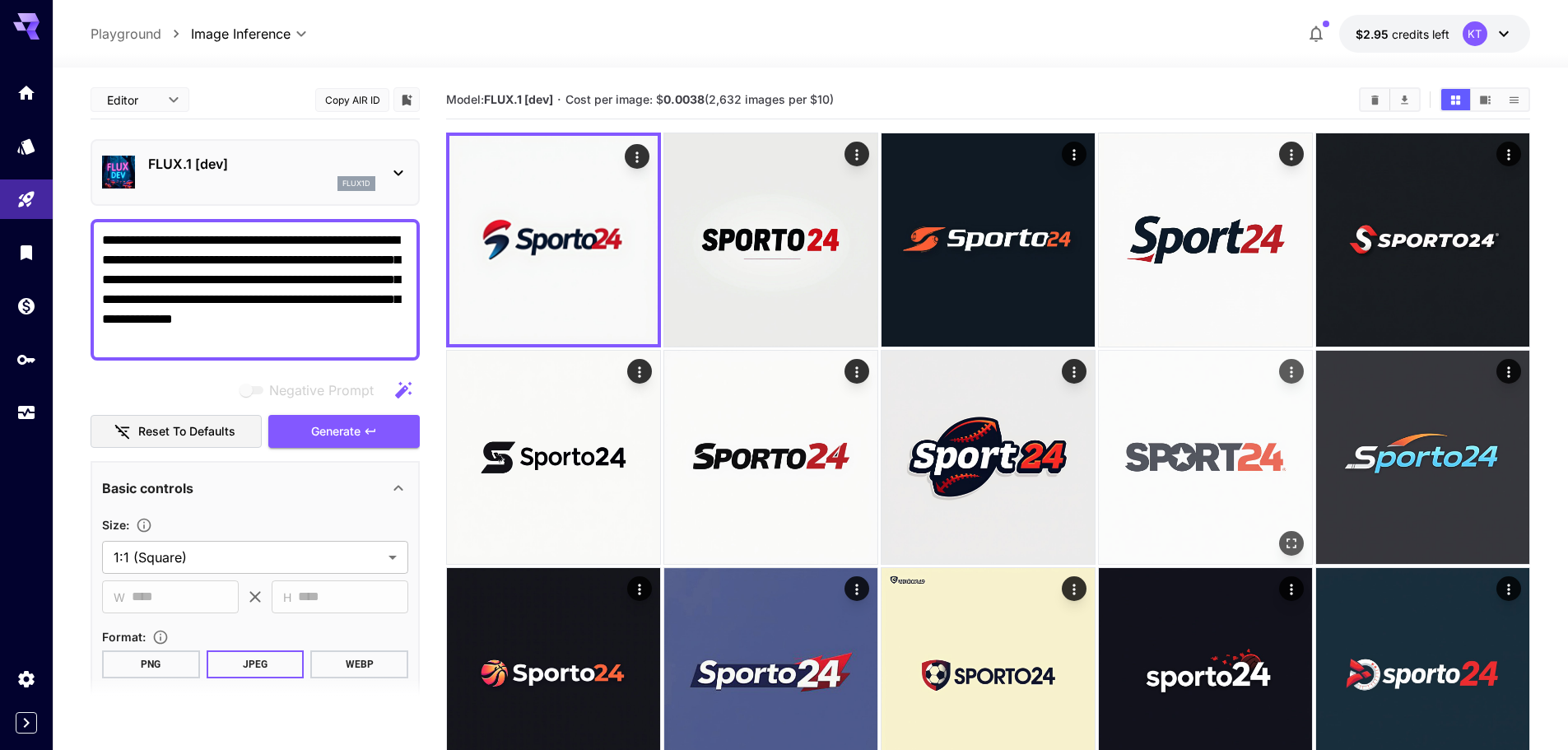
scroll to position [315, 0]
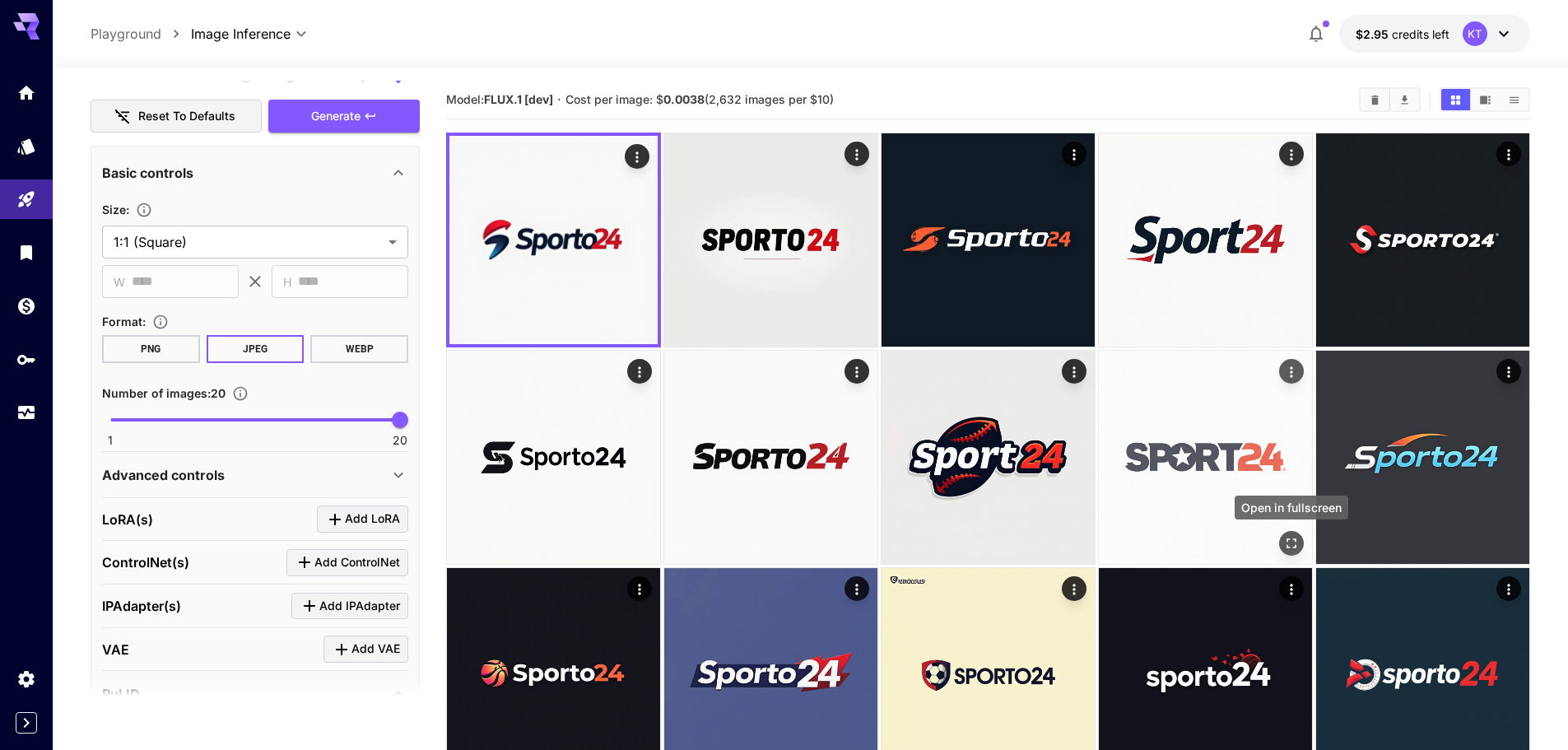
click at [1283, 548] on icon "Open in fullscreen" at bounding box center [1291, 542] width 16 height 16
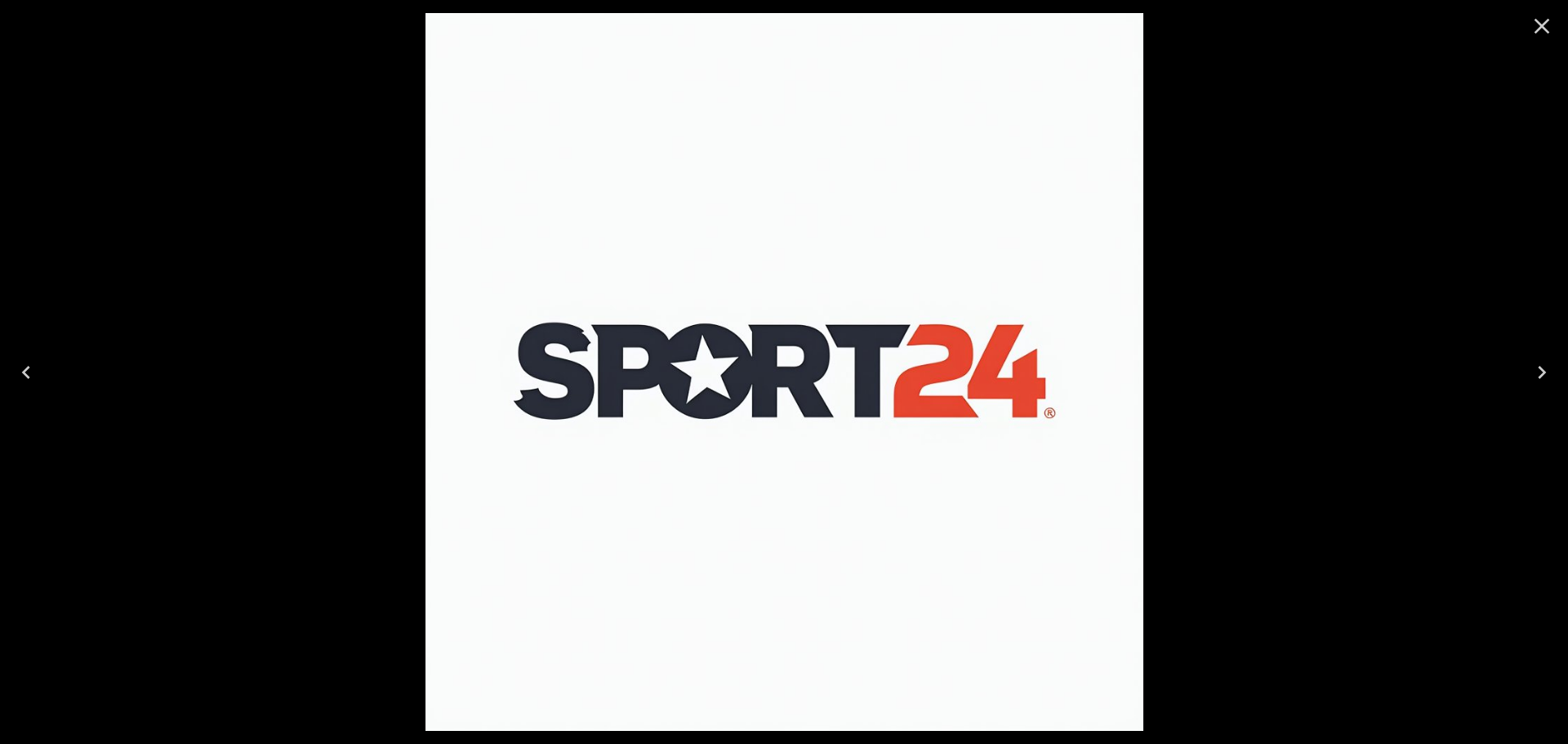
click at [1273, 544] on div at bounding box center [784, 372] width 1568 height 744
click at [1529, 28] on icon "Close" at bounding box center [1542, 26] width 26 height 26
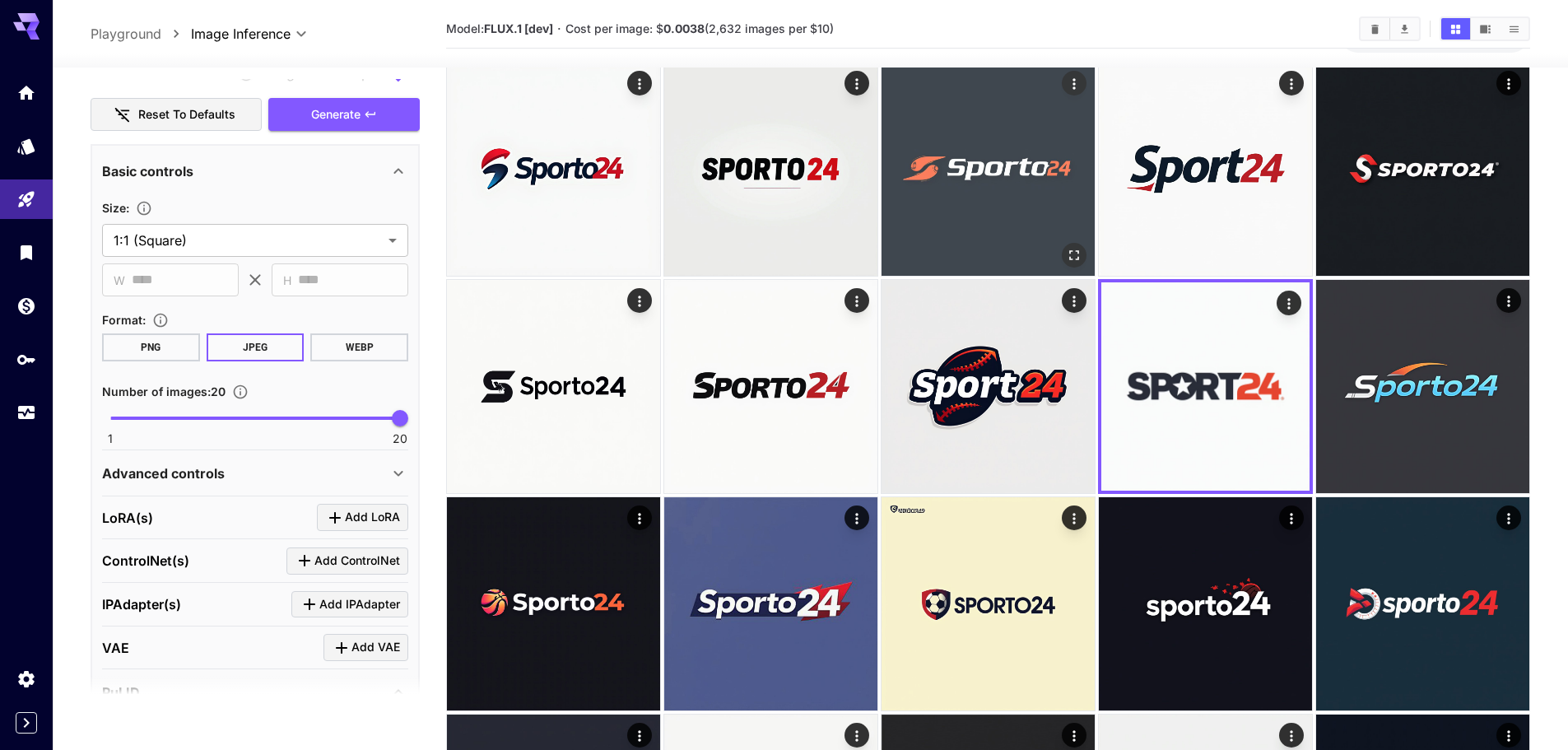
scroll to position [165, 0]
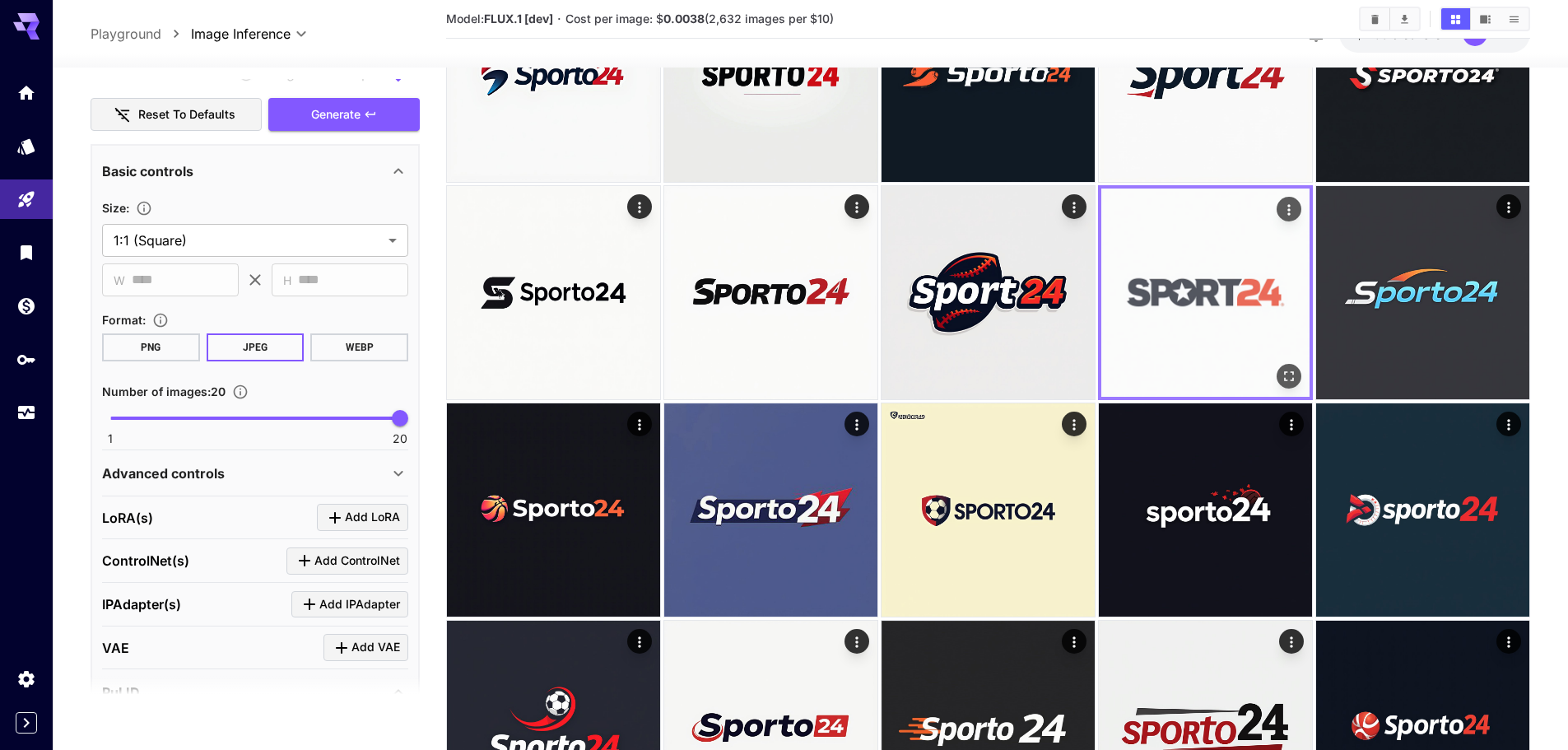
click at [1291, 211] on icon "Actions" at bounding box center [1289, 210] width 16 height 16
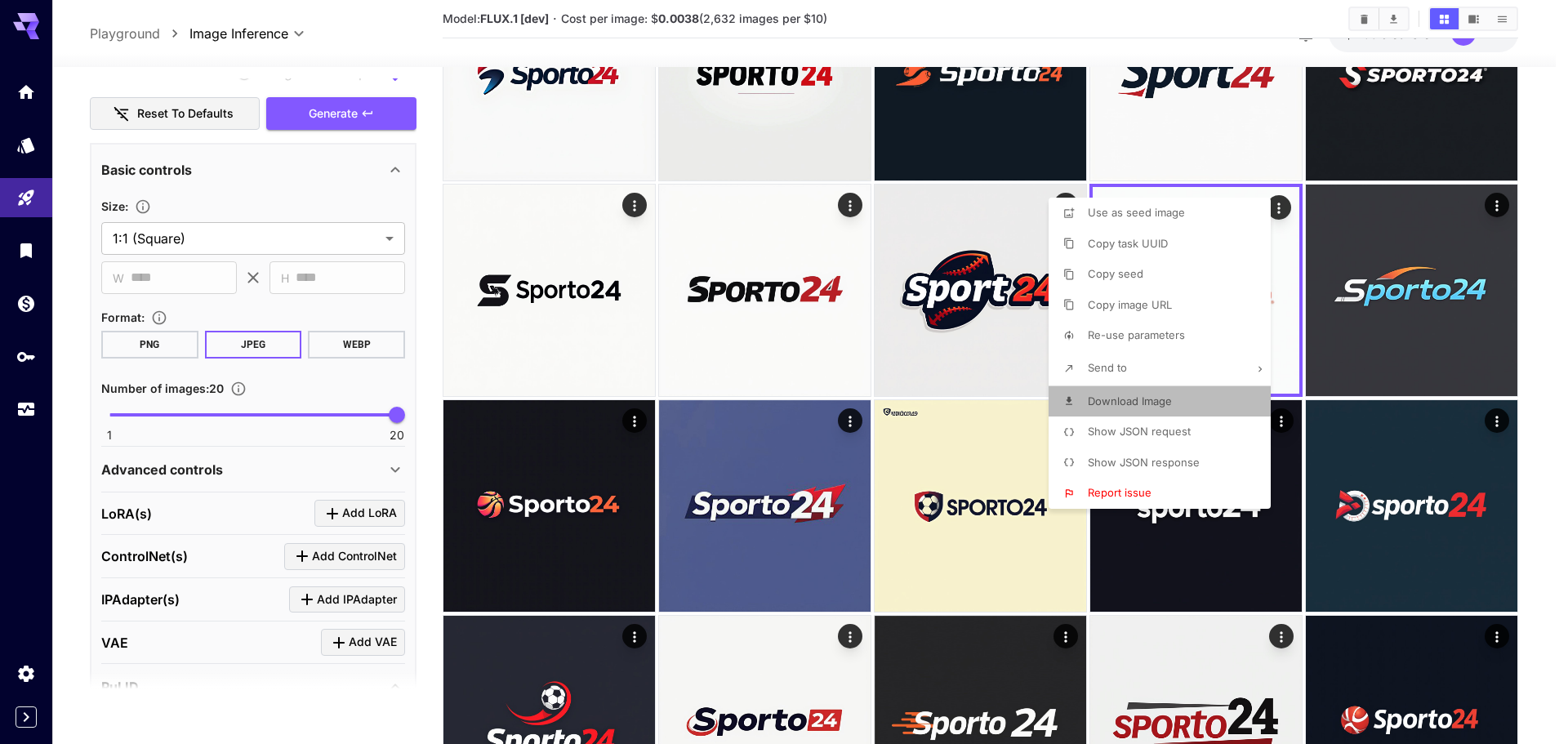
click at [1213, 404] on li "Download Image" at bounding box center [1164, 402] width 232 height 31
click at [1543, 140] on div at bounding box center [784, 372] width 1568 height 744
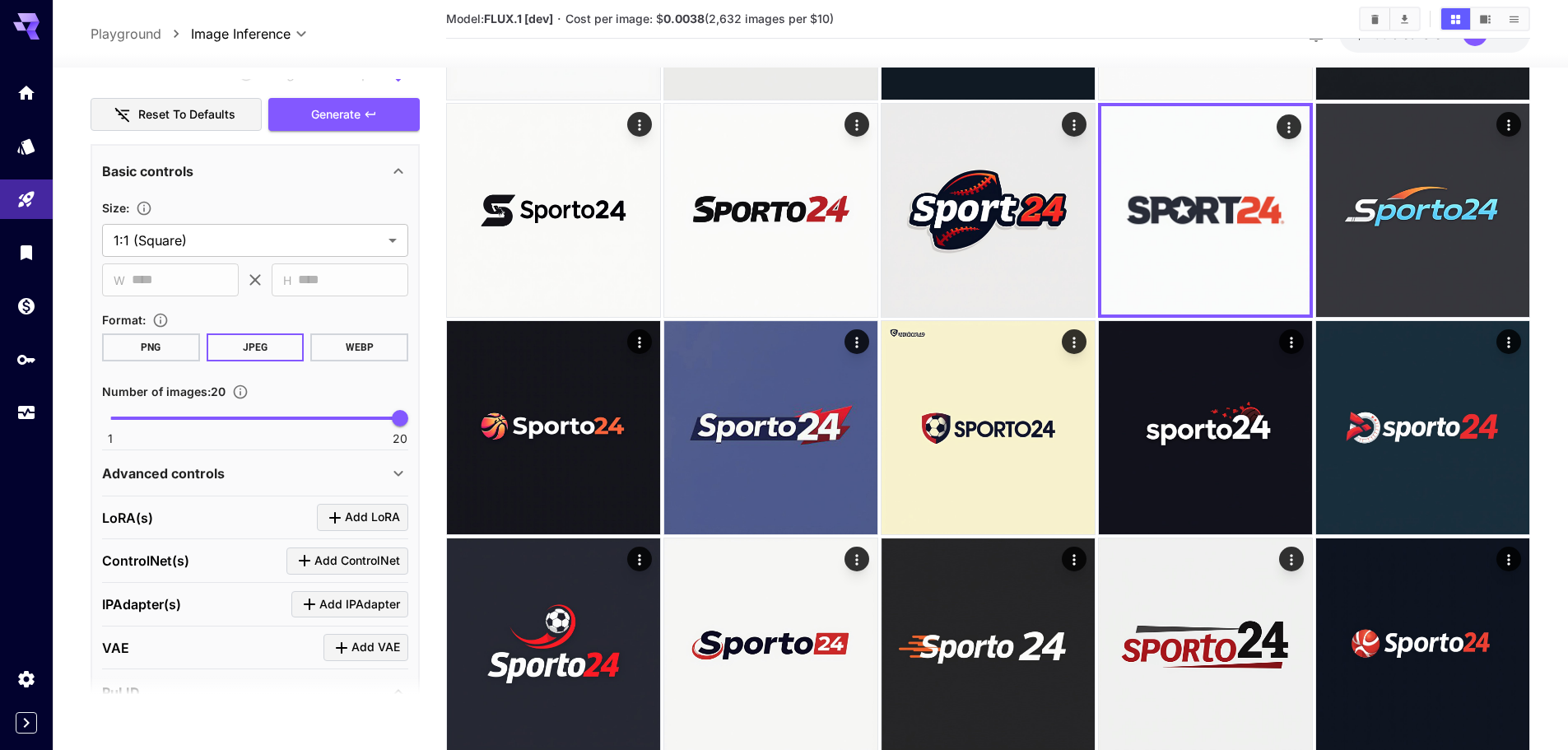
scroll to position [0, 0]
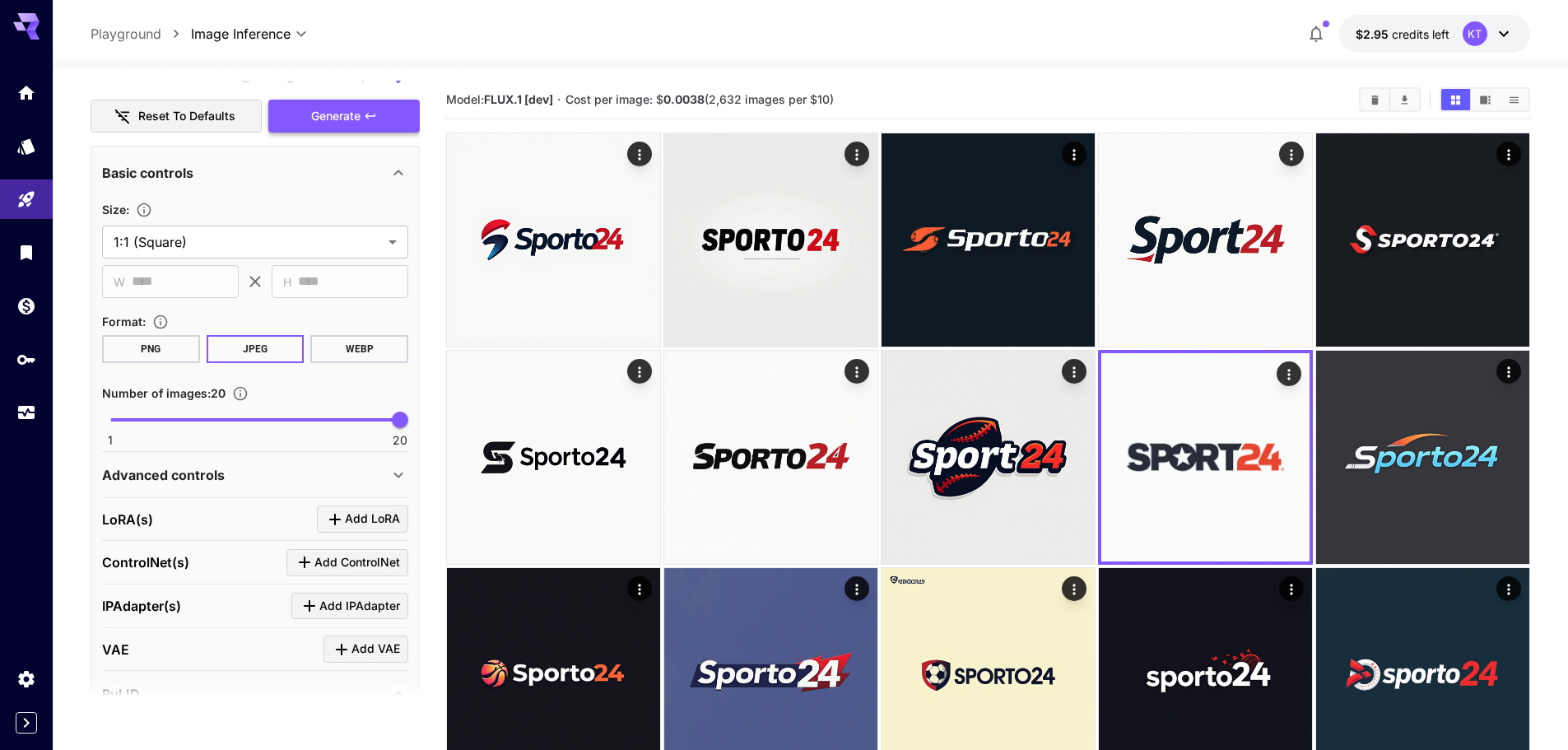
click at [367, 128] on button "Generate" at bounding box center [344, 117] width 152 height 34
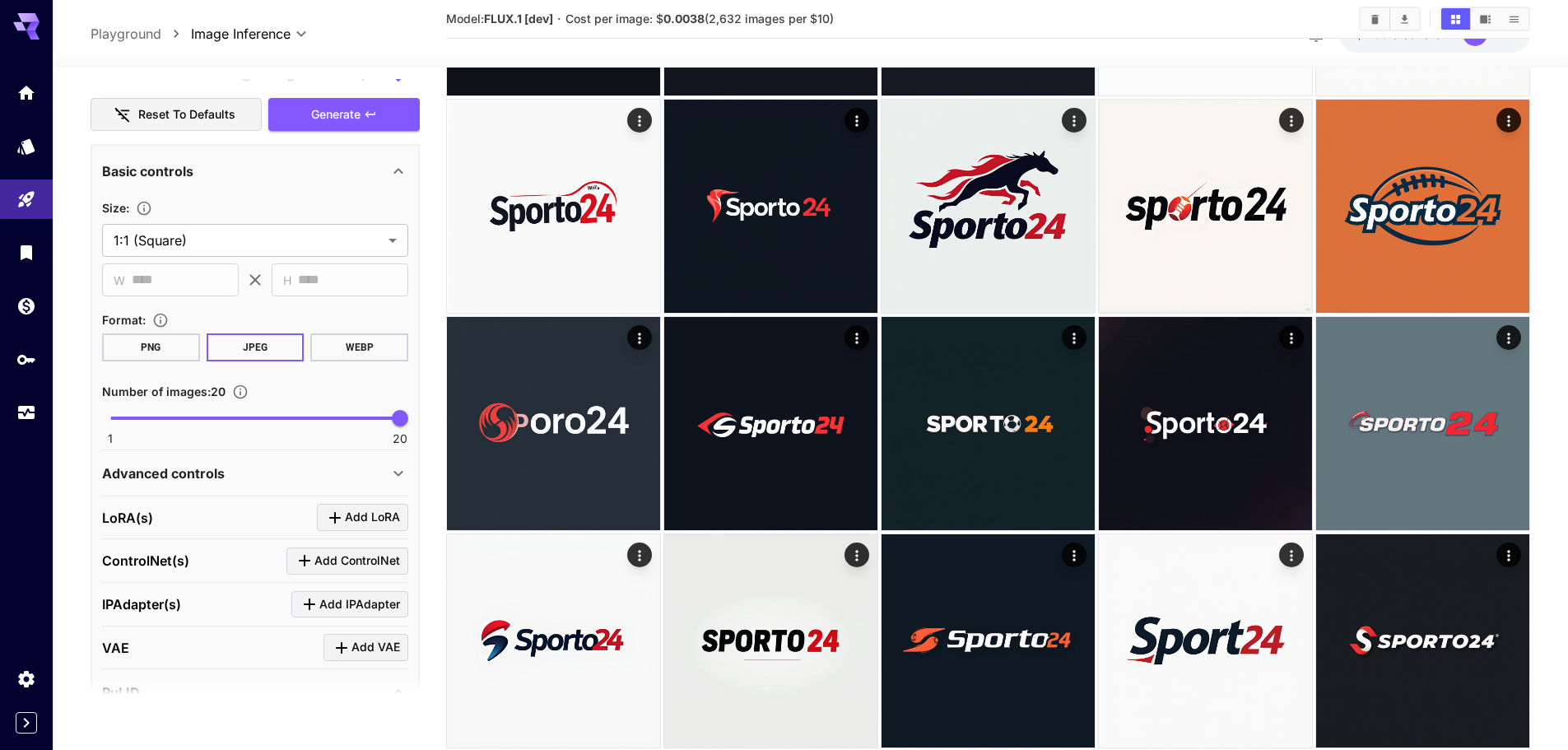
scroll to position [494, 0]
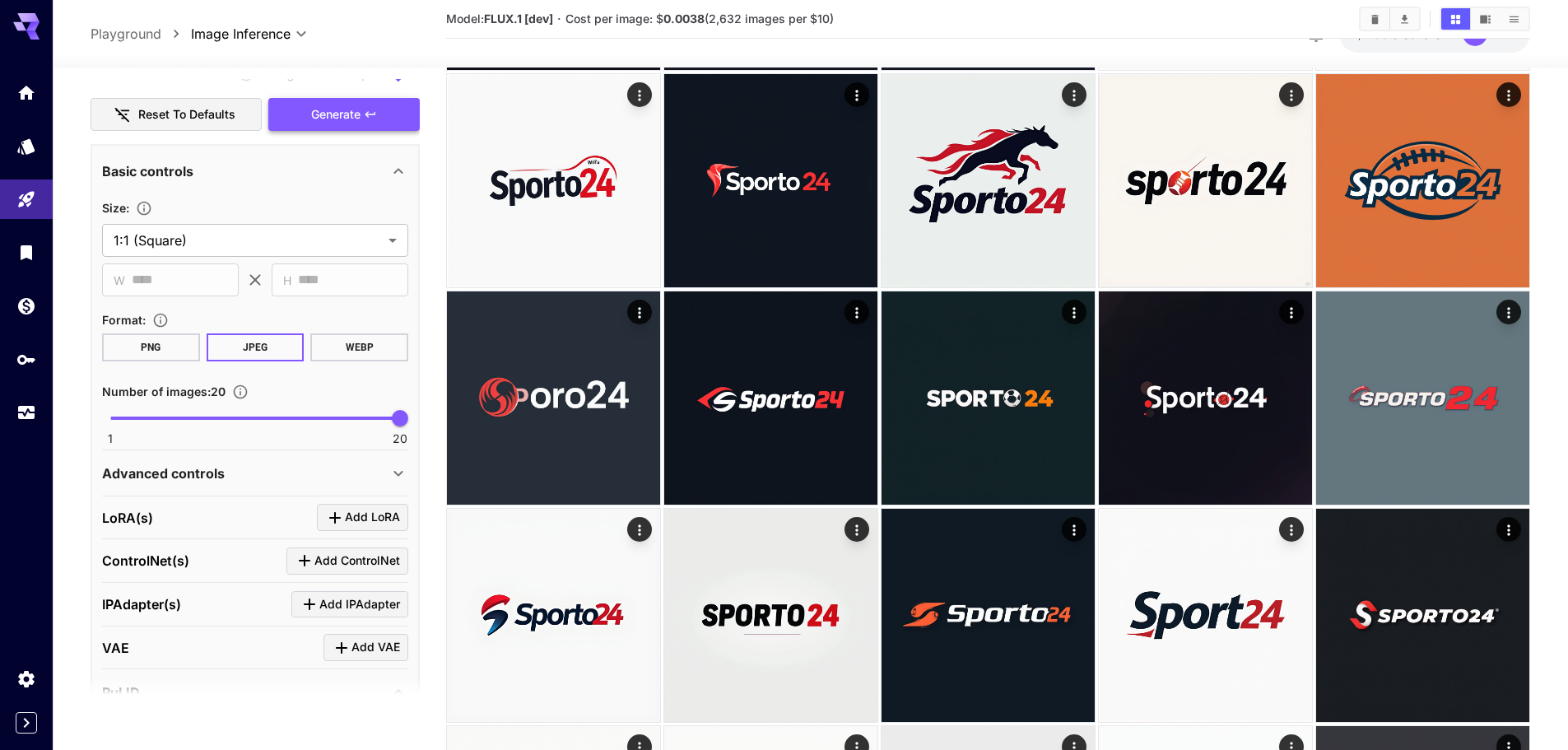
click at [381, 103] on button "Generate" at bounding box center [344, 115] width 152 height 34
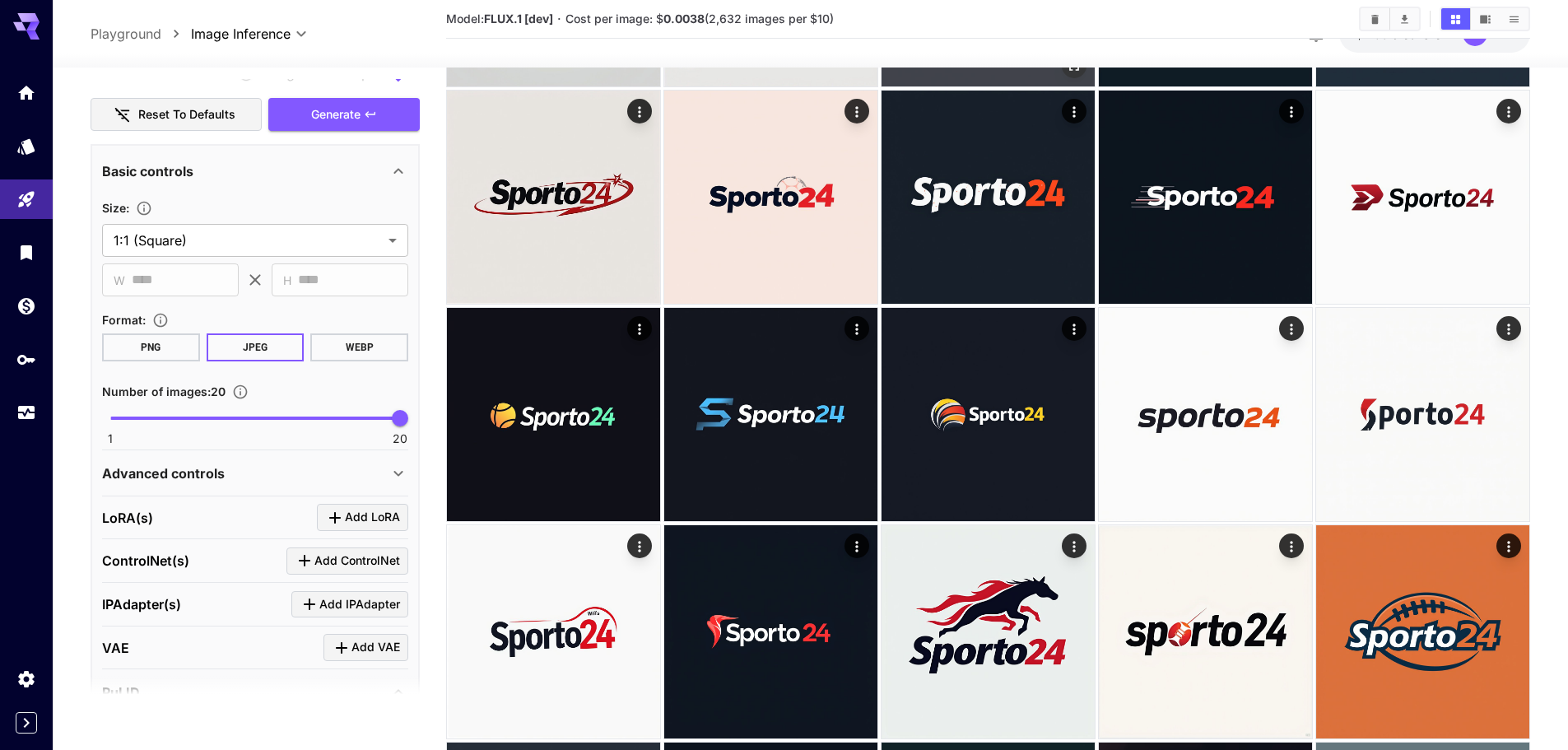
scroll to position [973, 0]
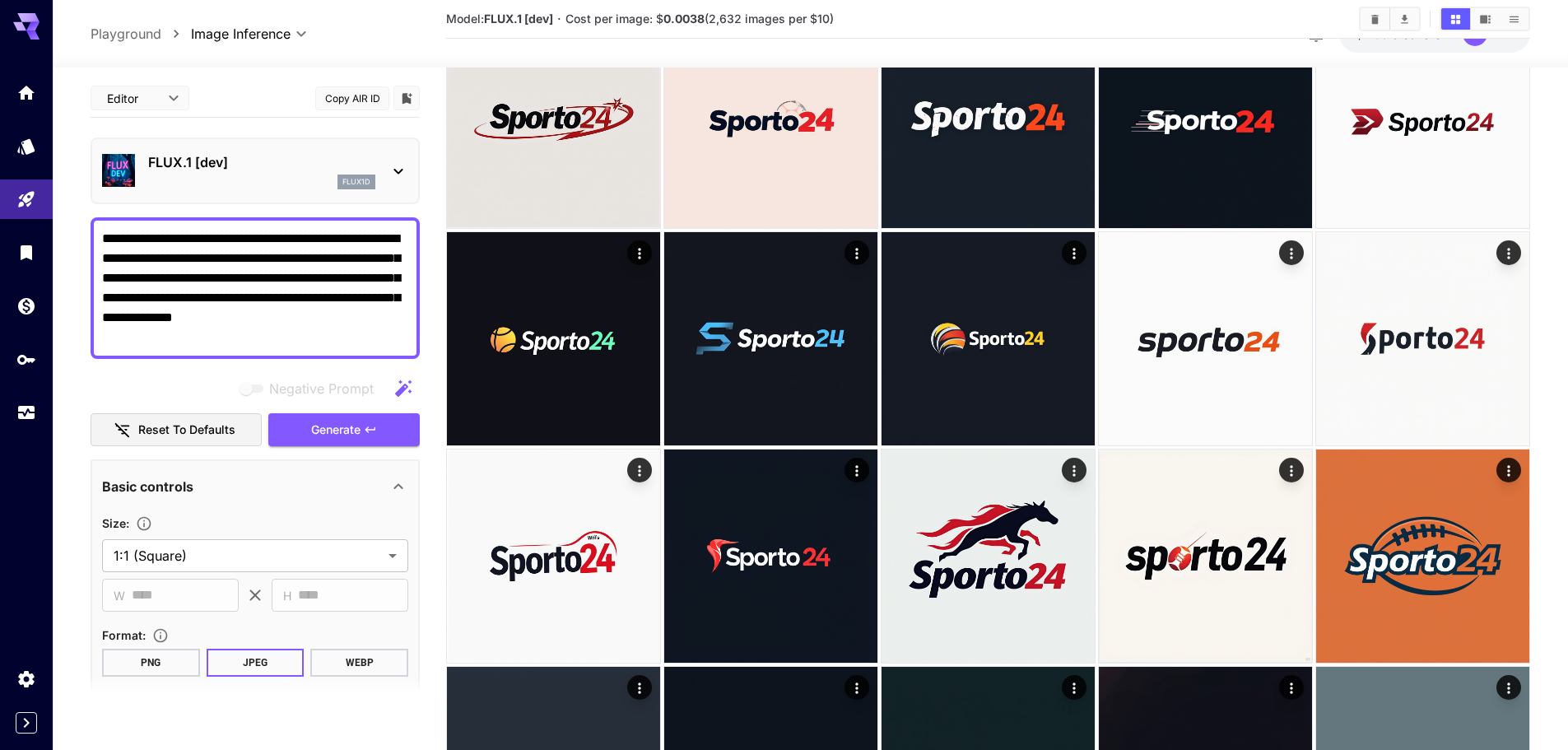
scroll to position [315, 0]
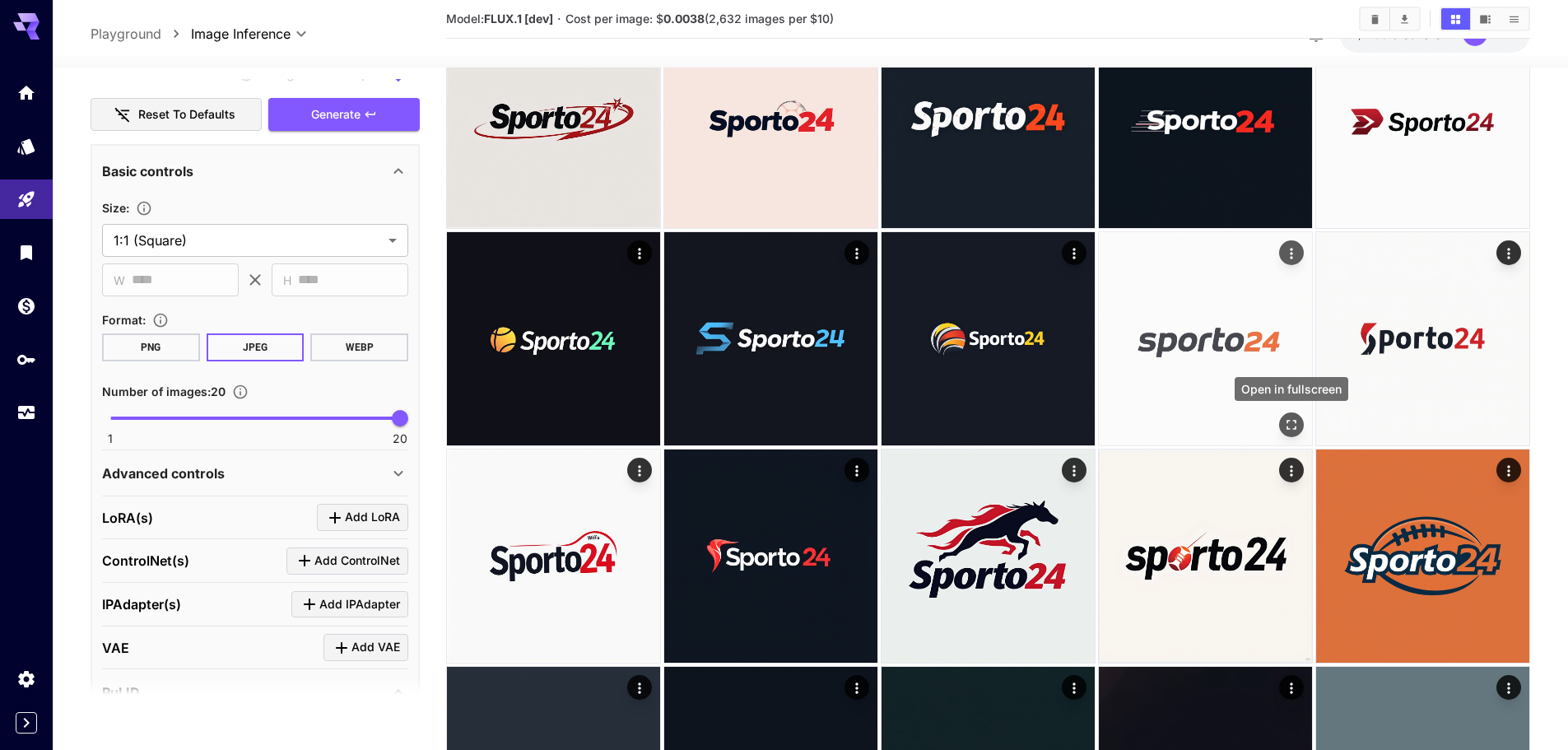
click at [1287, 419] on icon "Open in fullscreen" at bounding box center [1291, 424] width 16 height 16
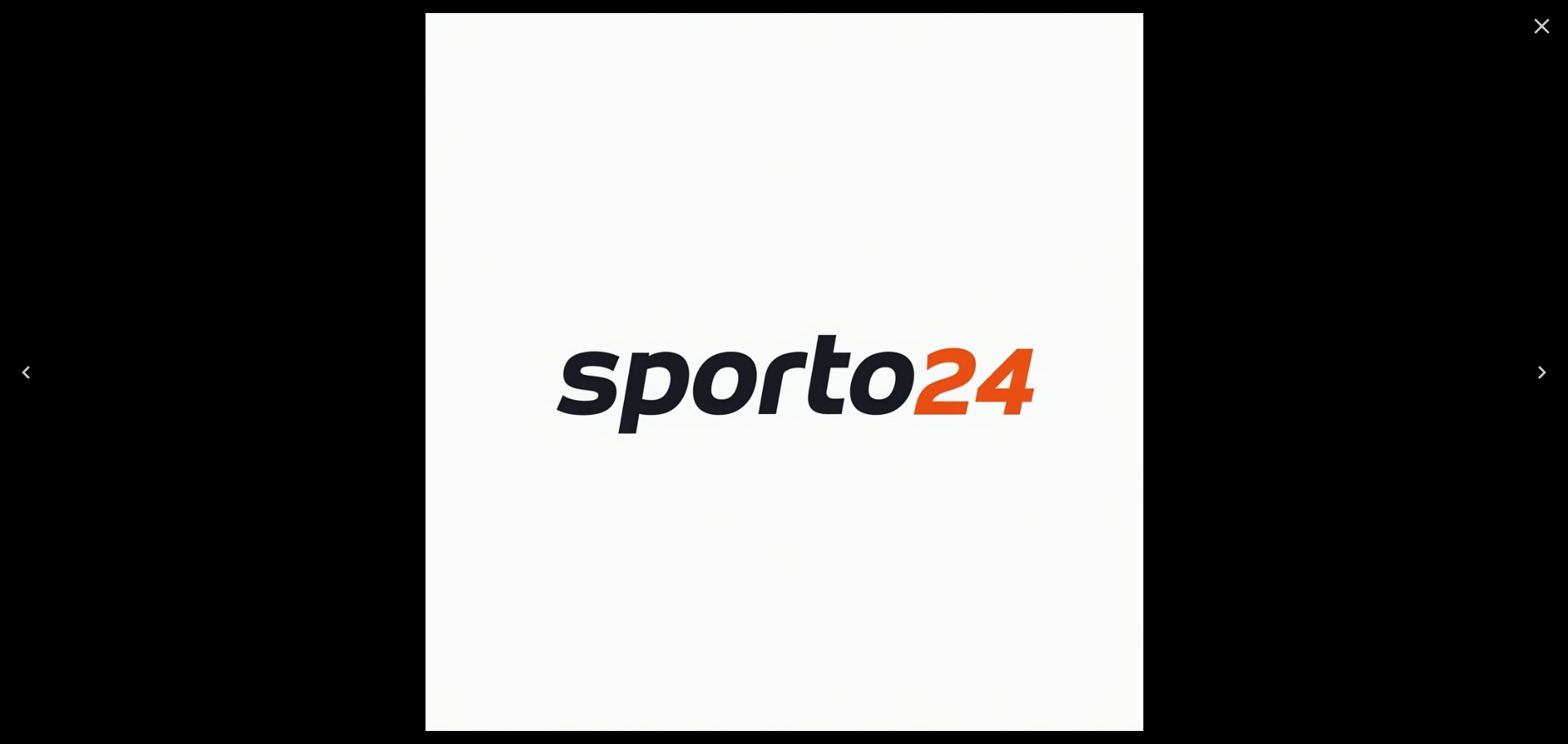
click at [1555, 22] on div at bounding box center [1542, 26] width 53 height 53
click at [1532, 34] on icon "Close" at bounding box center [1542, 26] width 26 height 26
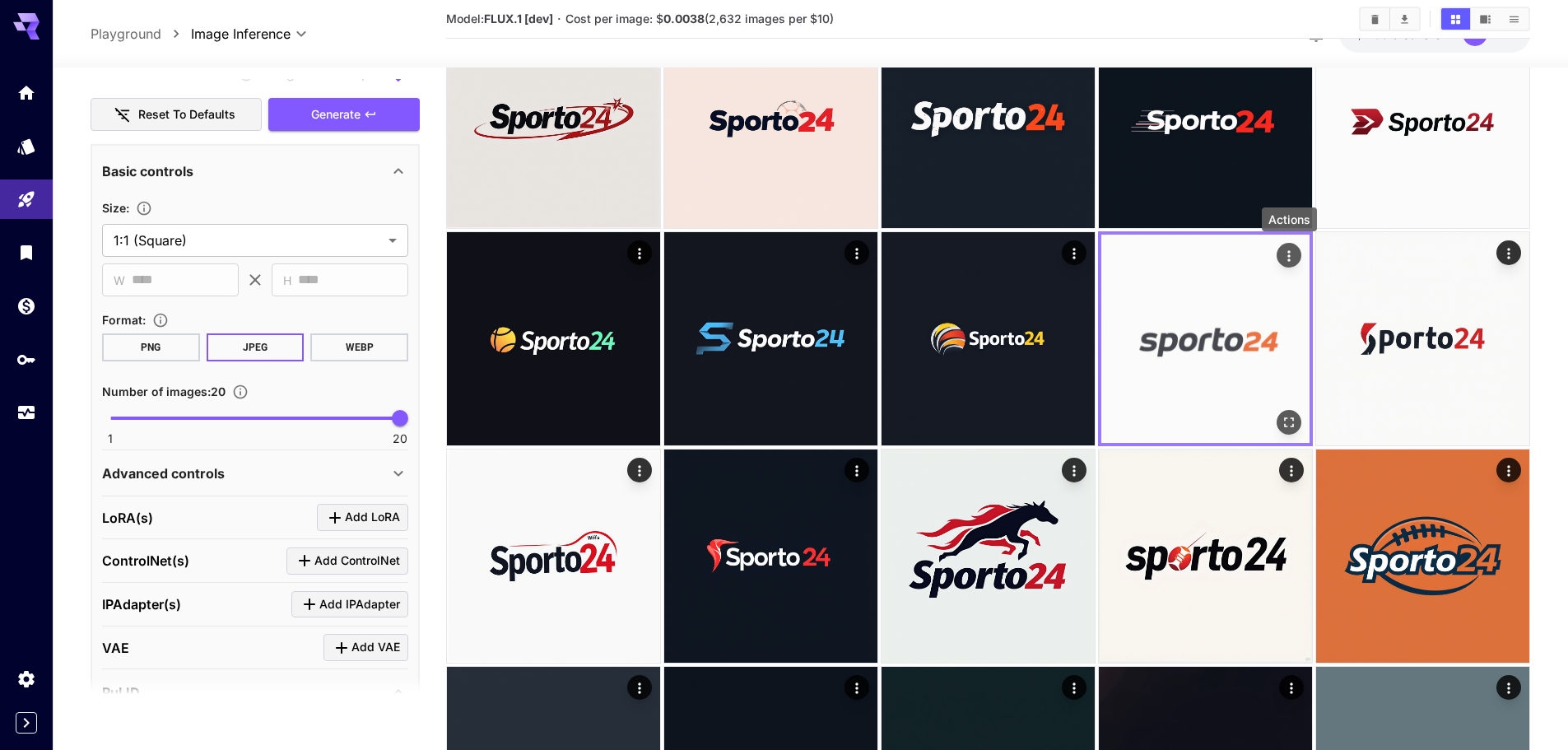
click at [1292, 260] on icon "Actions" at bounding box center [1289, 255] width 16 height 16
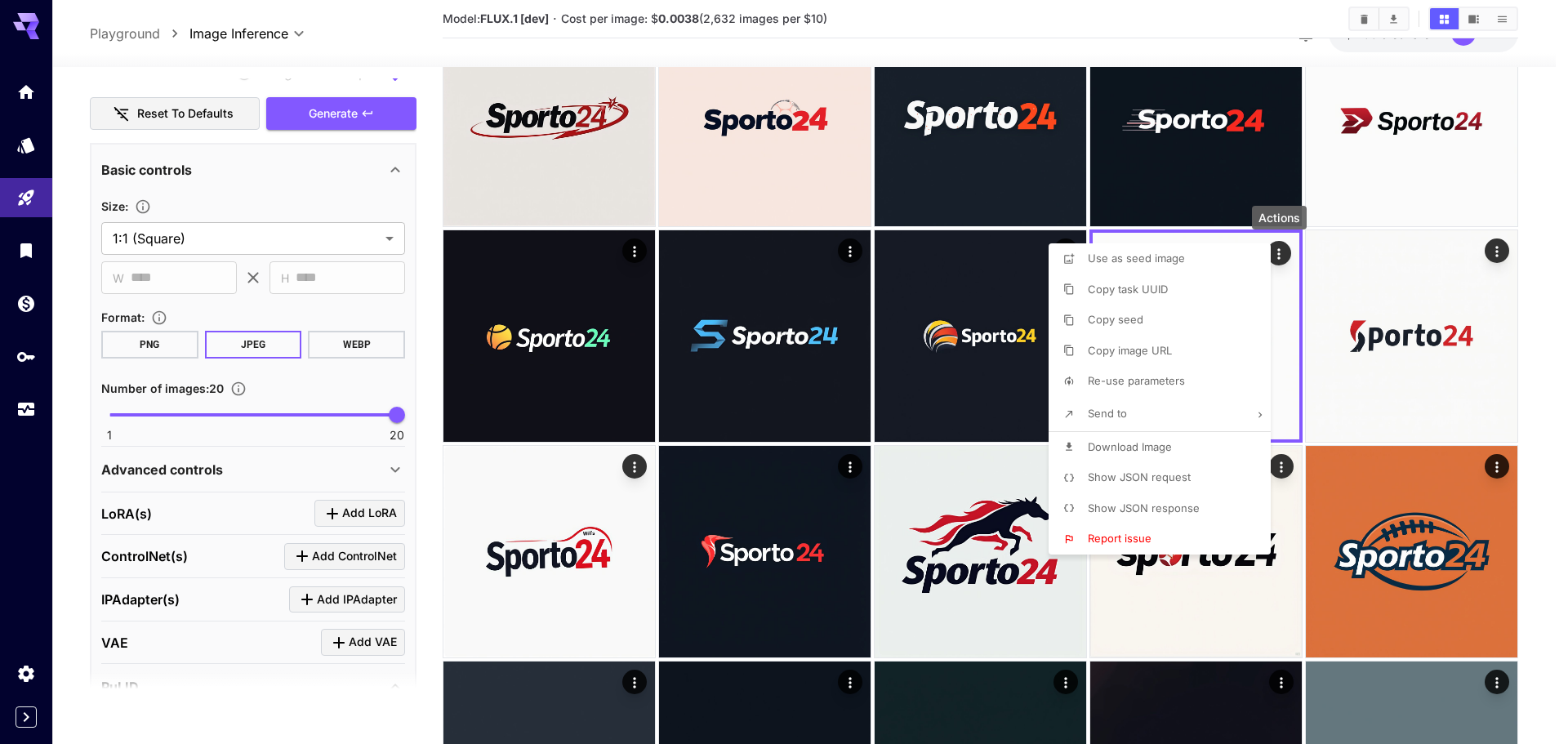
click at [1167, 449] on span "Download Image" at bounding box center [1129, 447] width 84 height 13
click at [356, 113] on div at bounding box center [784, 372] width 1568 height 744
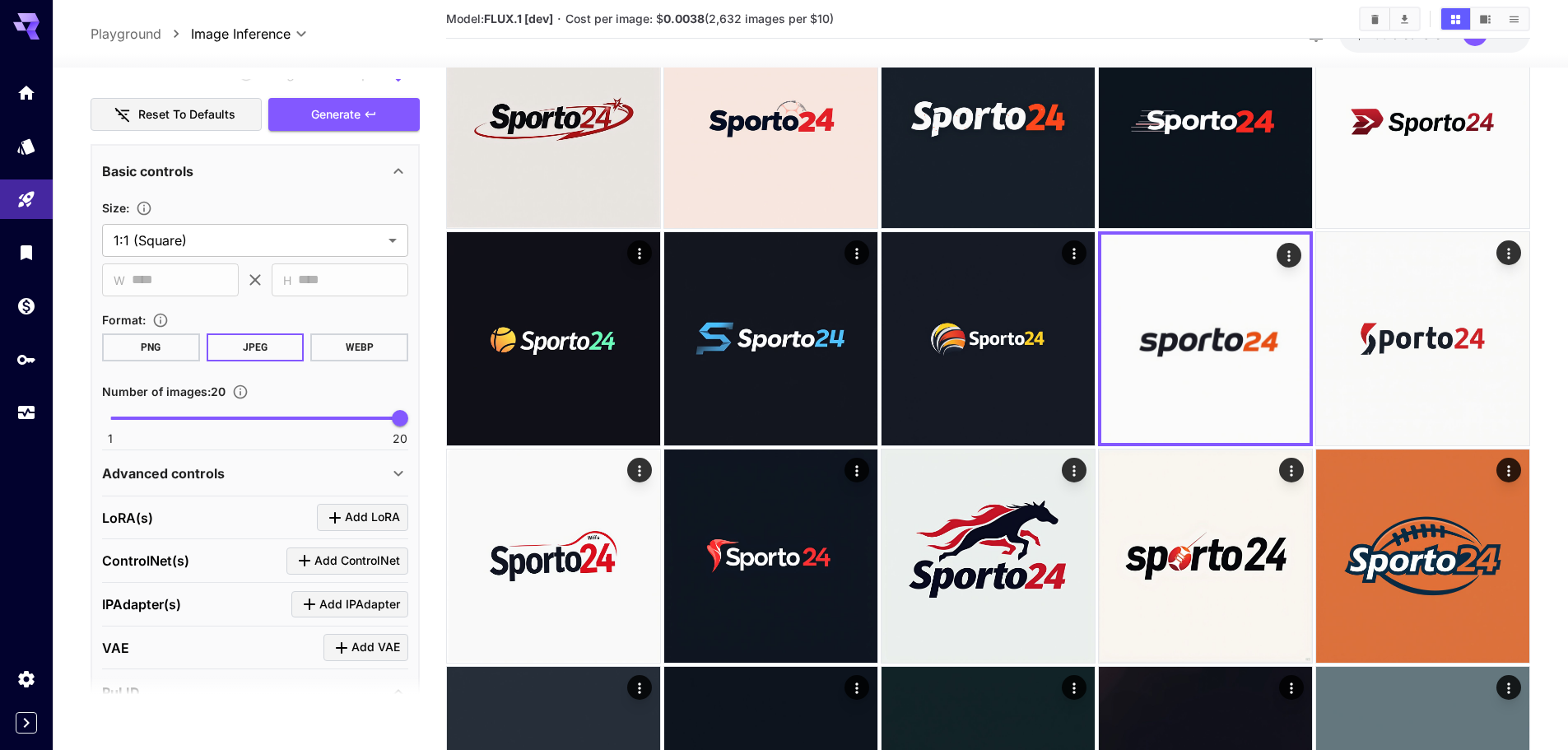
click at [359, 114] on span "Generate" at bounding box center [336, 115] width 49 height 21
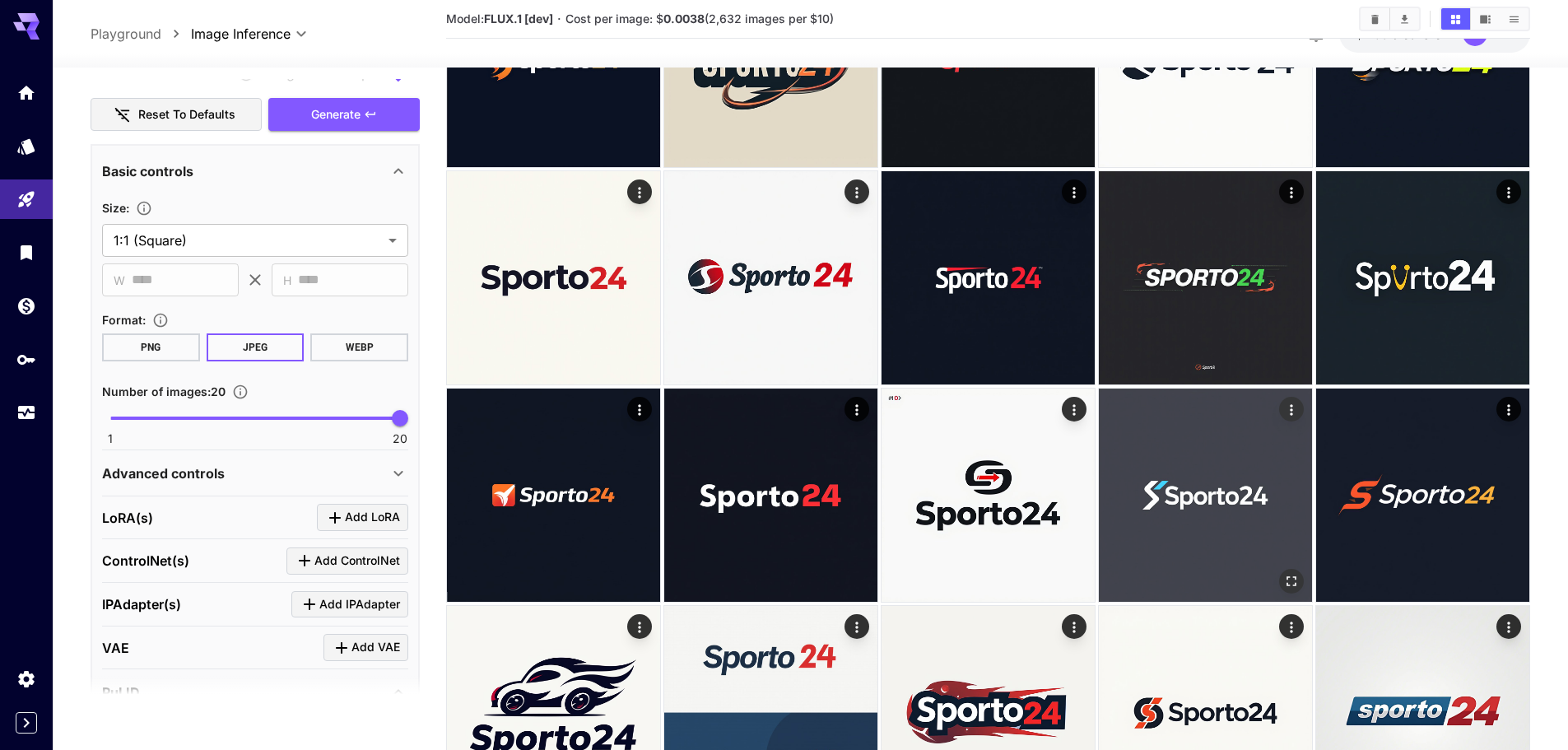
scroll to position [576, 0]
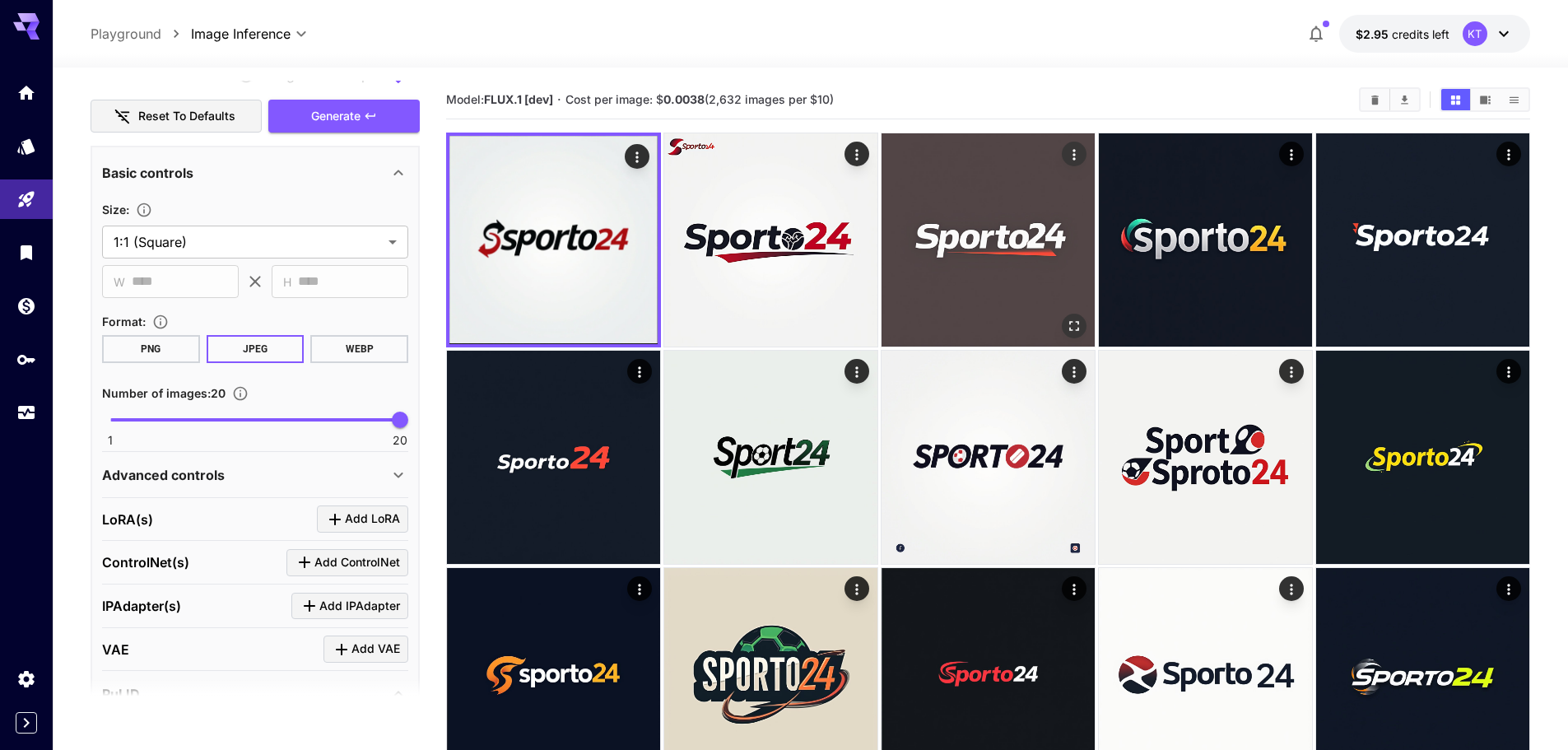
click at [1072, 330] on icon "Open in fullscreen" at bounding box center [1074, 326] width 9 height 9
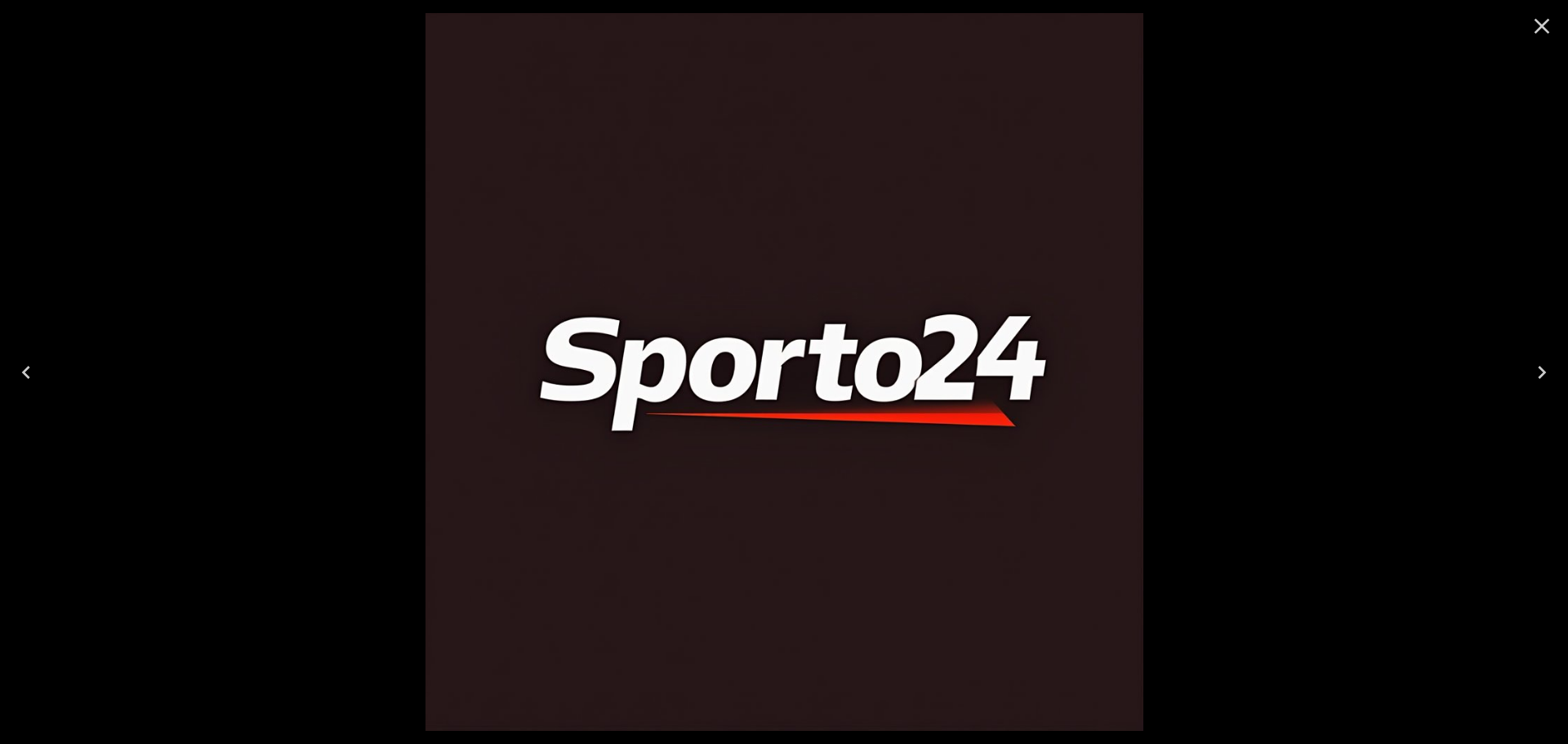
click at [1481, 238] on div at bounding box center [784, 372] width 1568 height 744
click at [1553, 22] on icon "Close" at bounding box center [1542, 26] width 26 height 26
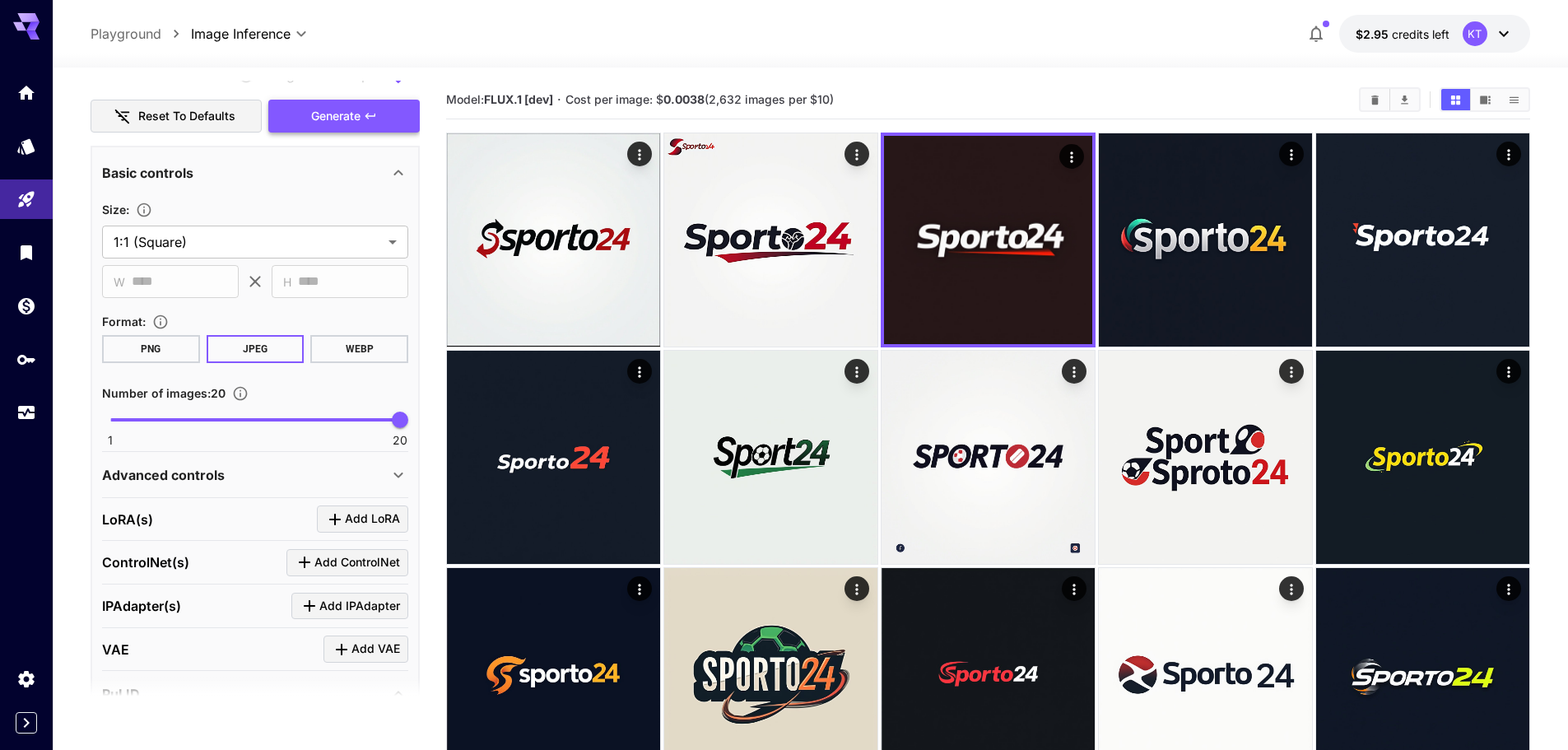
click at [393, 121] on button "Generate" at bounding box center [344, 117] width 152 height 34
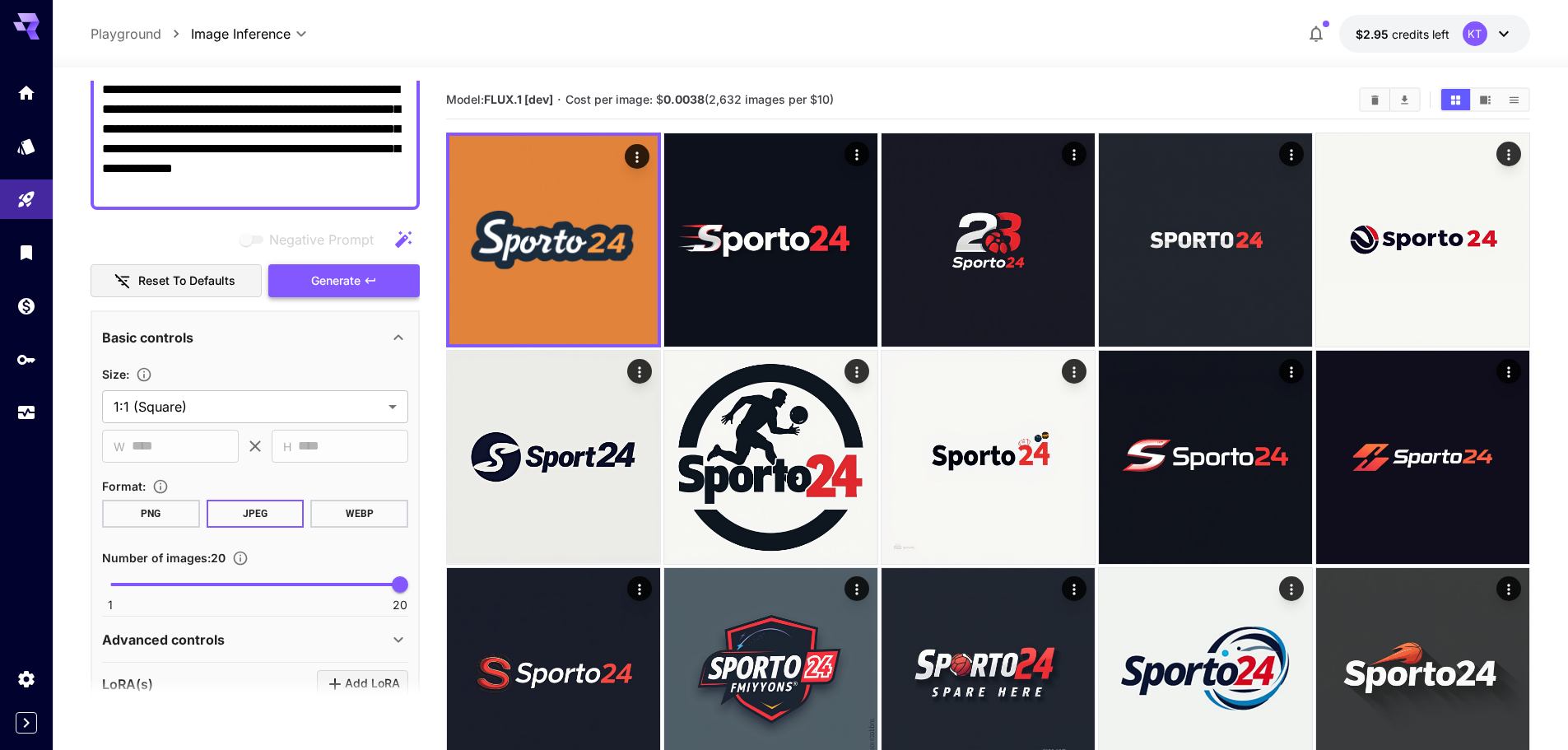
click at [330, 289] on span "Generate" at bounding box center [336, 282] width 49 height 21
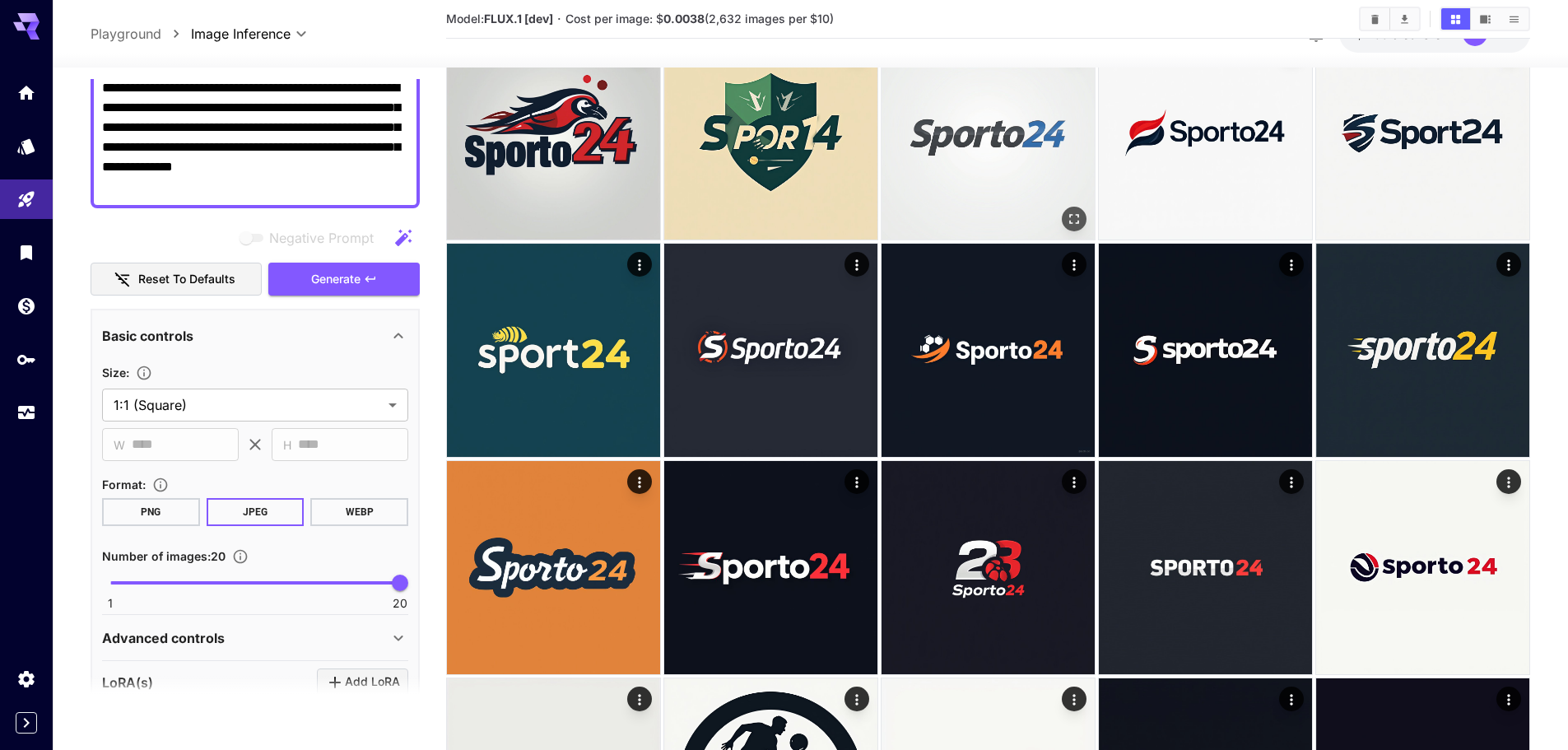
scroll to position [576, 0]
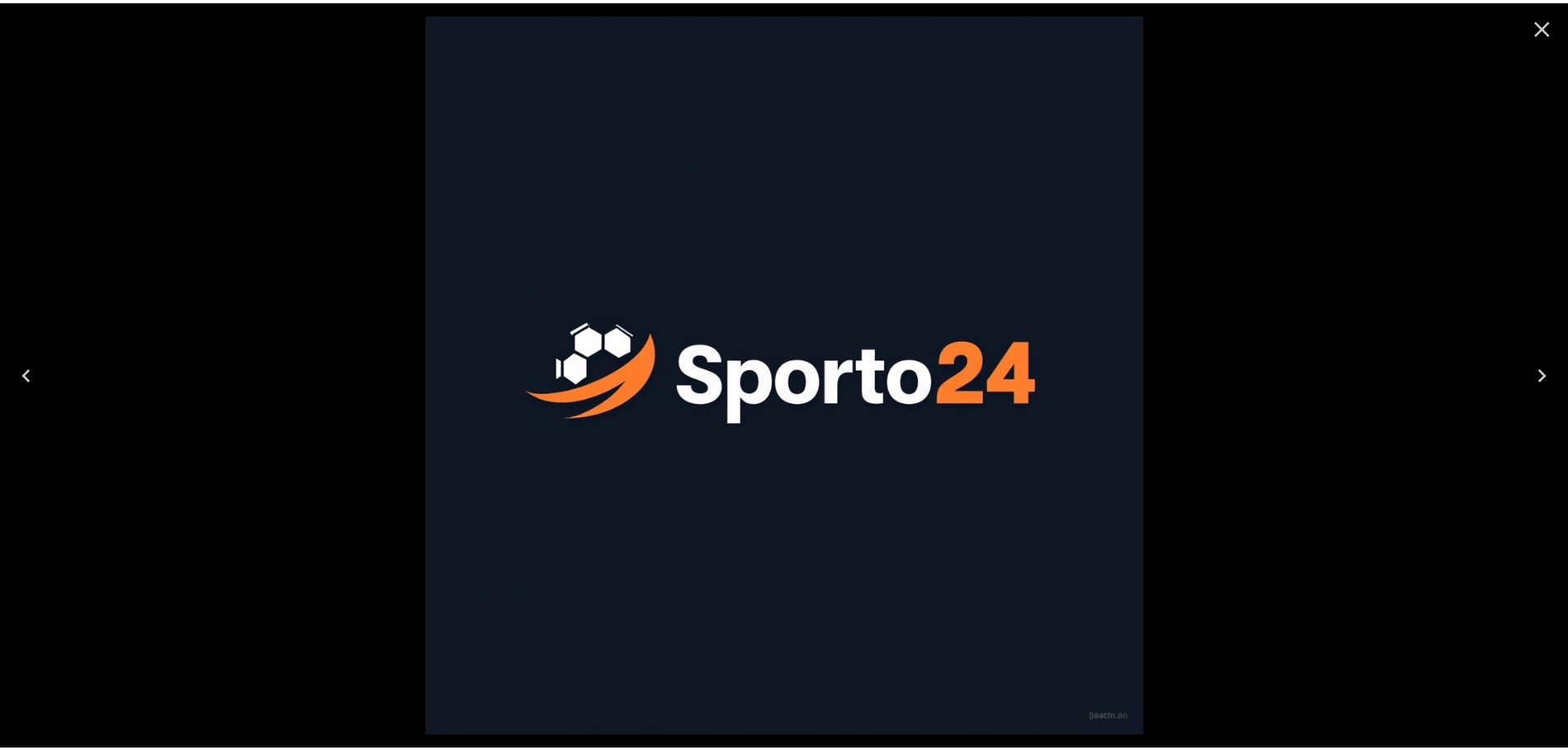
scroll to position [151, 0]
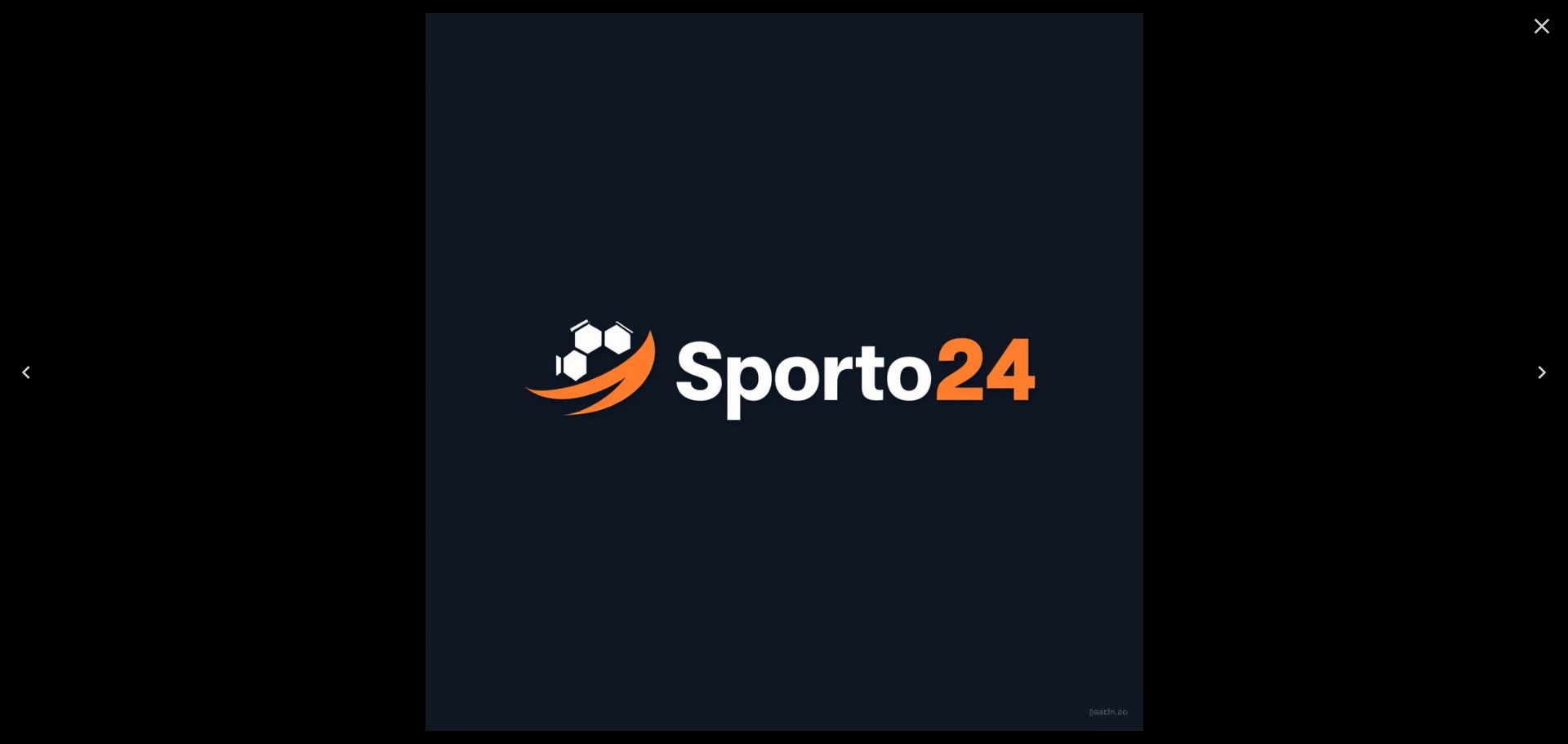
click at [1422, 300] on div at bounding box center [784, 372] width 1568 height 744
click at [1526, 33] on button "Close" at bounding box center [1542, 26] width 40 height 40
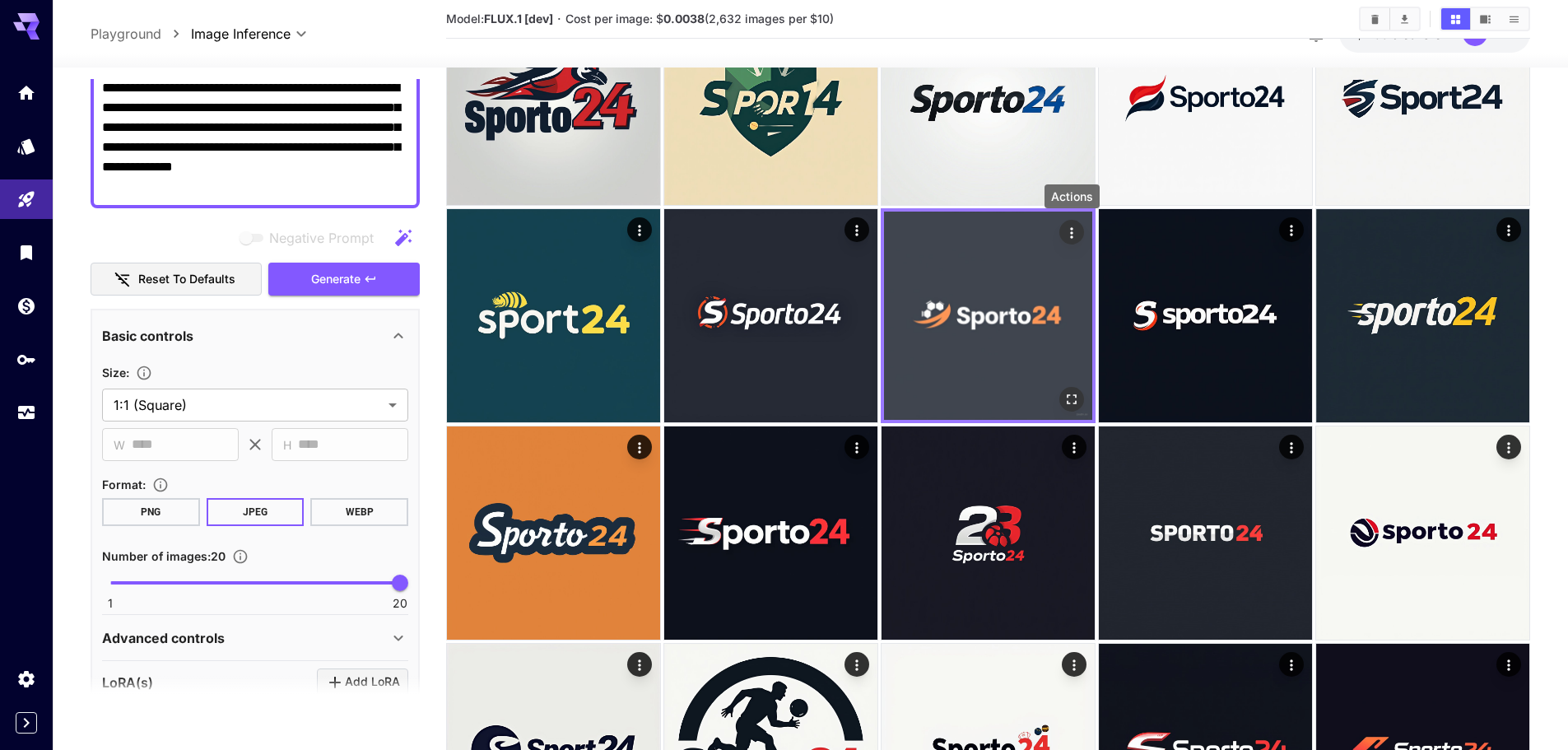
click at [1070, 235] on icon "Actions" at bounding box center [1071, 232] width 16 height 16
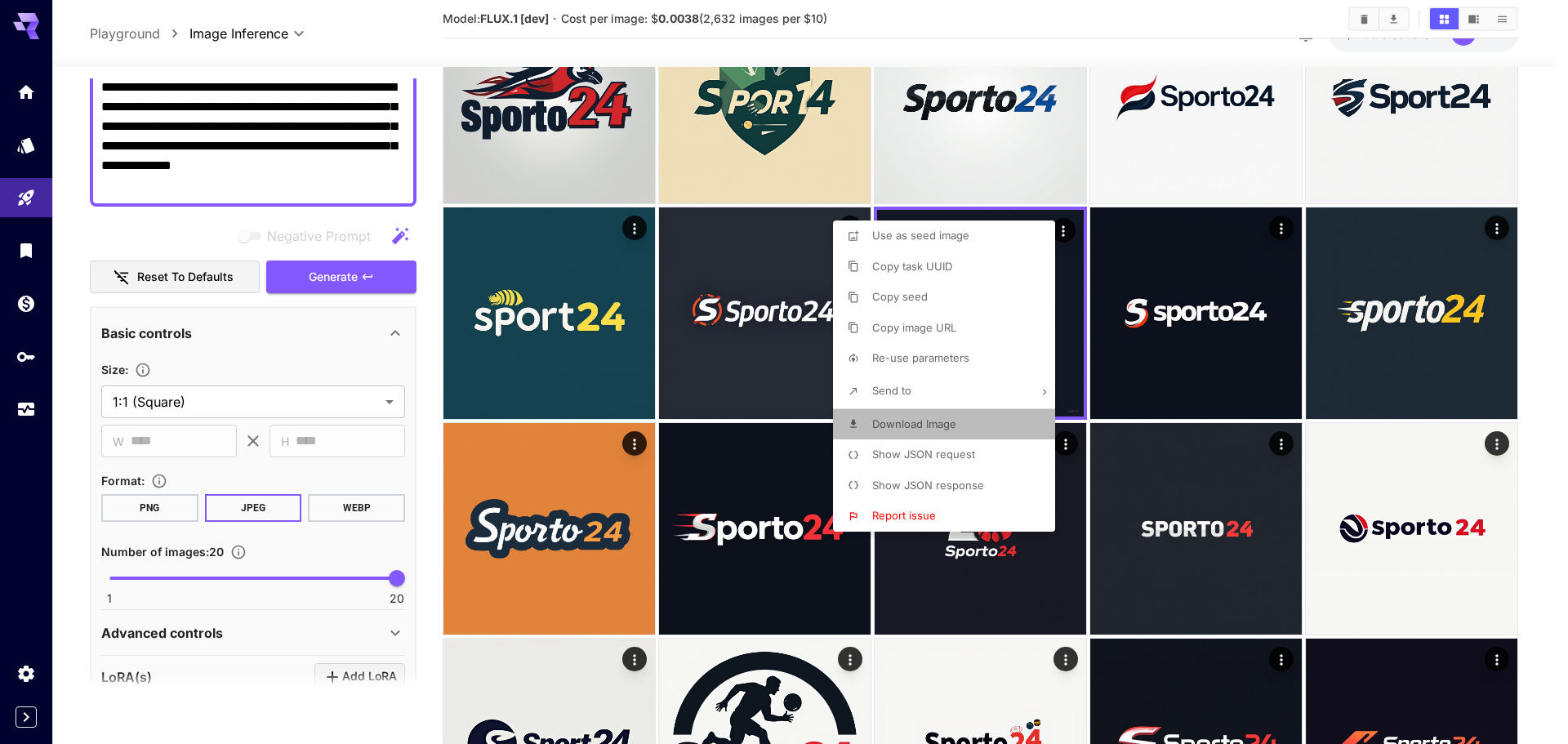
click at [953, 418] on span "Download Image" at bounding box center [913, 424] width 84 height 13
click at [1555, 488] on div at bounding box center [784, 372] width 1568 height 744
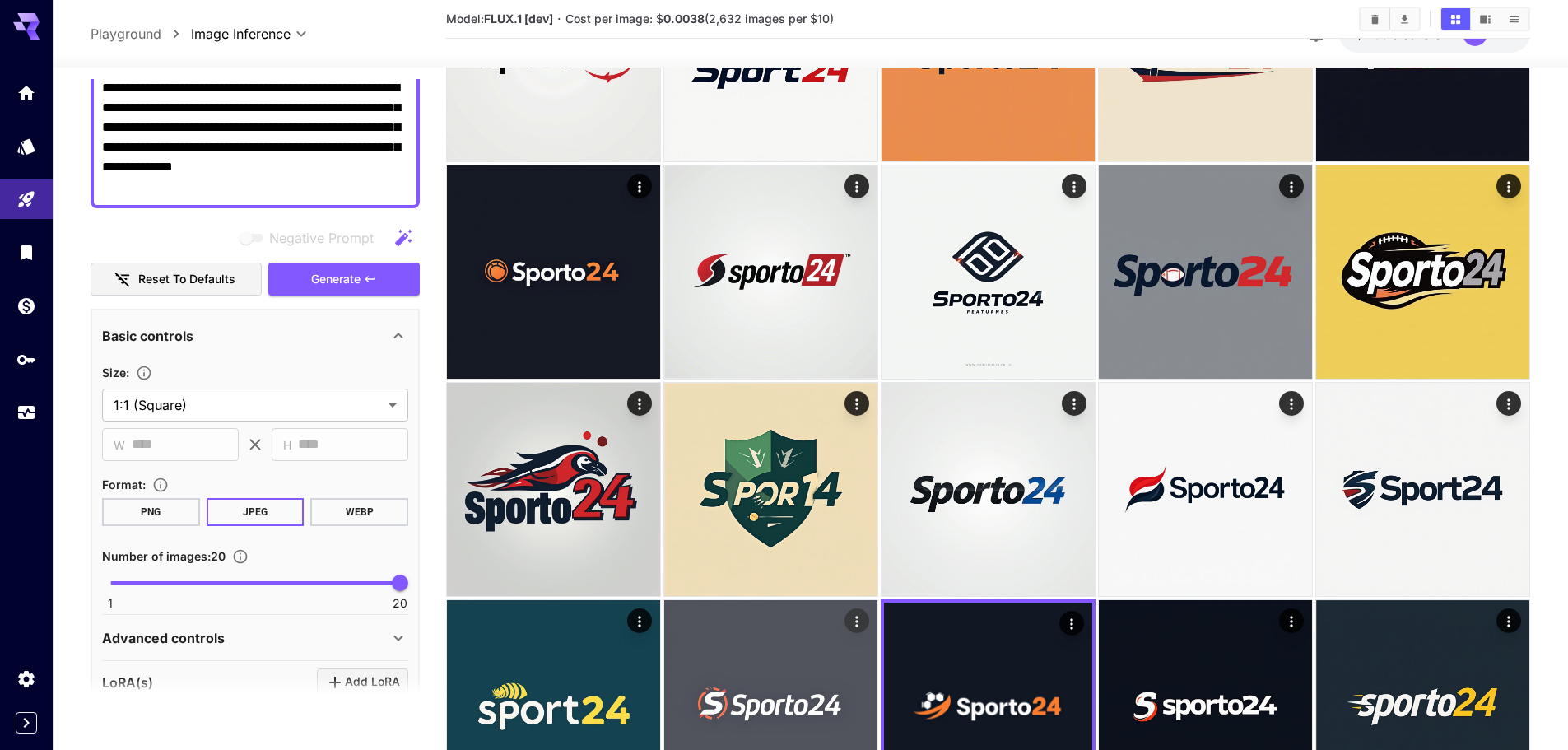
scroll to position [0, 0]
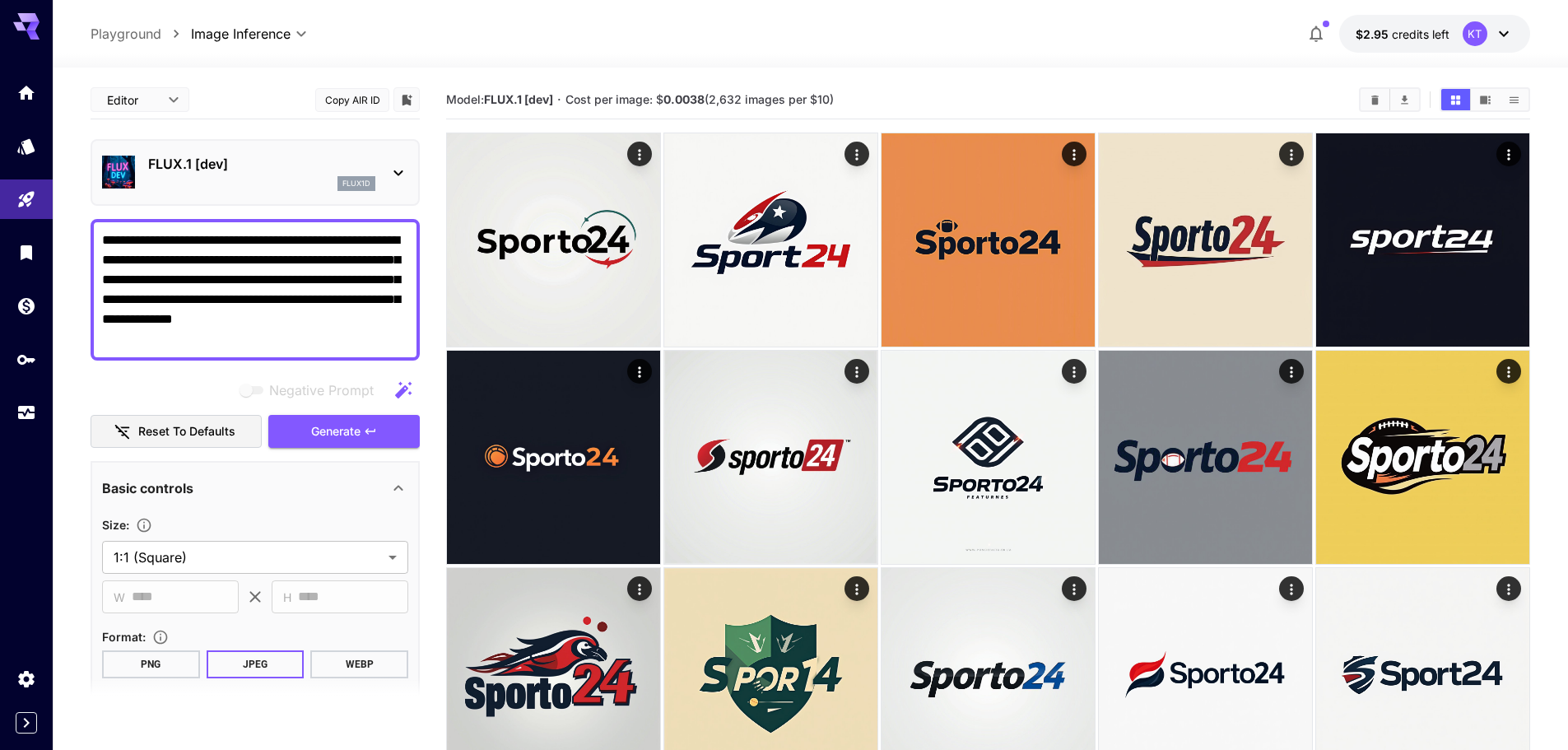
scroll to position [151, 0]
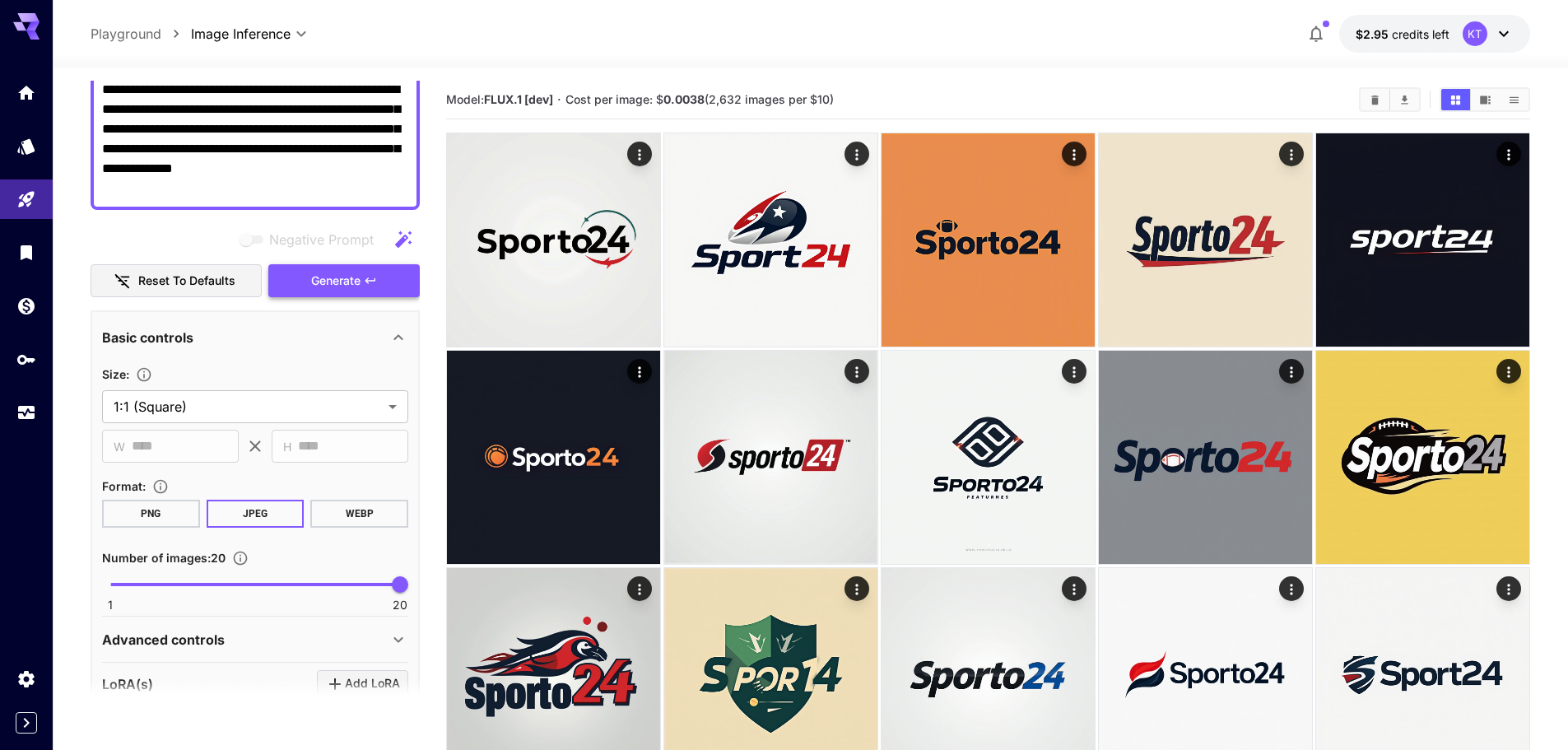
click at [414, 265] on button "Generate" at bounding box center [344, 282] width 152 height 34
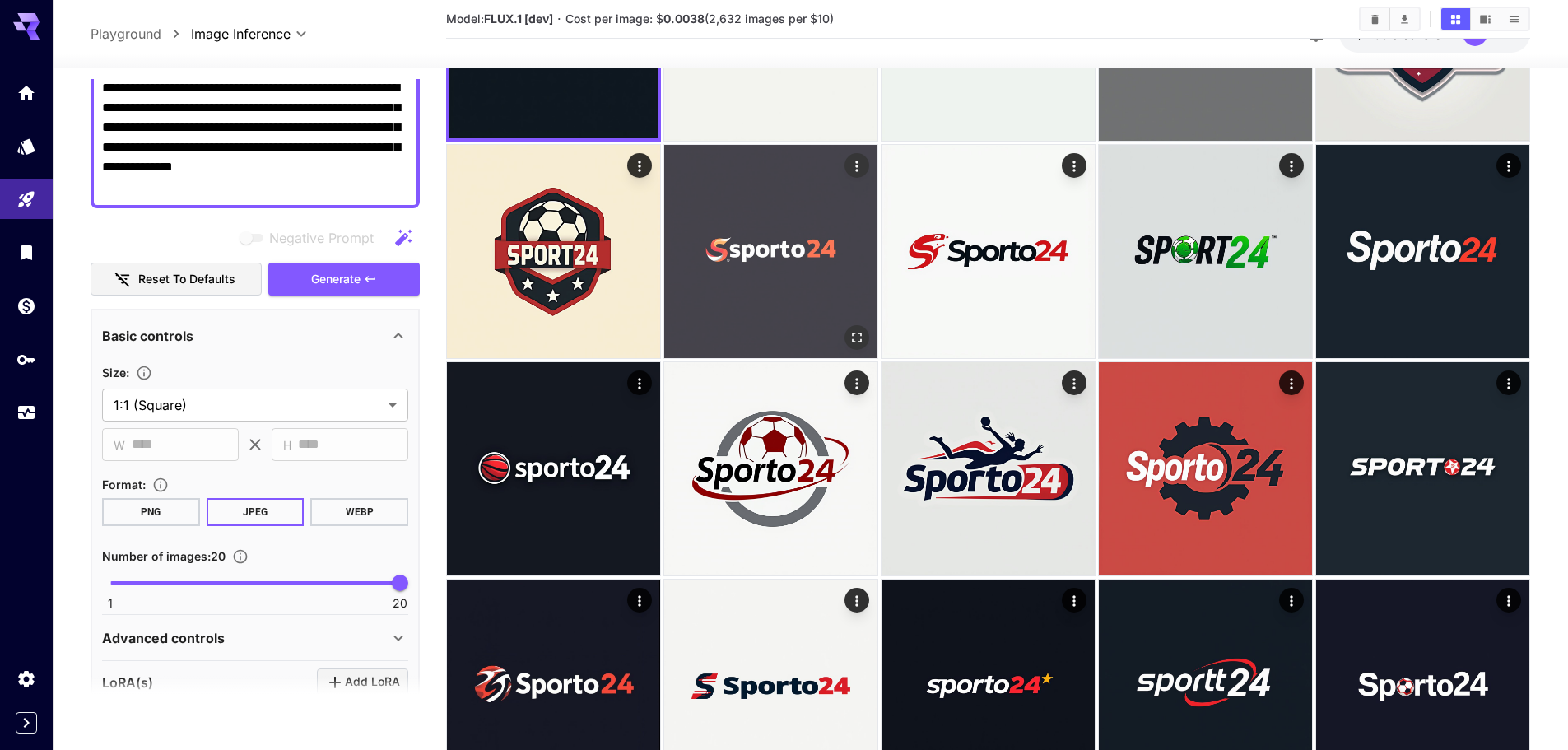
scroll to position [247, 0]
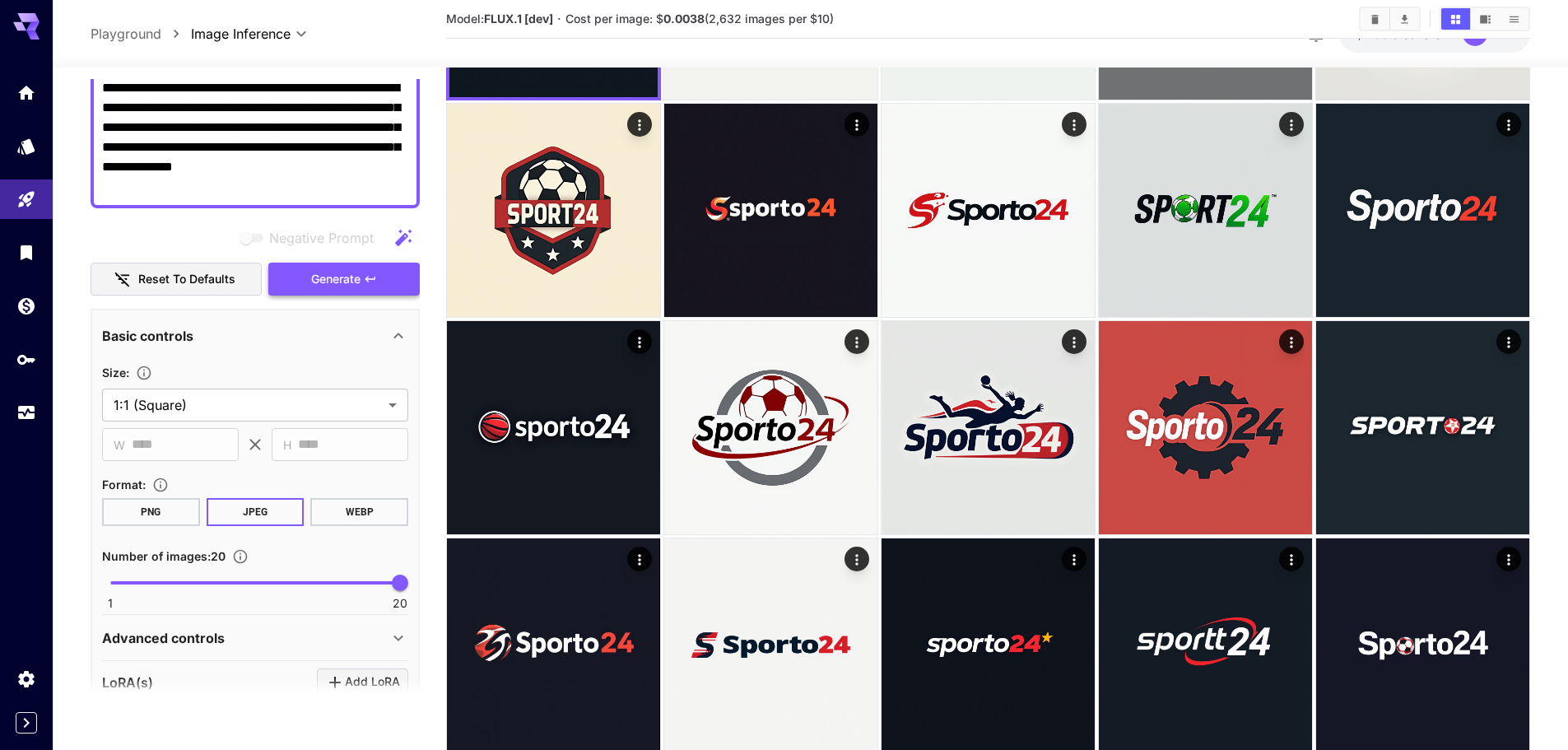
click at [322, 278] on span "Generate" at bounding box center [336, 280] width 49 height 21
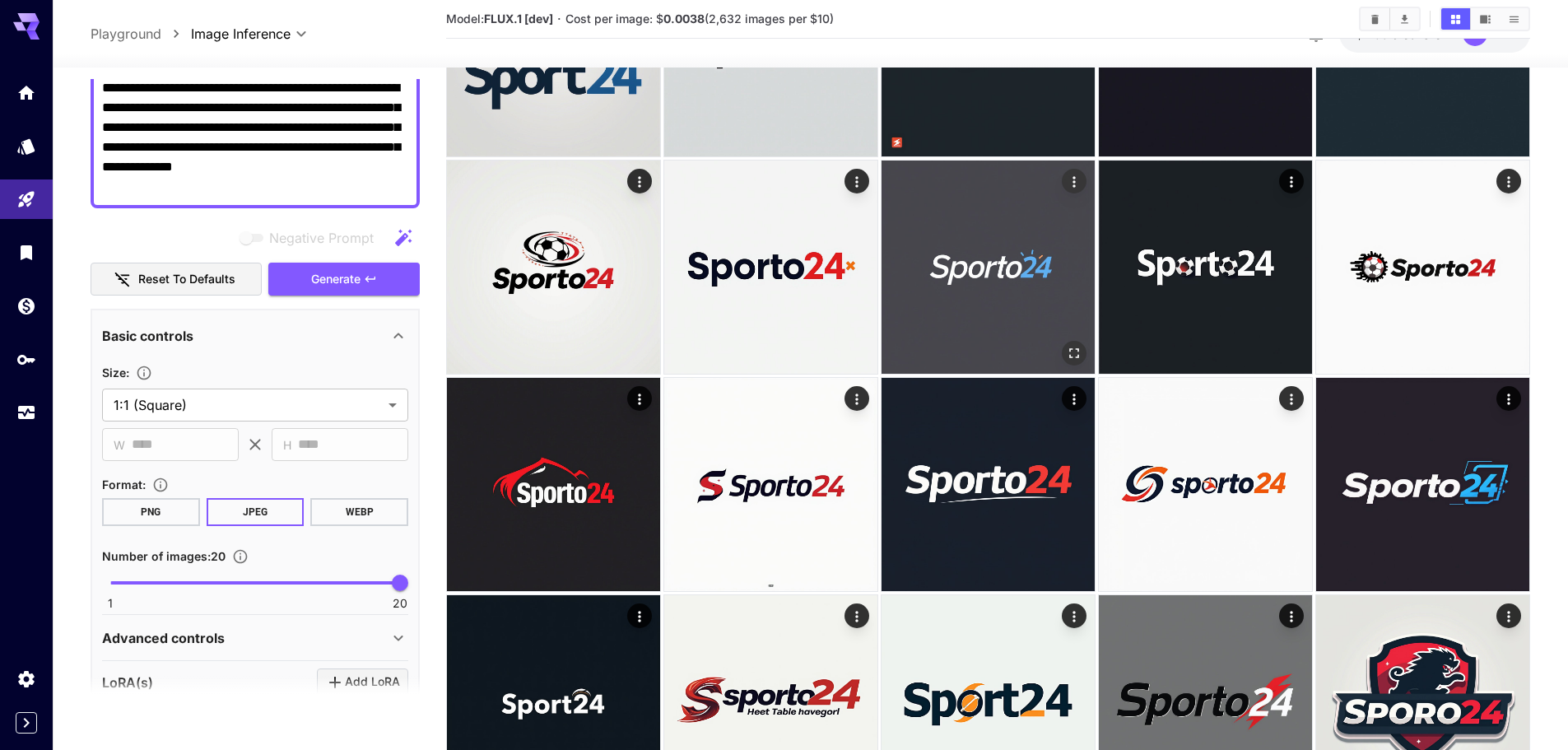
scroll to position [412, 0]
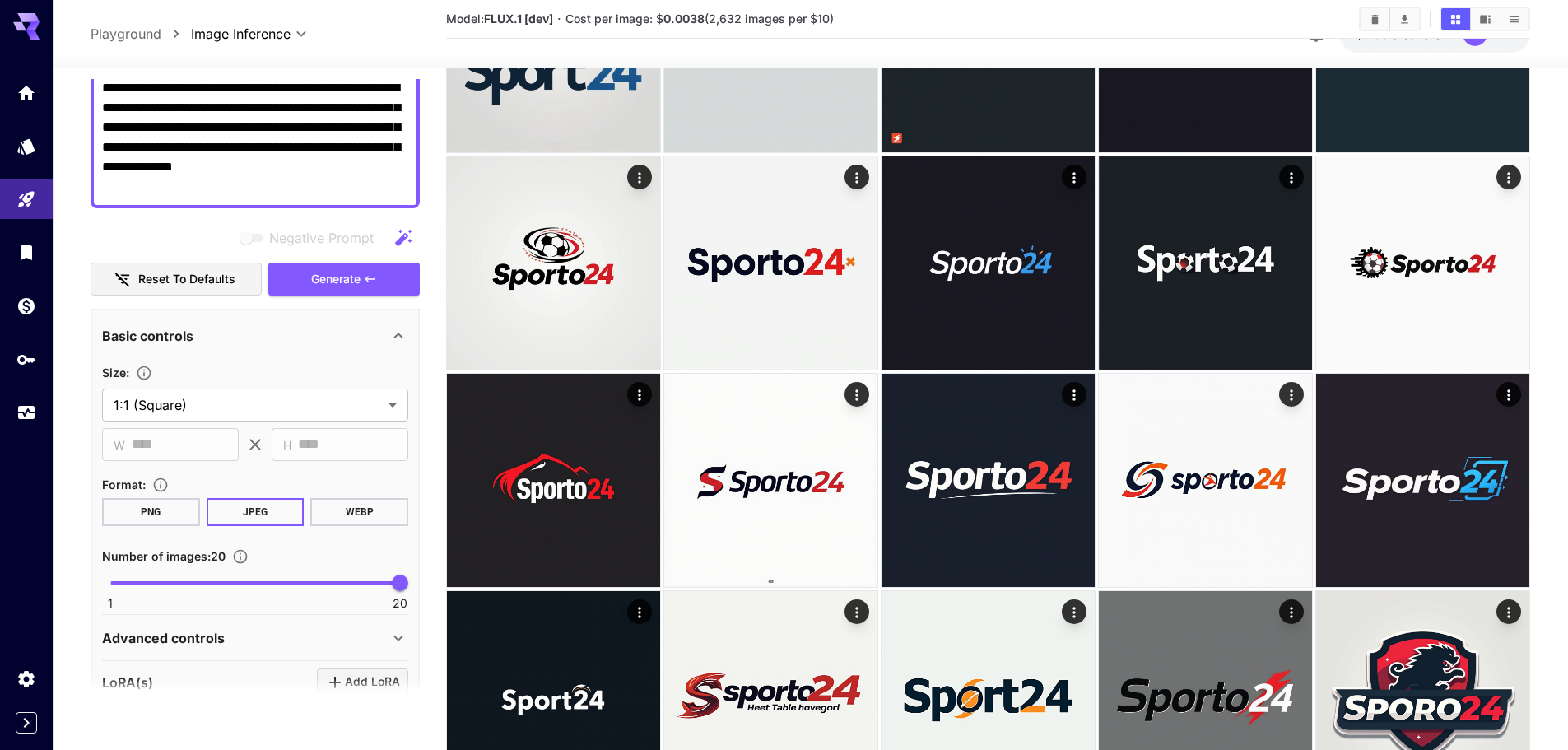
click at [340, 289] on span "Generate" at bounding box center [336, 280] width 49 height 21
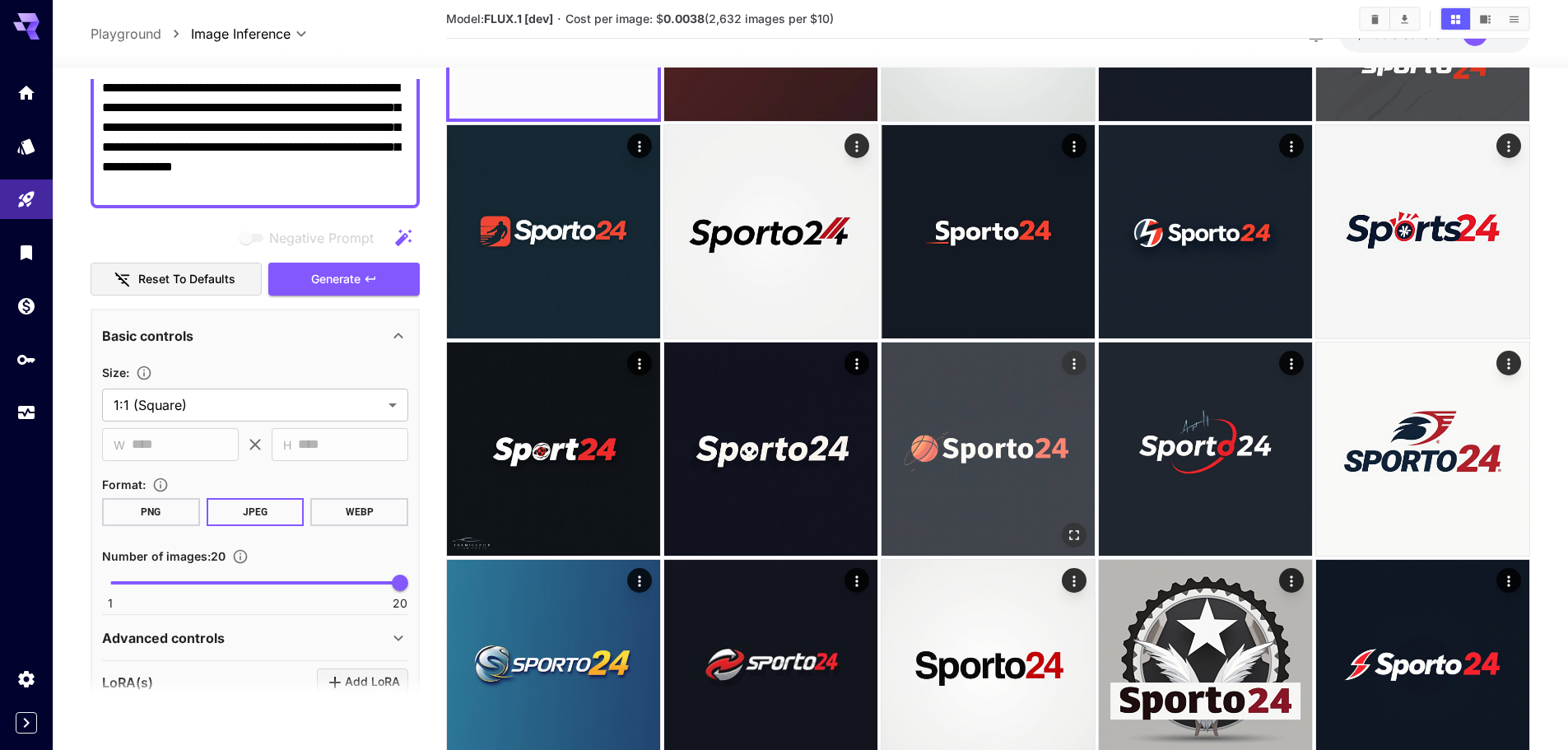
scroll to position [0, 0]
